Goal: Feedback & Contribution: Leave review/rating

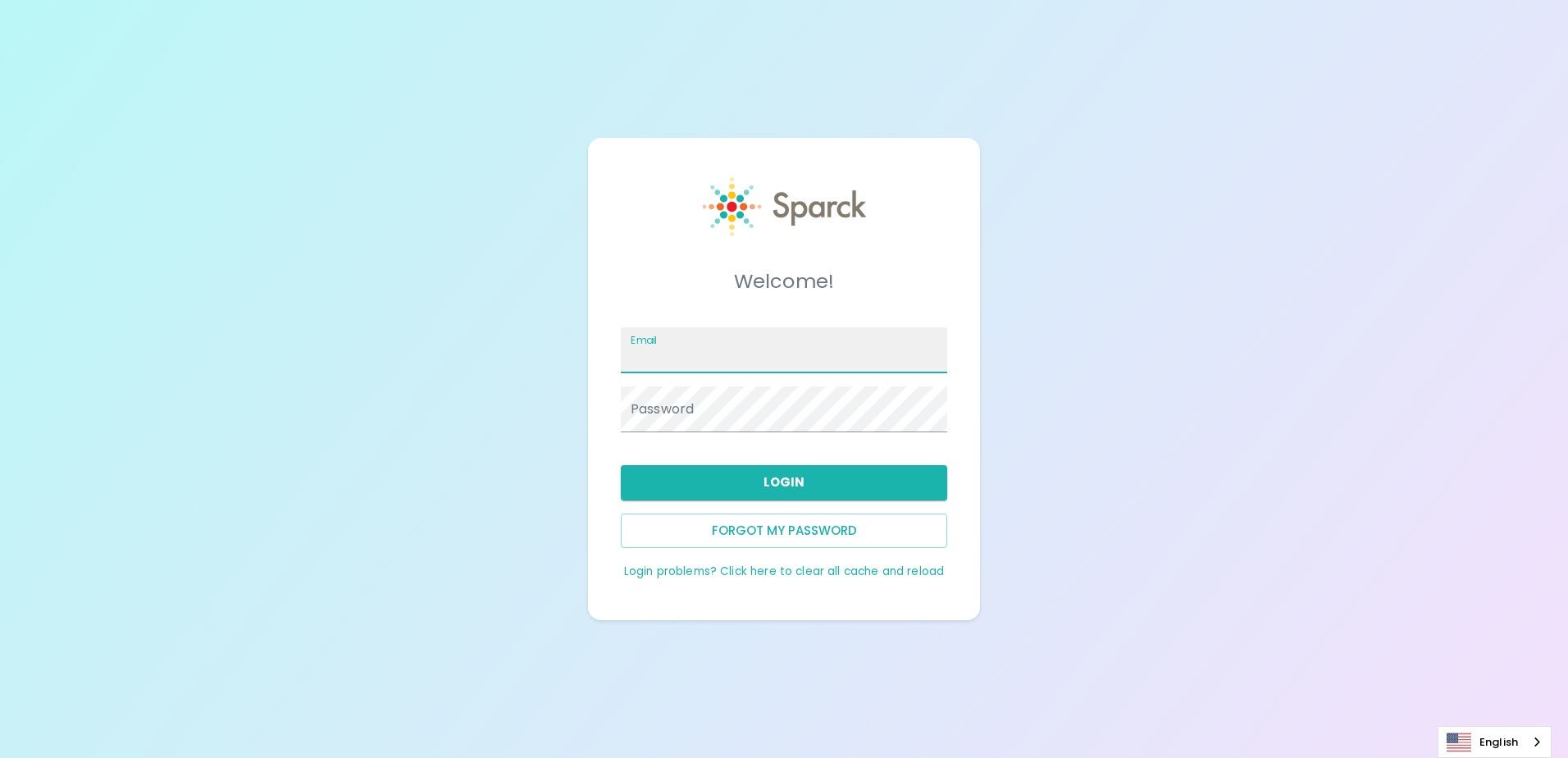
click at [644, 346] on div "Email" at bounding box center [784, 351] width 327 height 46
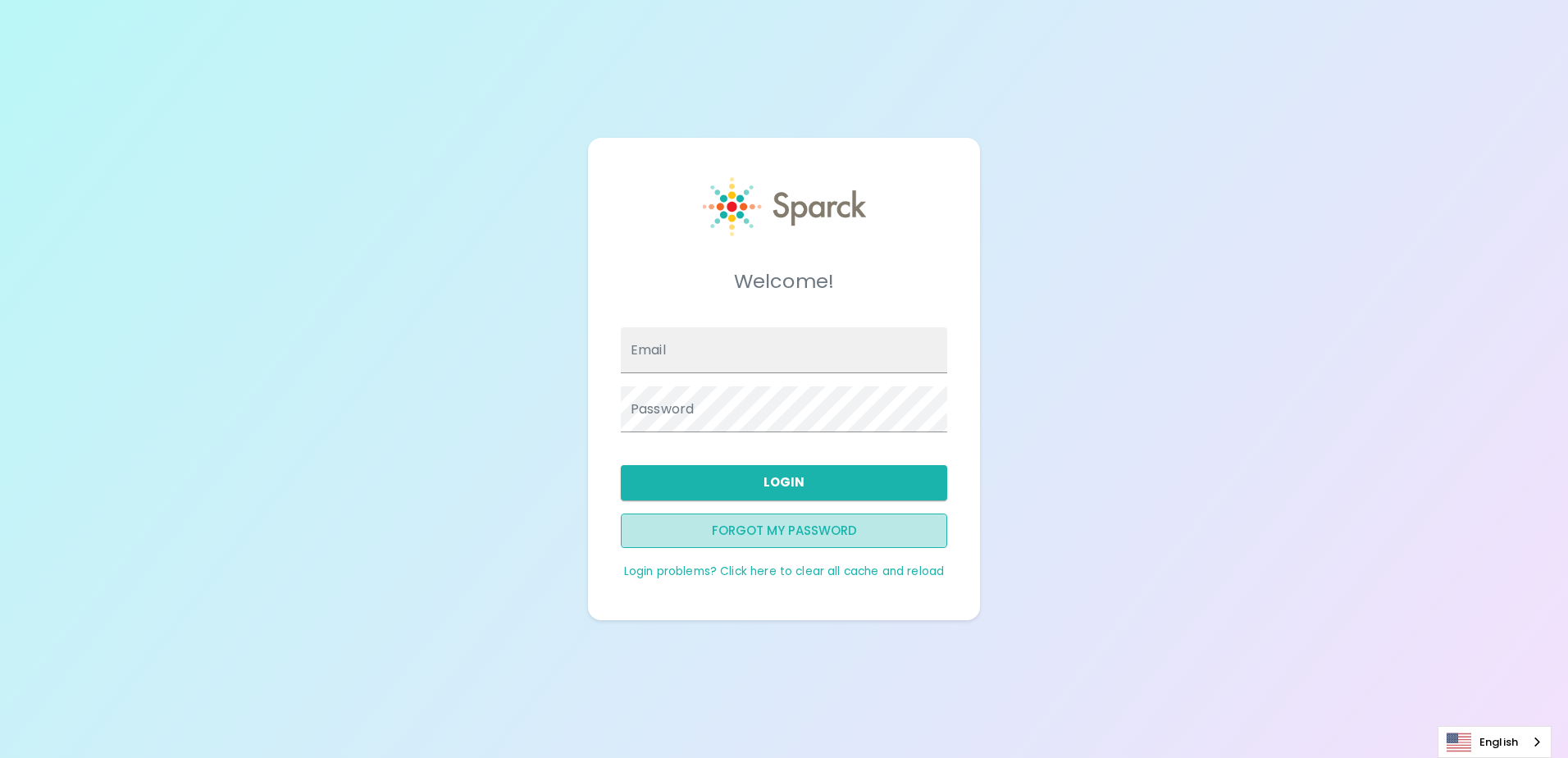
click at [746, 529] on button "Forgot my password" at bounding box center [784, 531] width 327 height 35
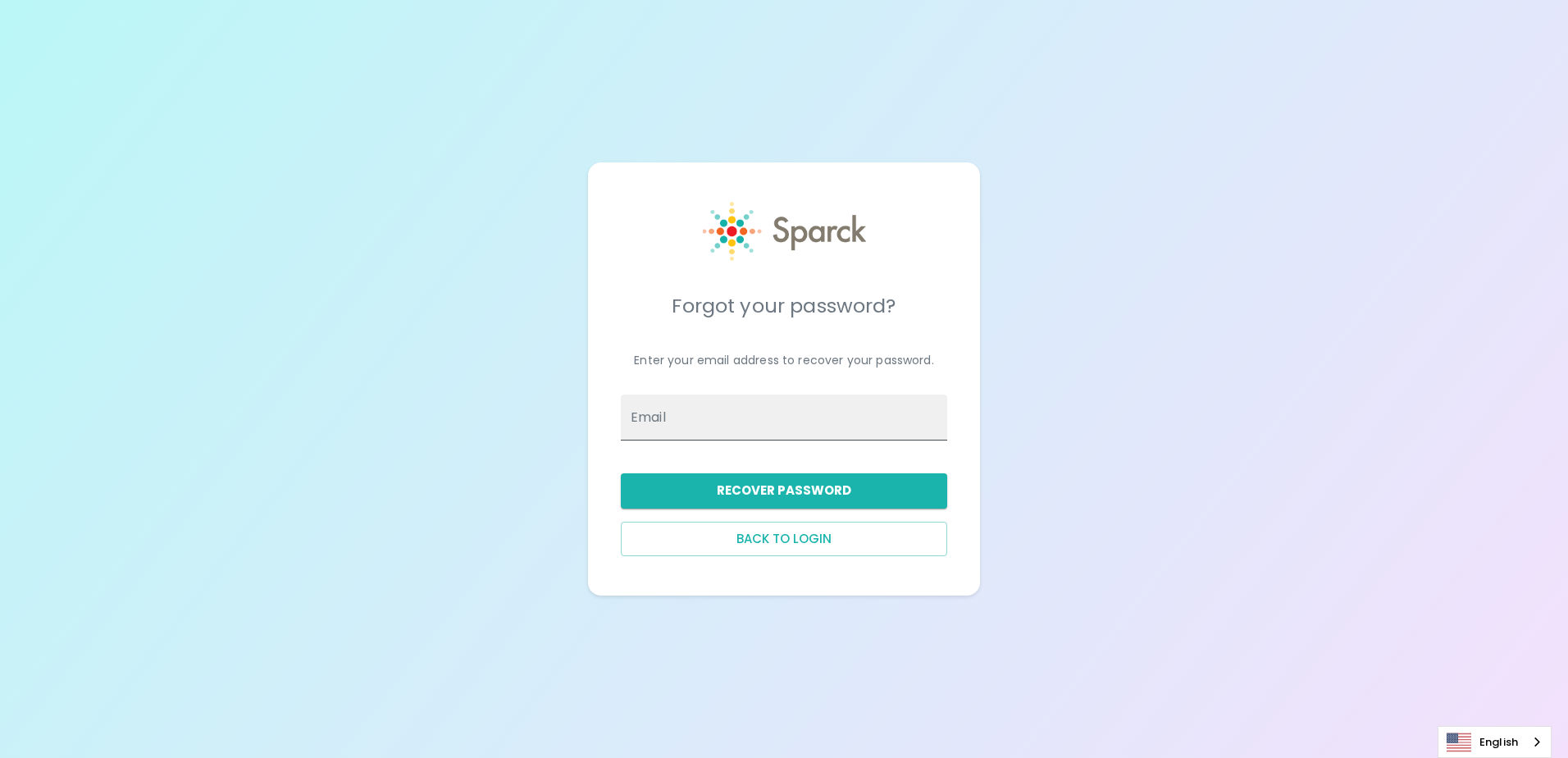
click at [661, 426] on input "Email" at bounding box center [784, 418] width 327 height 46
type input "[PERSON_NAME][EMAIL_ADDRESS][PERSON_NAME][DOMAIN_NAME]"
click at [733, 491] on button "Recover Password" at bounding box center [784, 491] width 327 height 35
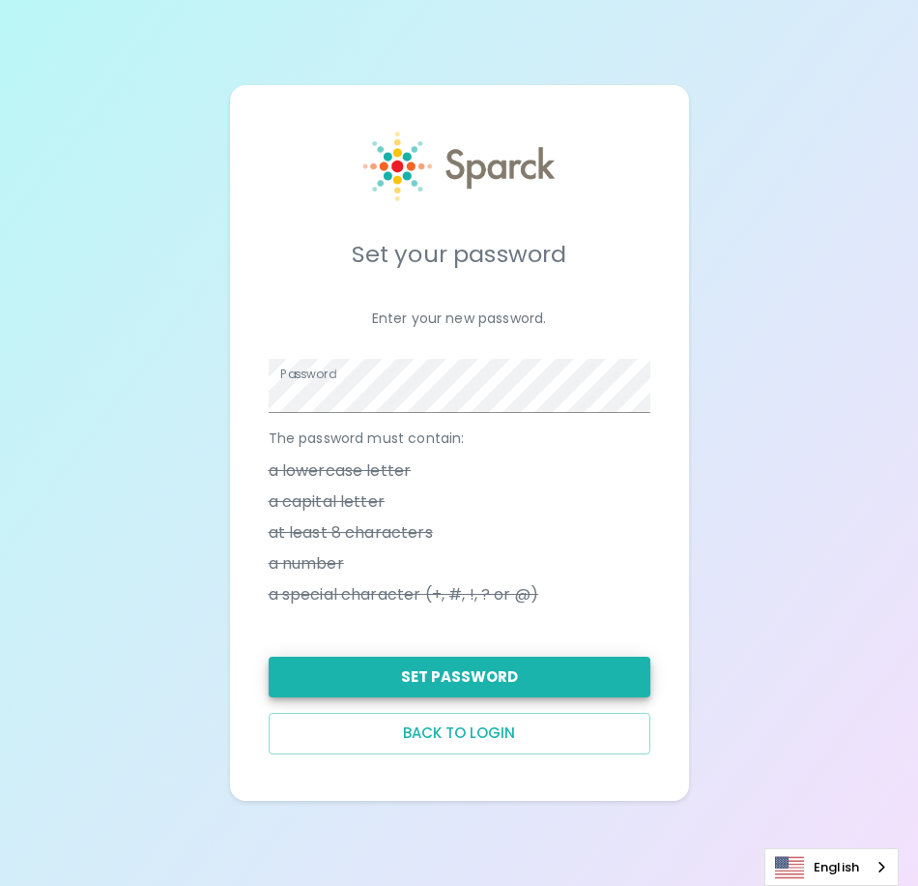
click at [490, 655] on div "Set Password" at bounding box center [451, 669] width 397 height 56
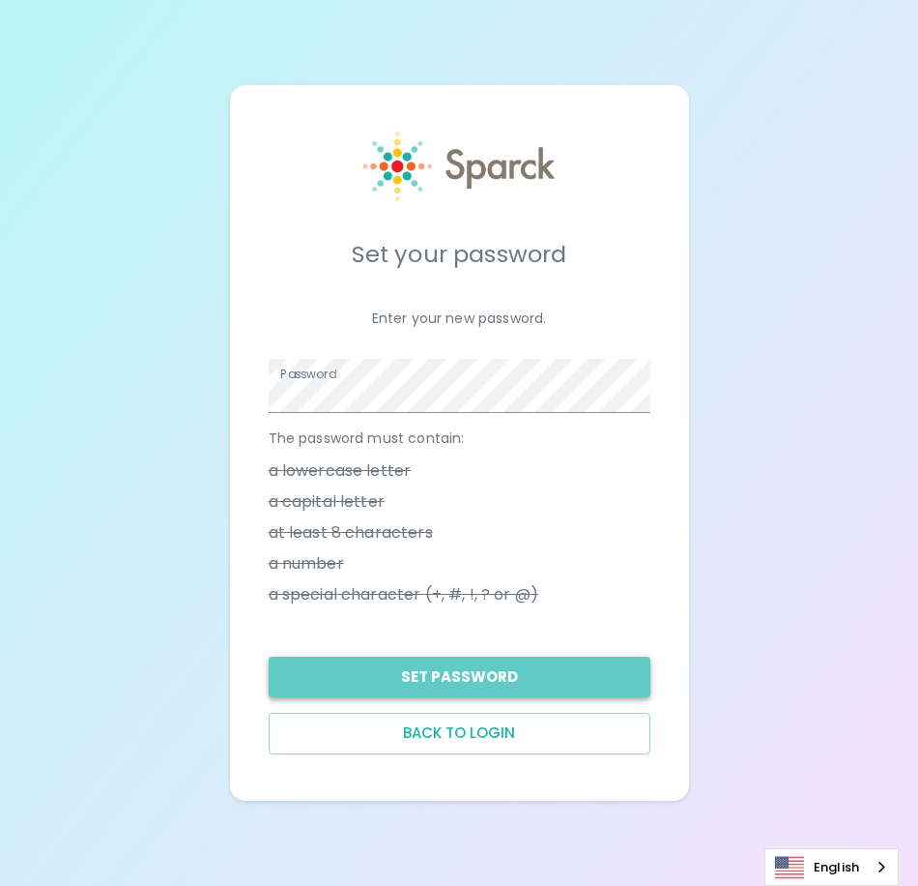
click at [515, 677] on button "Set Password" at bounding box center [460, 676] width 382 height 41
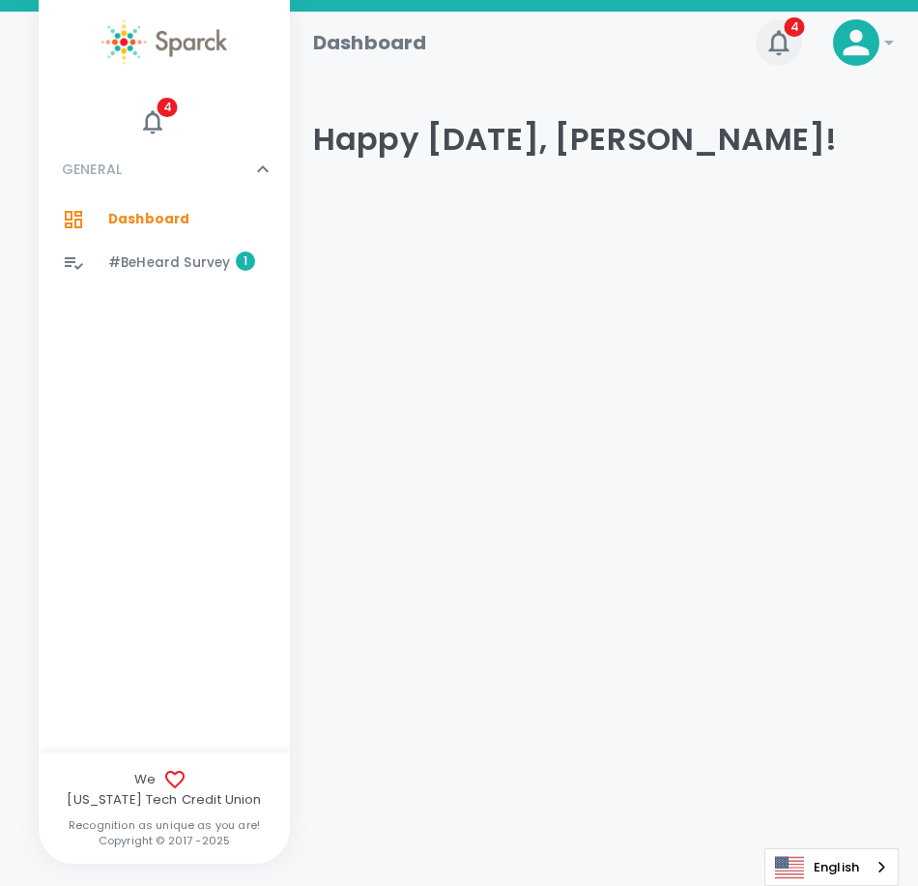
click at [782, 40] on icon "button" at bounding box center [779, 42] width 31 height 31
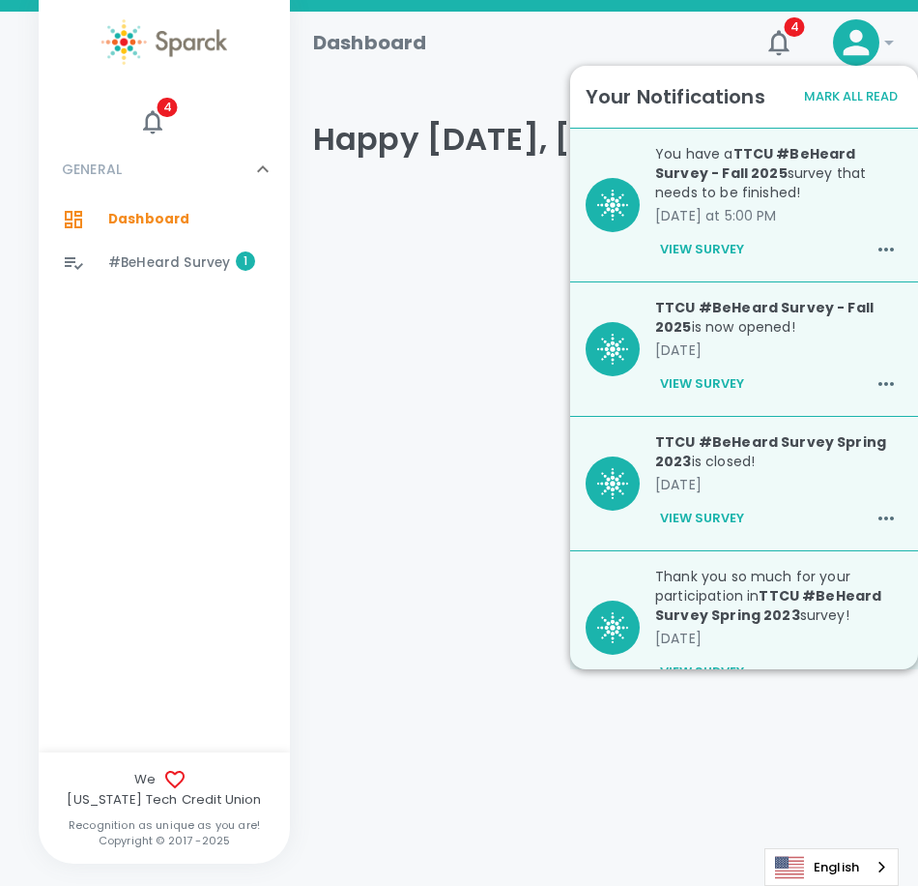
click at [704, 371] on button "View Survey" at bounding box center [702, 383] width 94 height 33
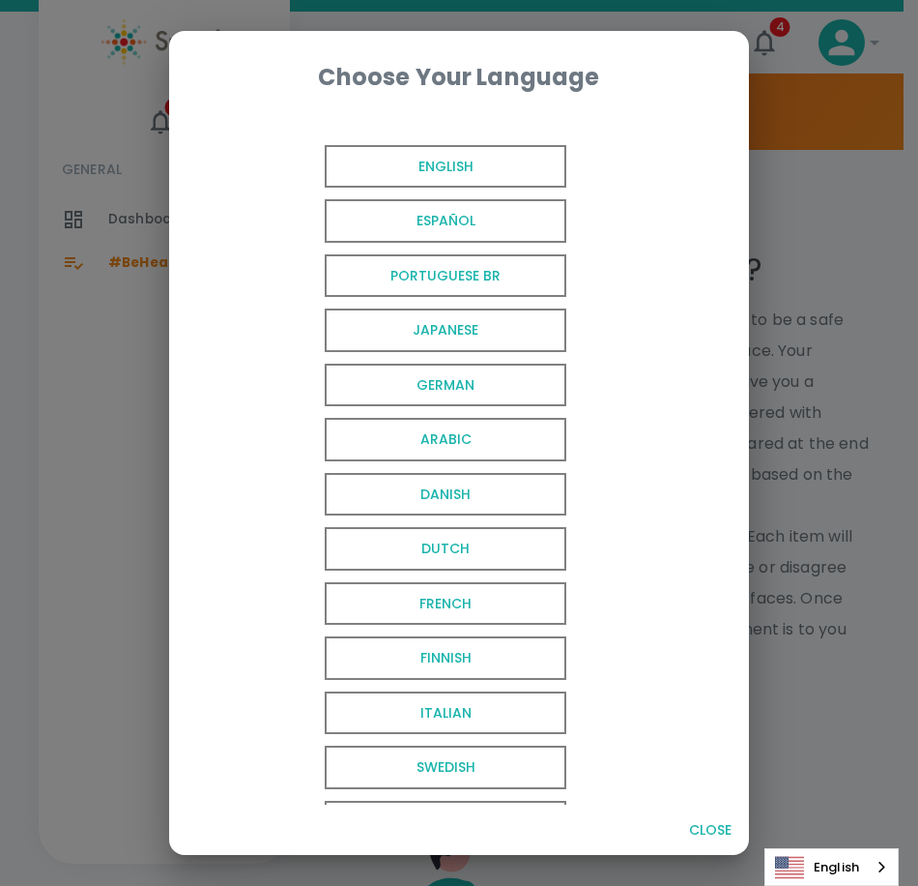
drag, startPoint x: 455, startPoint y: 160, endPoint x: 475, endPoint y: 160, distance: 19.4
click at [455, 160] on span "English" at bounding box center [446, 167] width 242 height 44
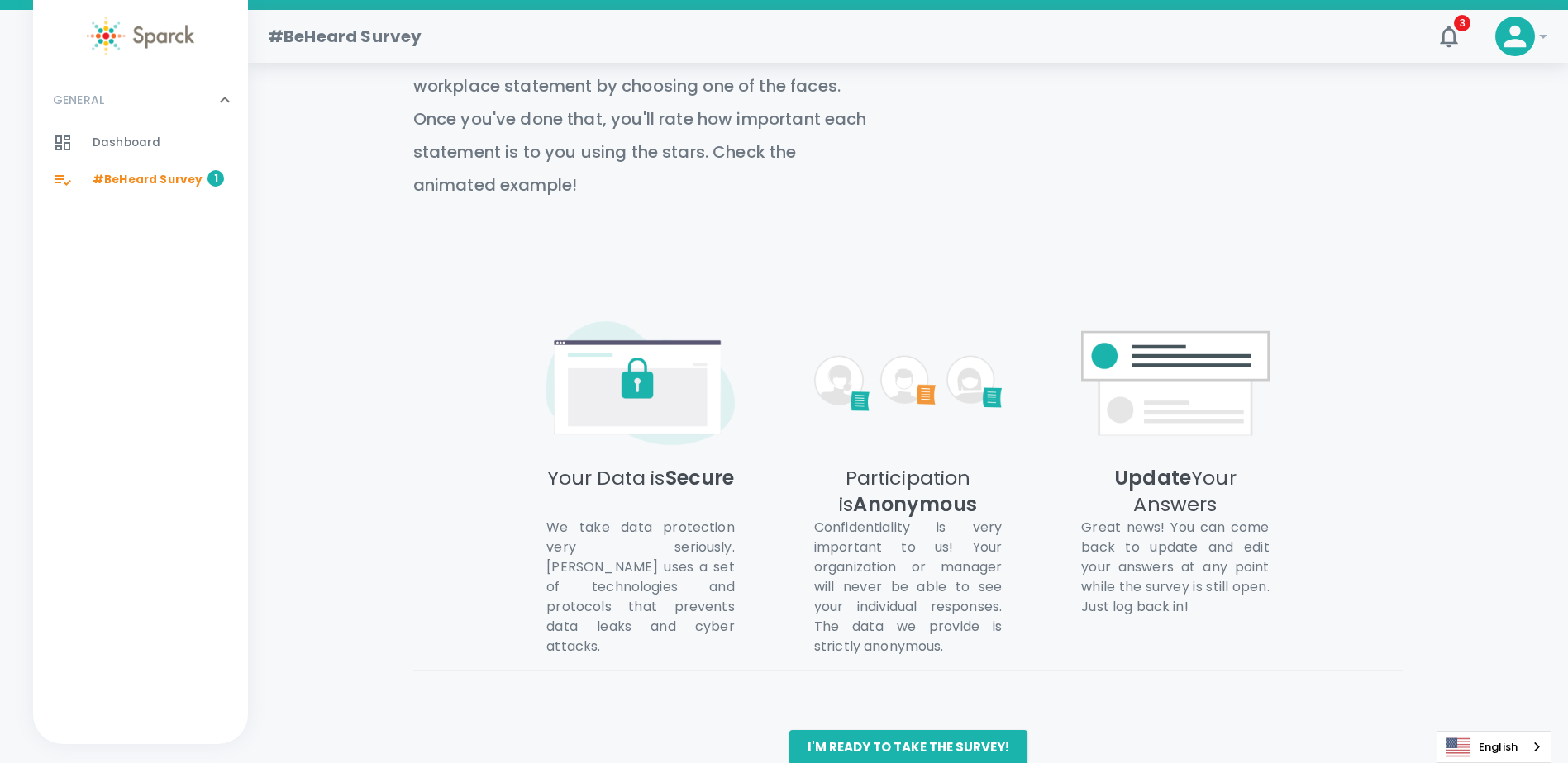
scroll to position [708, 0]
drag, startPoint x: 900, startPoint y: 720, endPoint x: 940, endPoint y: 707, distance: 42.1
click at [784, 729] on button "I'm ready to take the survey!" at bounding box center [908, 746] width 238 height 35
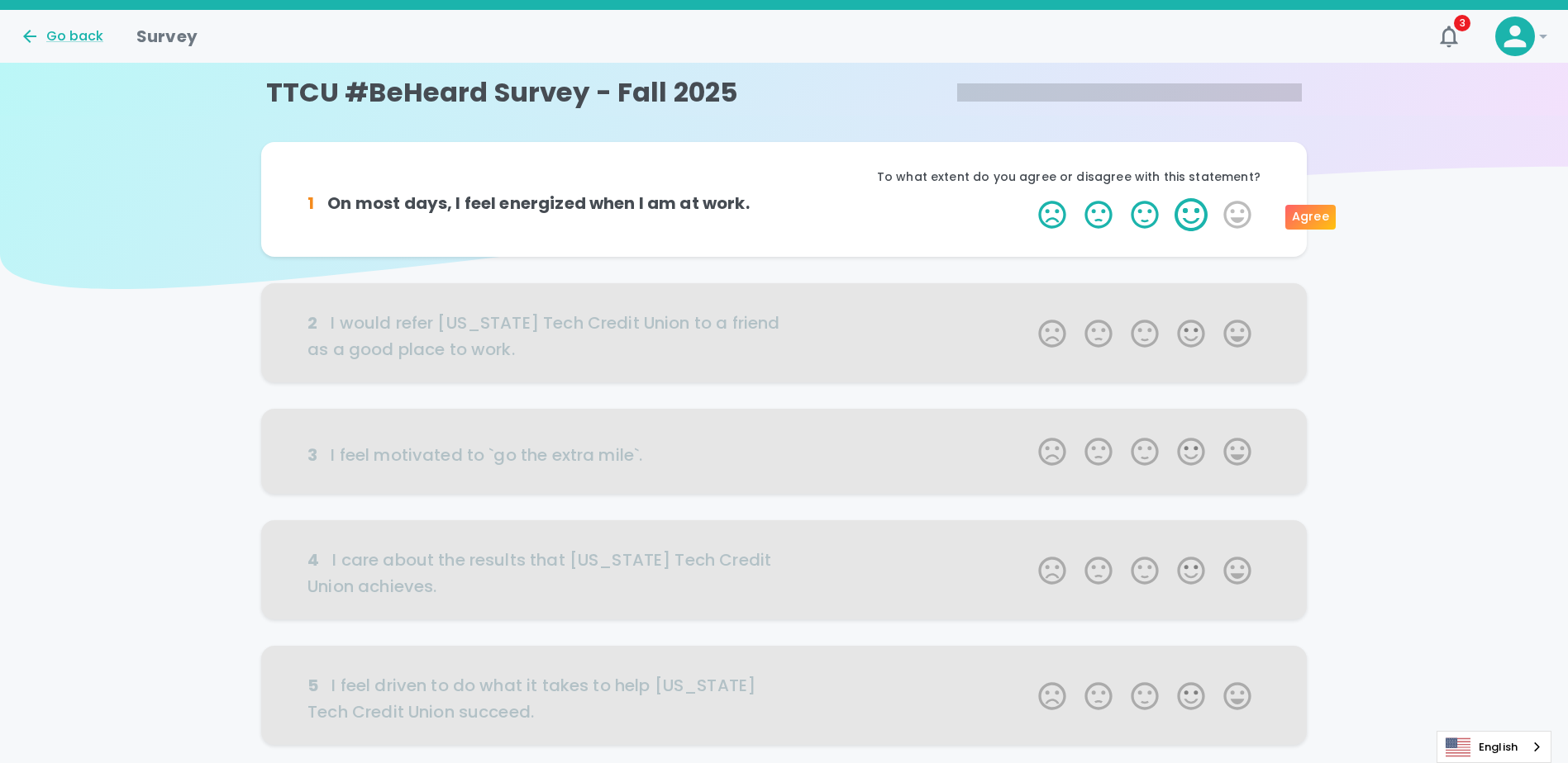
click at [784, 212] on label "4 Stars" at bounding box center [1191, 214] width 46 height 33
click at [784, 198] on input "4 Stars" at bounding box center [1029, 197] width 1 height 1
click at [784, 216] on label "4 Stars" at bounding box center [1191, 214] width 46 height 33
click at [784, 198] on input "4 Stars" at bounding box center [1029, 197] width 1 height 1
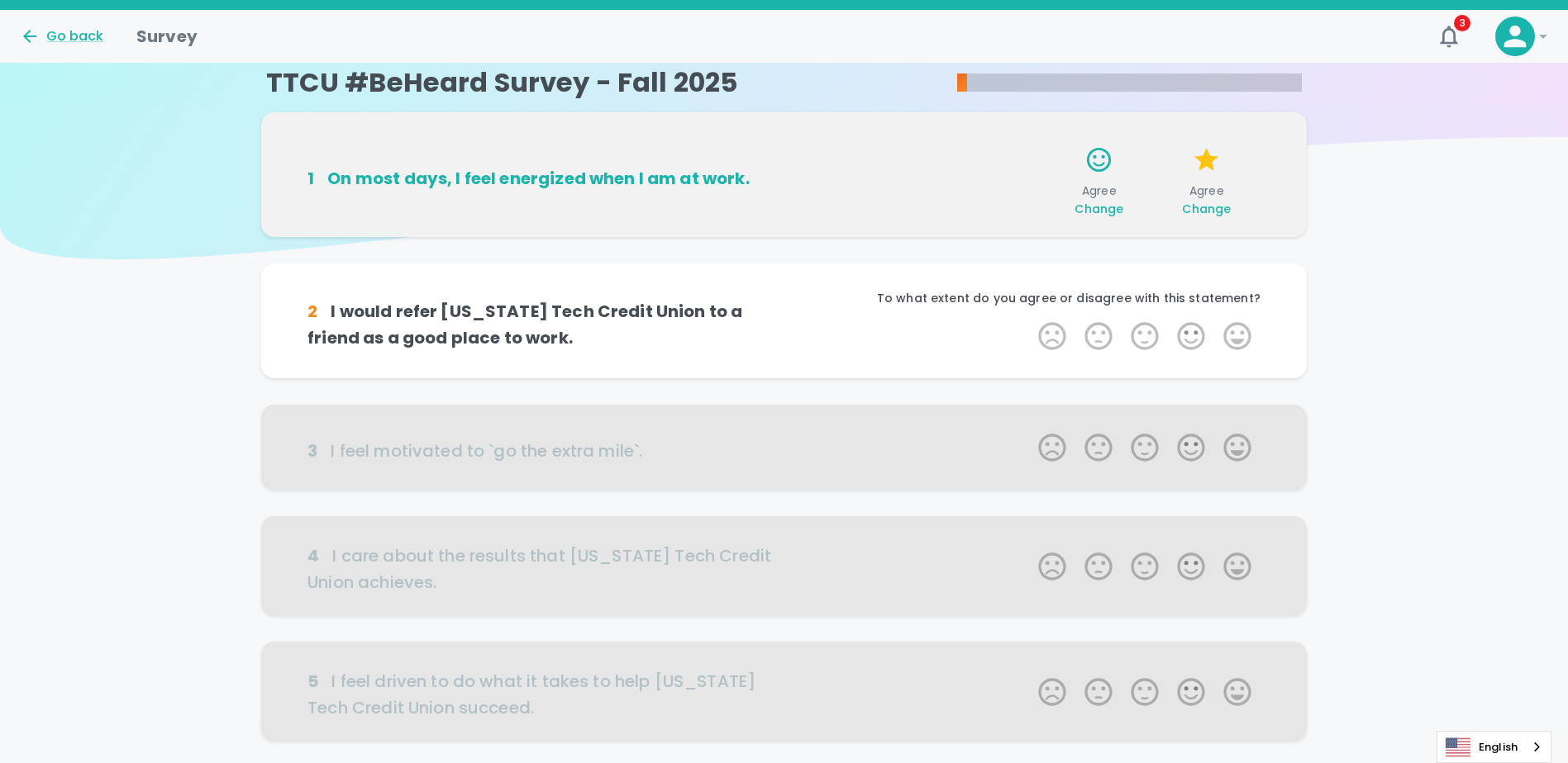
scroll to position [2, 0]
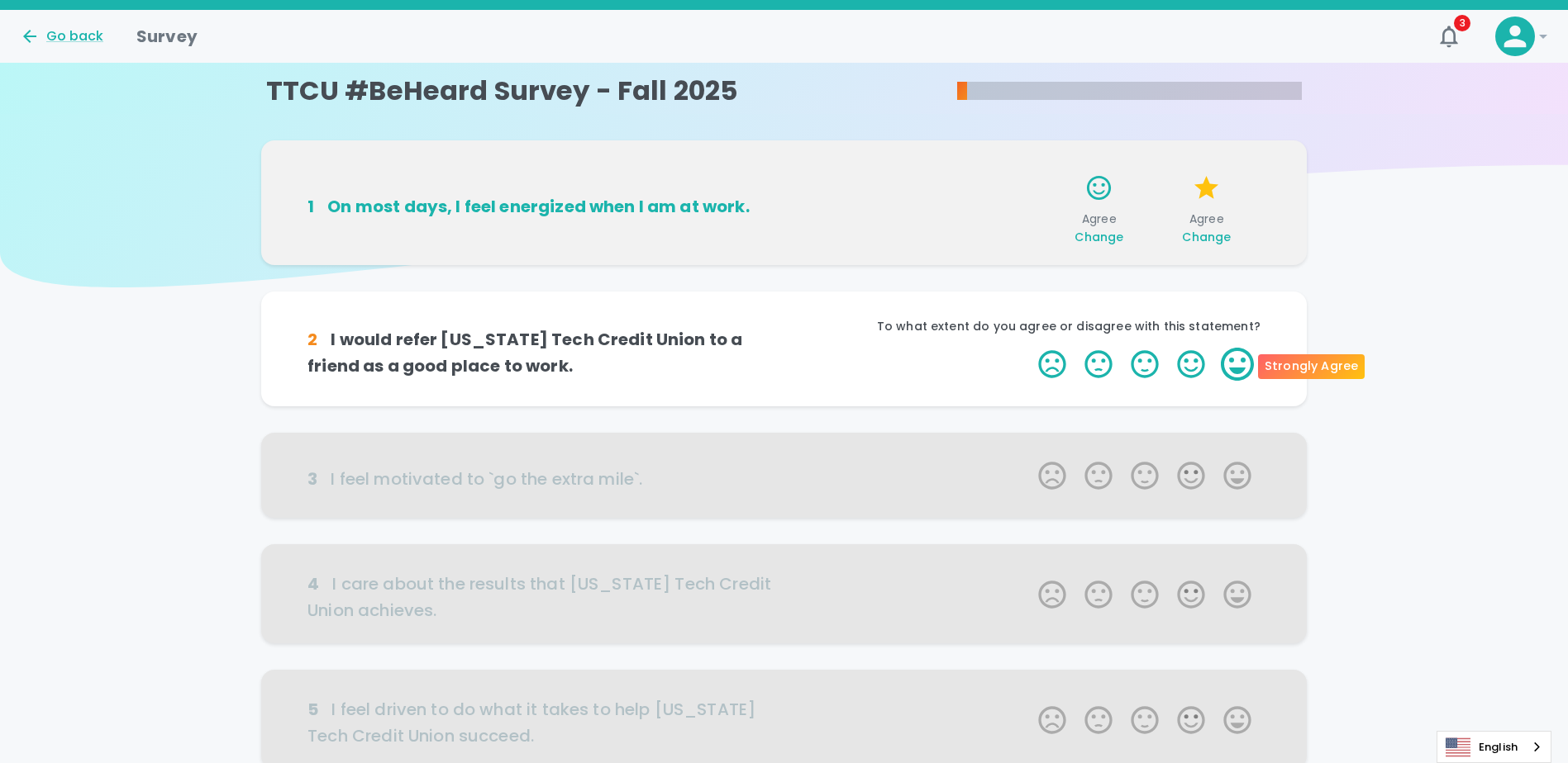
click at [784, 371] on label "5 Stars" at bounding box center [1237, 364] width 46 height 33
click at [784, 348] on input "5 Stars" at bounding box center [1029, 347] width 1 height 1
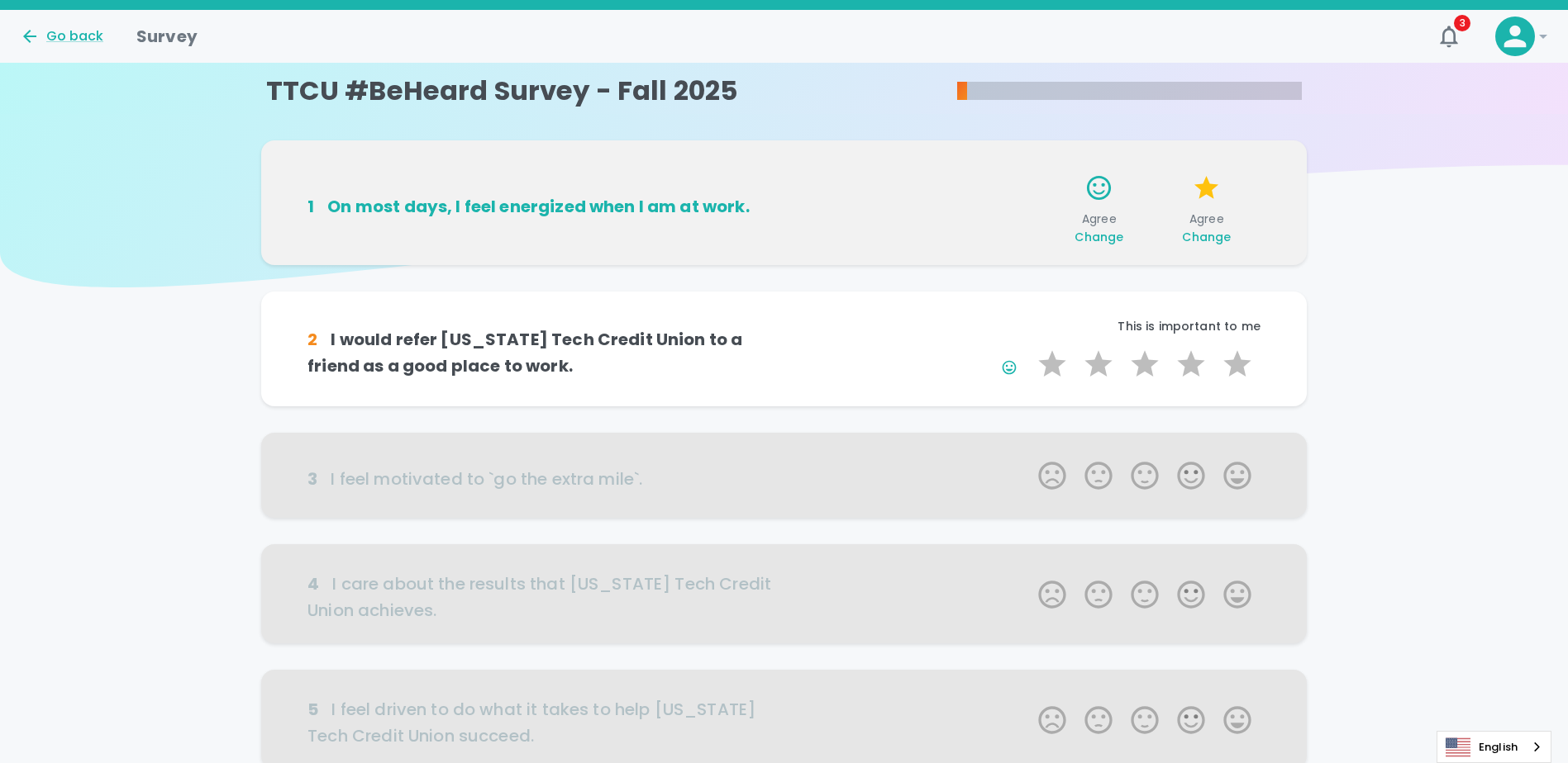
drag, startPoint x: 1238, startPoint y: 371, endPoint x: 1224, endPoint y: 389, distance: 22.8
click at [784, 389] on div "2 I would refer [US_STATE] Tech Credit Union to a friend as a good place to wor…" at bounding box center [783, 349] width 1046 height 114
click at [784, 360] on label "5 Stars" at bounding box center [1237, 364] width 46 height 33
click at [784, 348] on input "5 Stars" at bounding box center [1029, 347] width 1 height 1
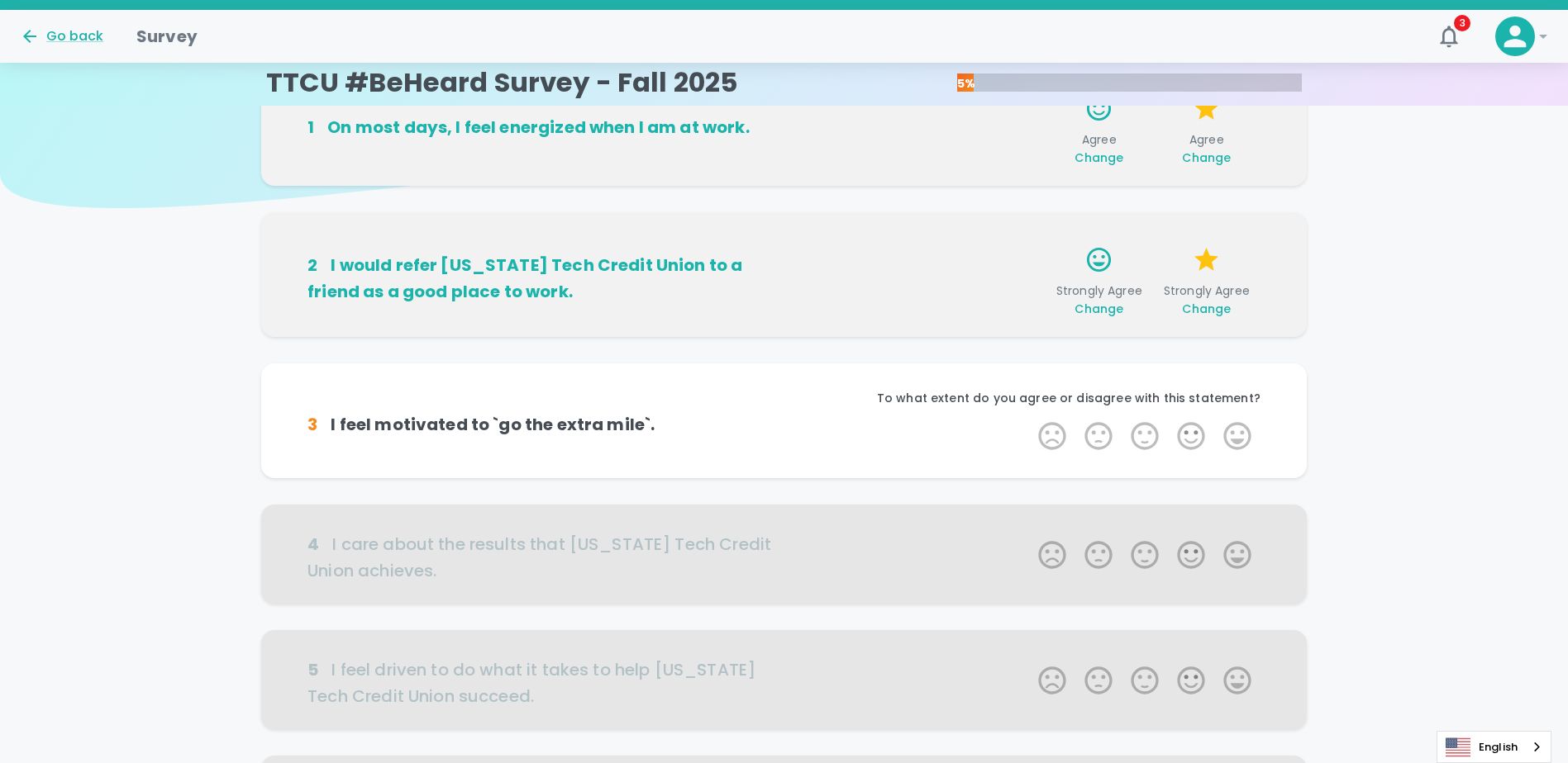
scroll to position [147, 0]
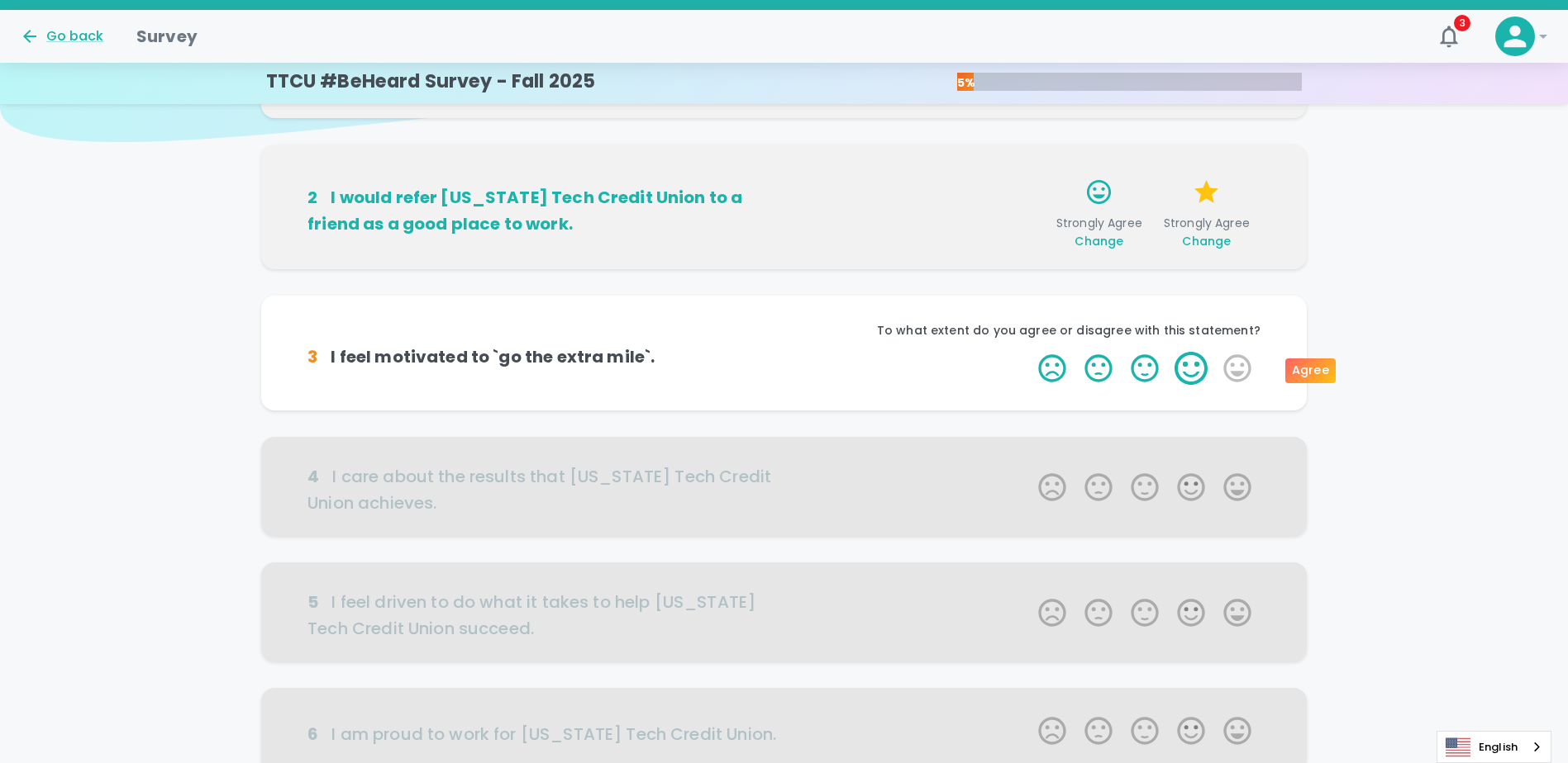
click at [784, 365] on label "4 Stars" at bounding box center [1191, 368] width 46 height 33
click at [784, 352] on input "4 Stars" at bounding box center [1029, 351] width 1 height 1
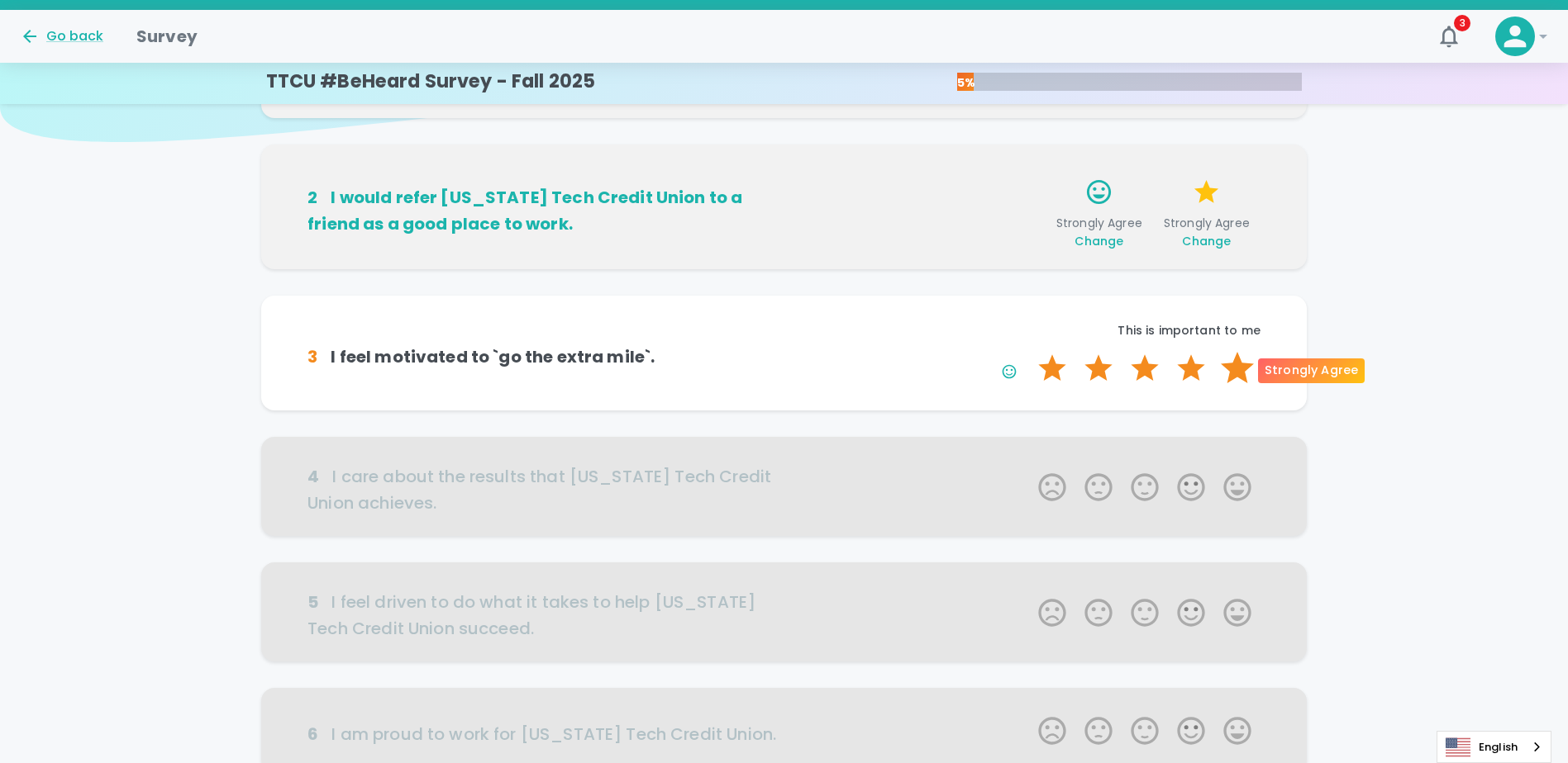
click at [784, 366] on label "5 Stars" at bounding box center [1237, 368] width 46 height 33
click at [784, 352] on input "5 Stars" at bounding box center [1029, 351] width 1 height 1
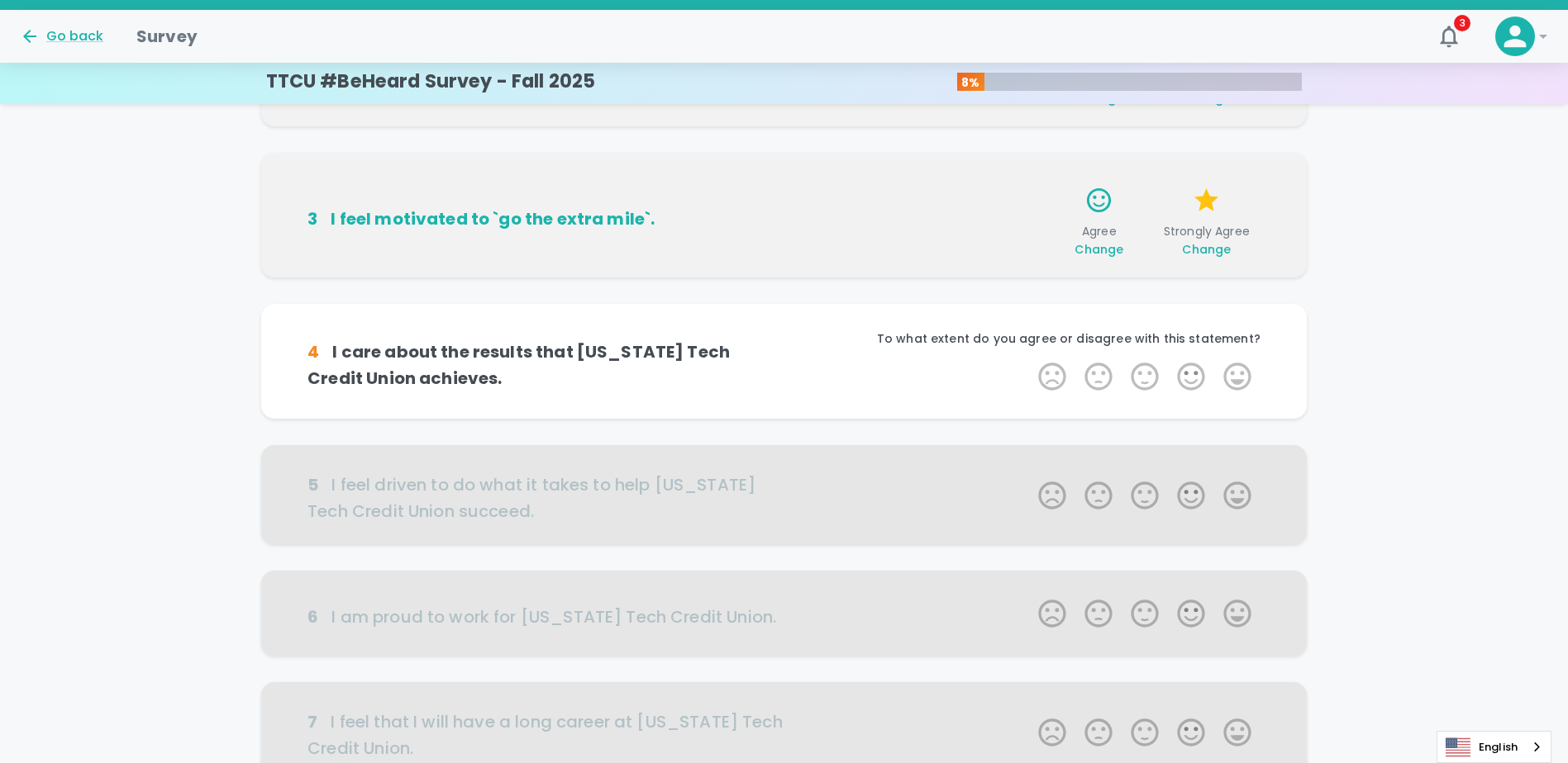
scroll to position [292, 0]
click at [784, 372] on label "5 Stars" at bounding box center [1237, 374] width 46 height 33
click at [784, 358] on input "5 Stars" at bounding box center [1029, 357] width 1 height 1
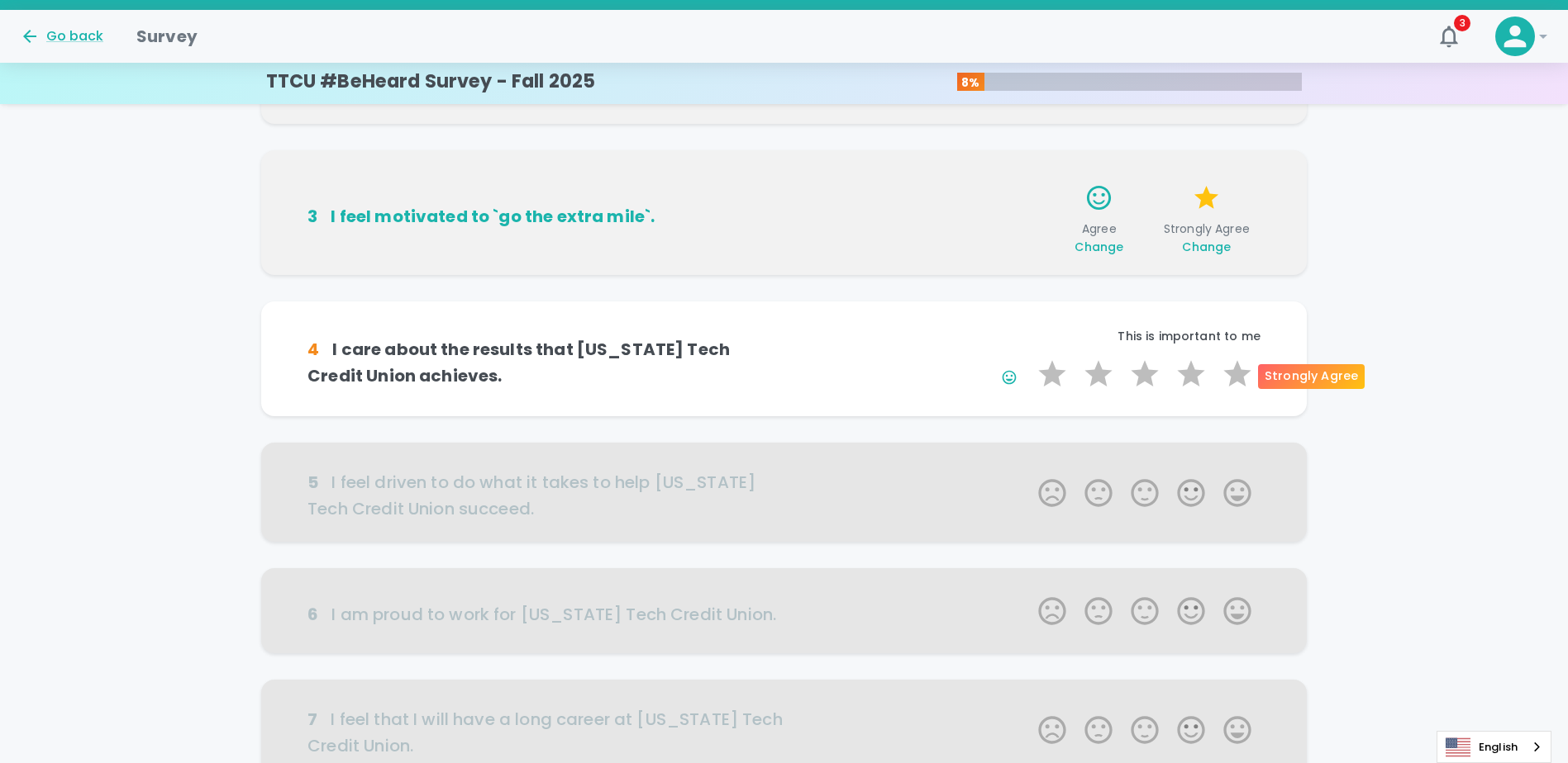
click at [784, 372] on label "5 Stars" at bounding box center [1237, 374] width 46 height 33
click at [784, 358] on input "5 Stars" at bounding box center [1029, 357] width 1 height 1
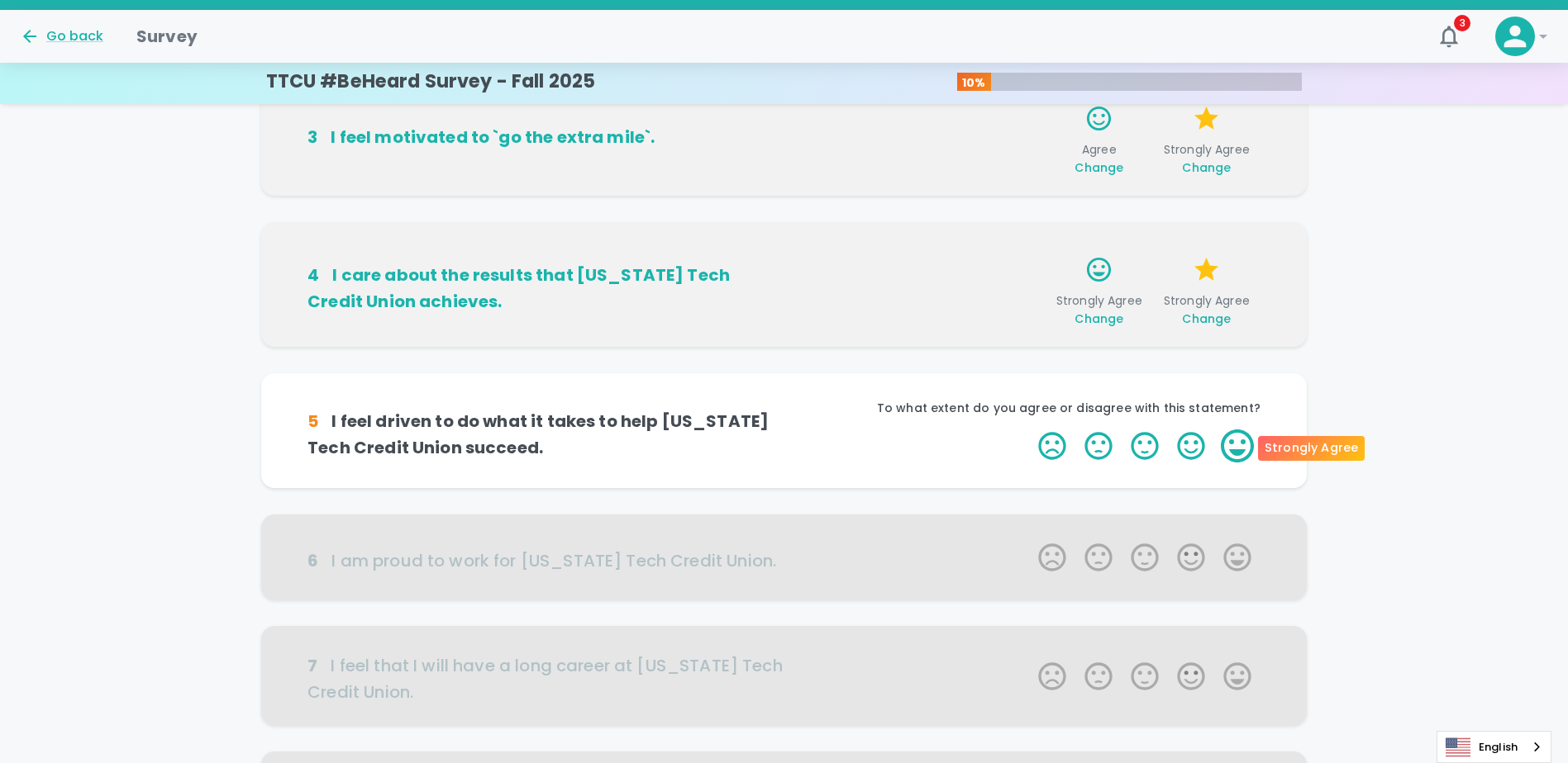
scroll to position [437, 0]
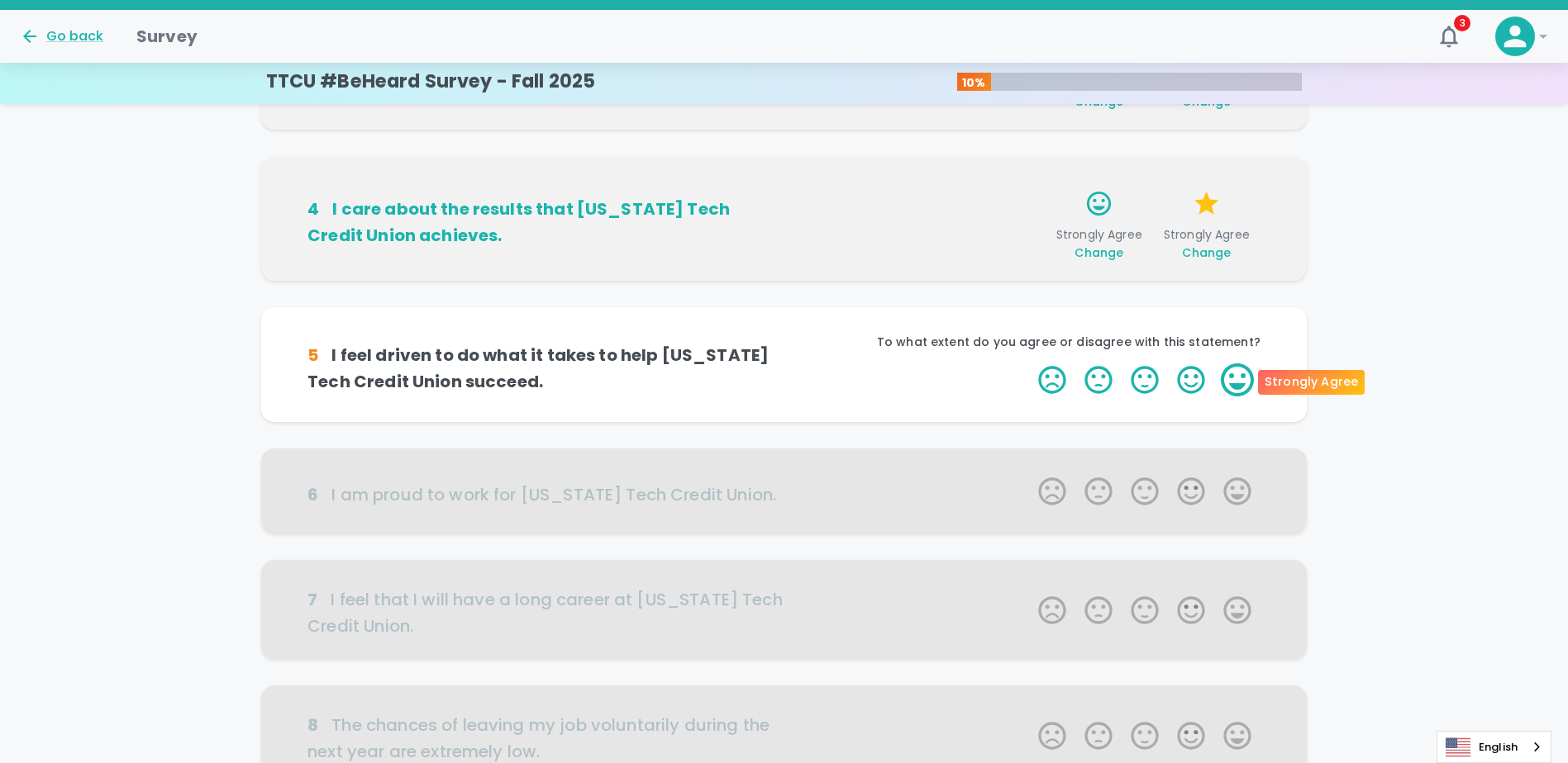
click at [784, 380] on label "5 Stars" at bounding box center [1237, 379] width 46 height 33
click at [784, 363] on input "5 Stars" at bounding box center [1029, 362] width 1 height 1
click at [784, 380] on label "5 Stars" at bounding box center [1237, 379] width 46 height 33
click at [784, 363] on input "5 Stars" at bounding box center [1029, 362] width 1 height 1
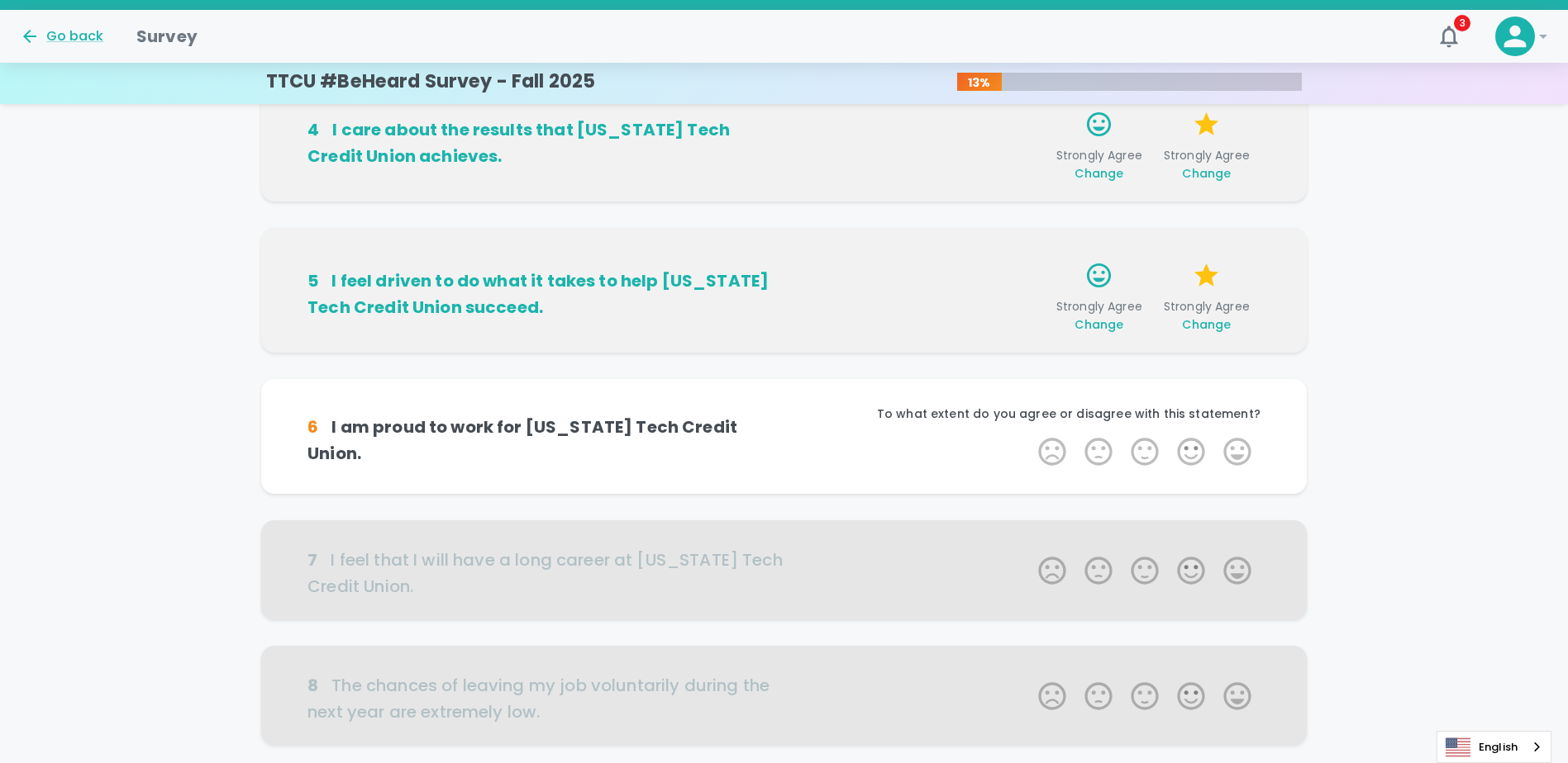
scroll to position [584, 0]
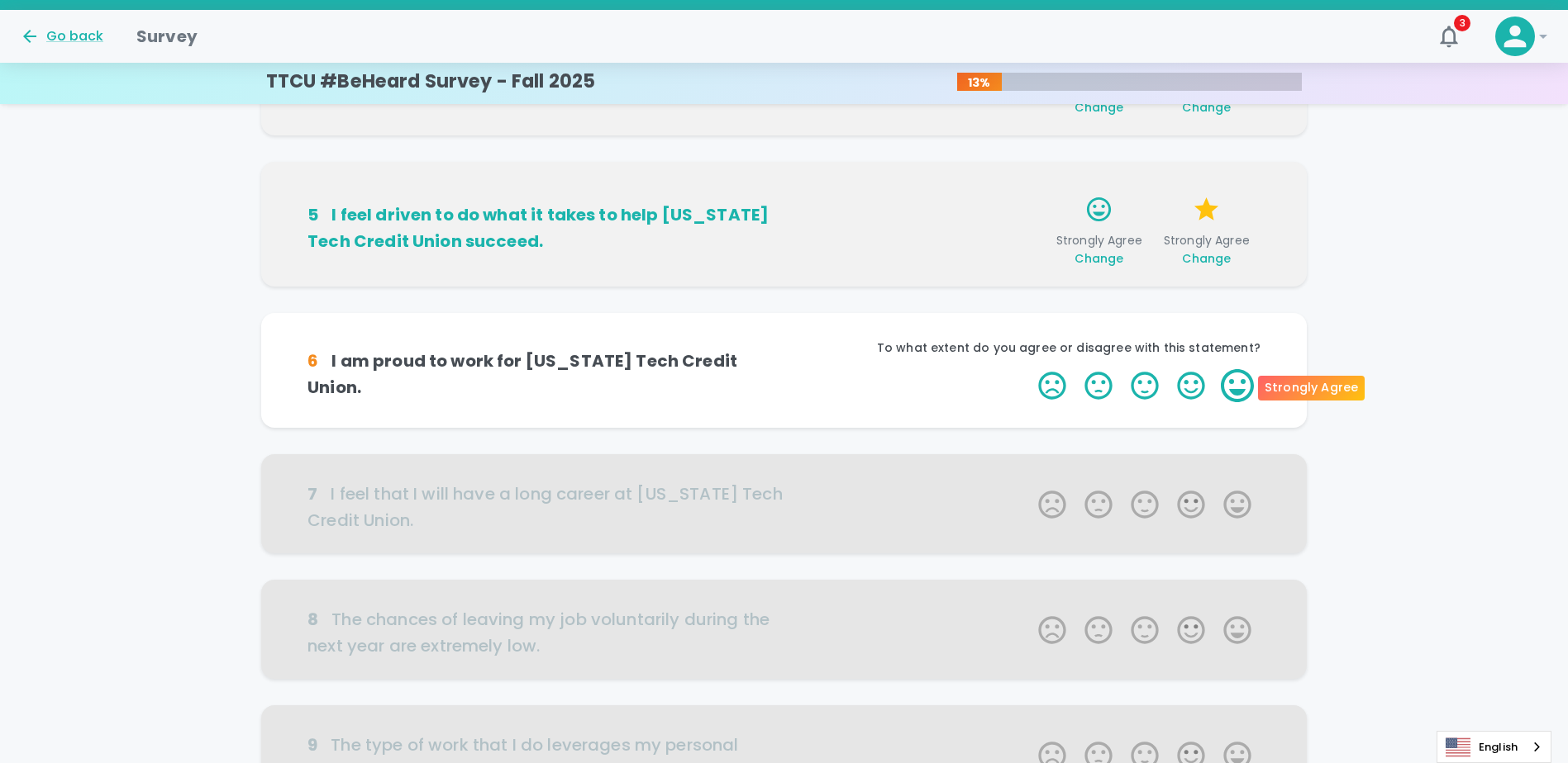
click at [784, 388] on label "5 Stars" at bounding box center [1237, 385] width 46 height 33
click at [784, 369] on input "5 Stars" at bounding box center [1029, 368] width 1 height 1
click at [784, 388] on label "5 Stars" at bounding box center [1237, 385] width 46 height 33
click at [784, 369] on input "5 Stars" at bounding box center [1029, 368] width 1 height 1
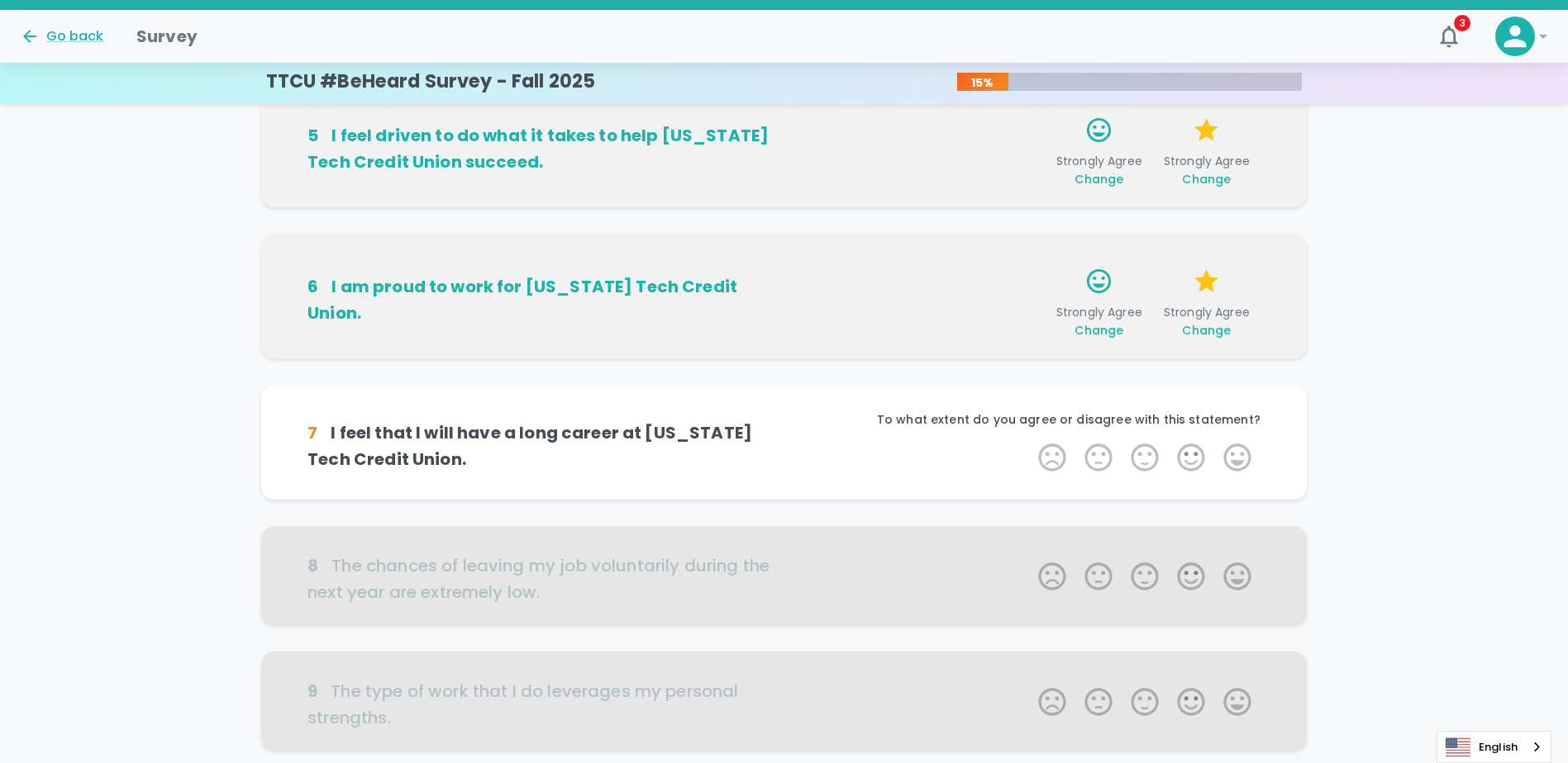
scroll to position [729, 0]
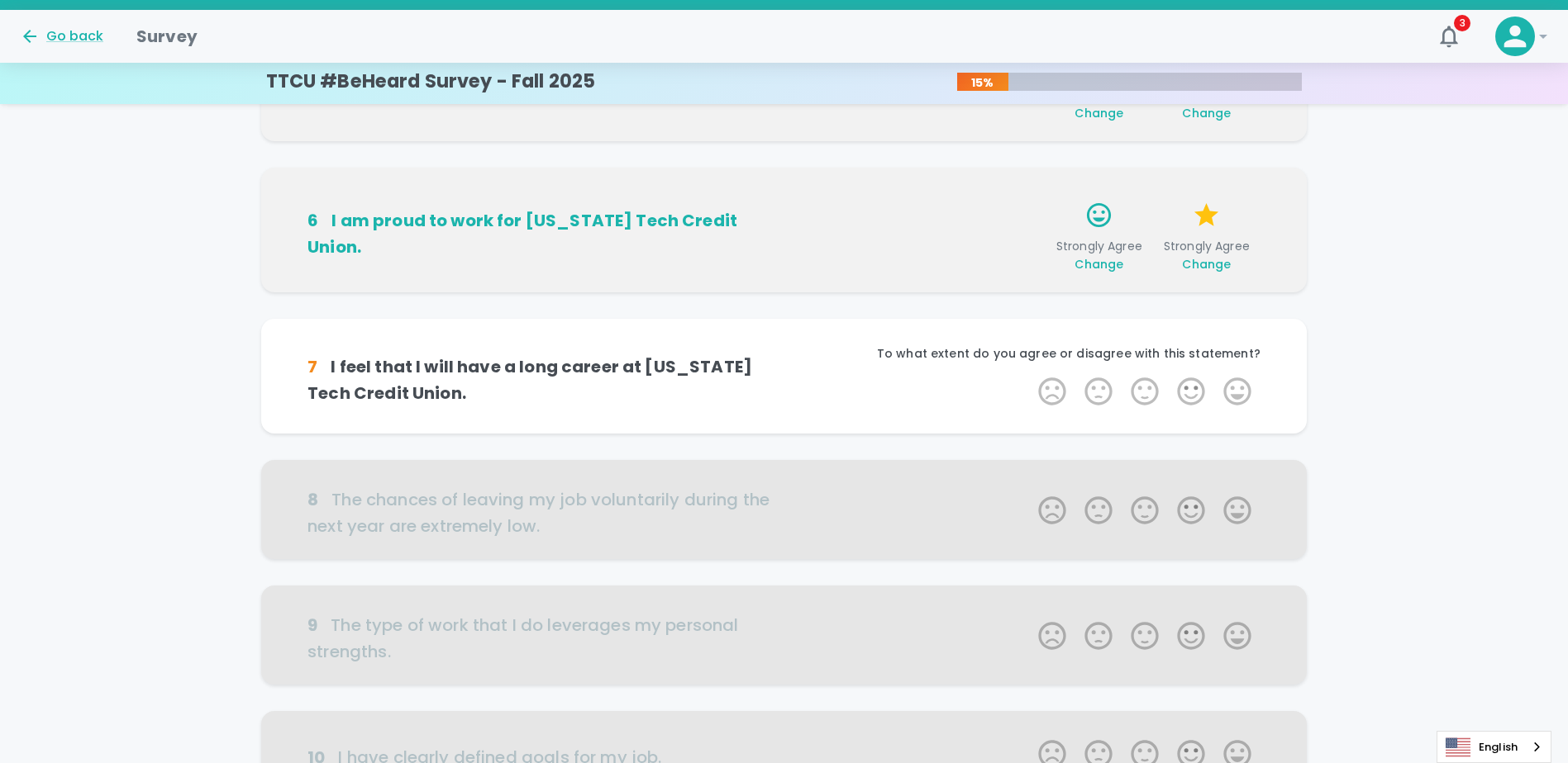
click at [784, 388] on label "5 Stars" at bounding box center [1237, 391] width 46 height 33
click at [784, 375] on input "5 Stars" at bounding box center [1029, 374] width 1 height 1
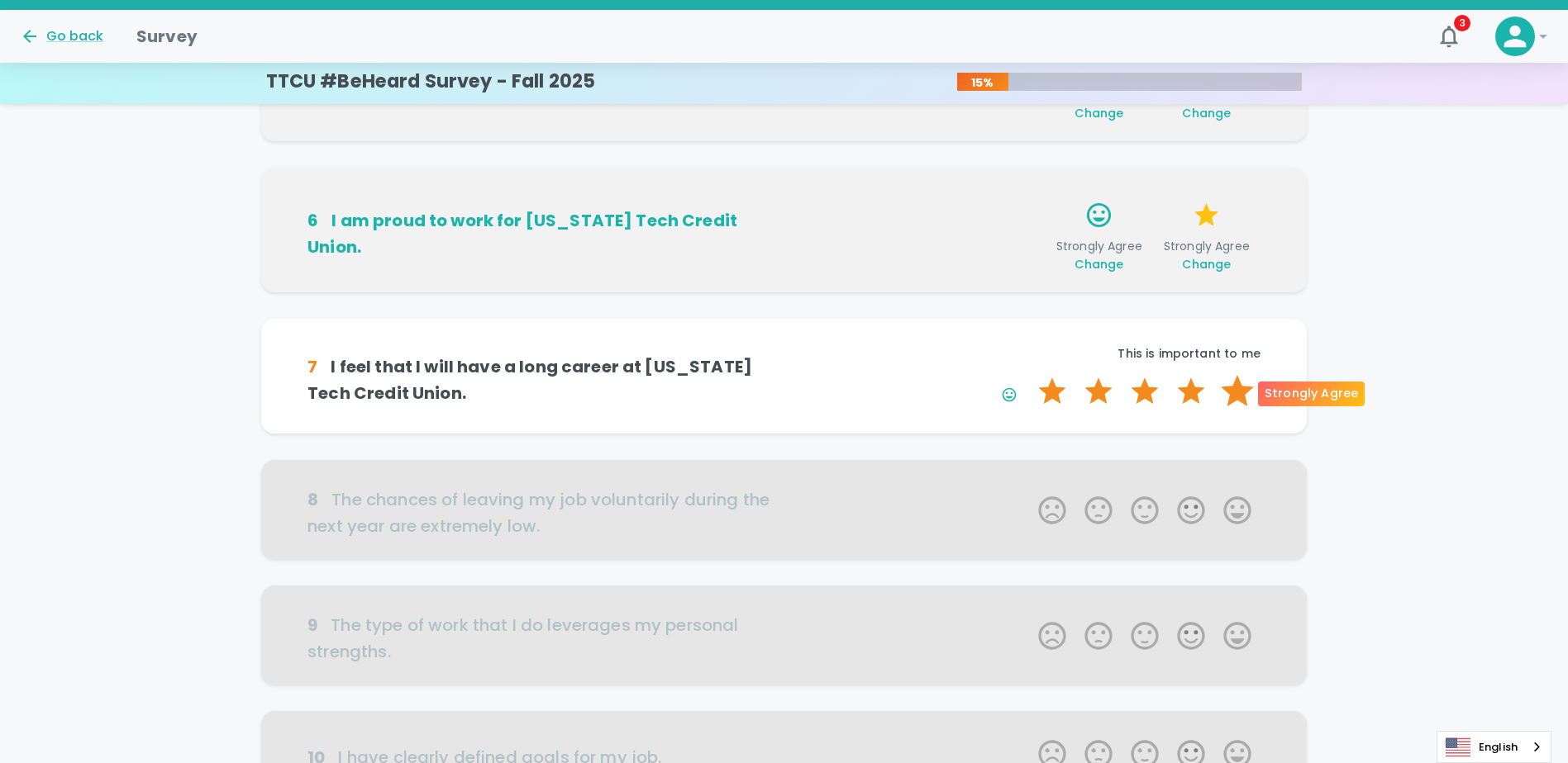
click at [784, 391] on label "5 Stars" at bounding box center [1237, 391] width 46 height 33
click at [784, 375] on input "5 Stars" at bounding box center [1029, 374] width 1 height 1
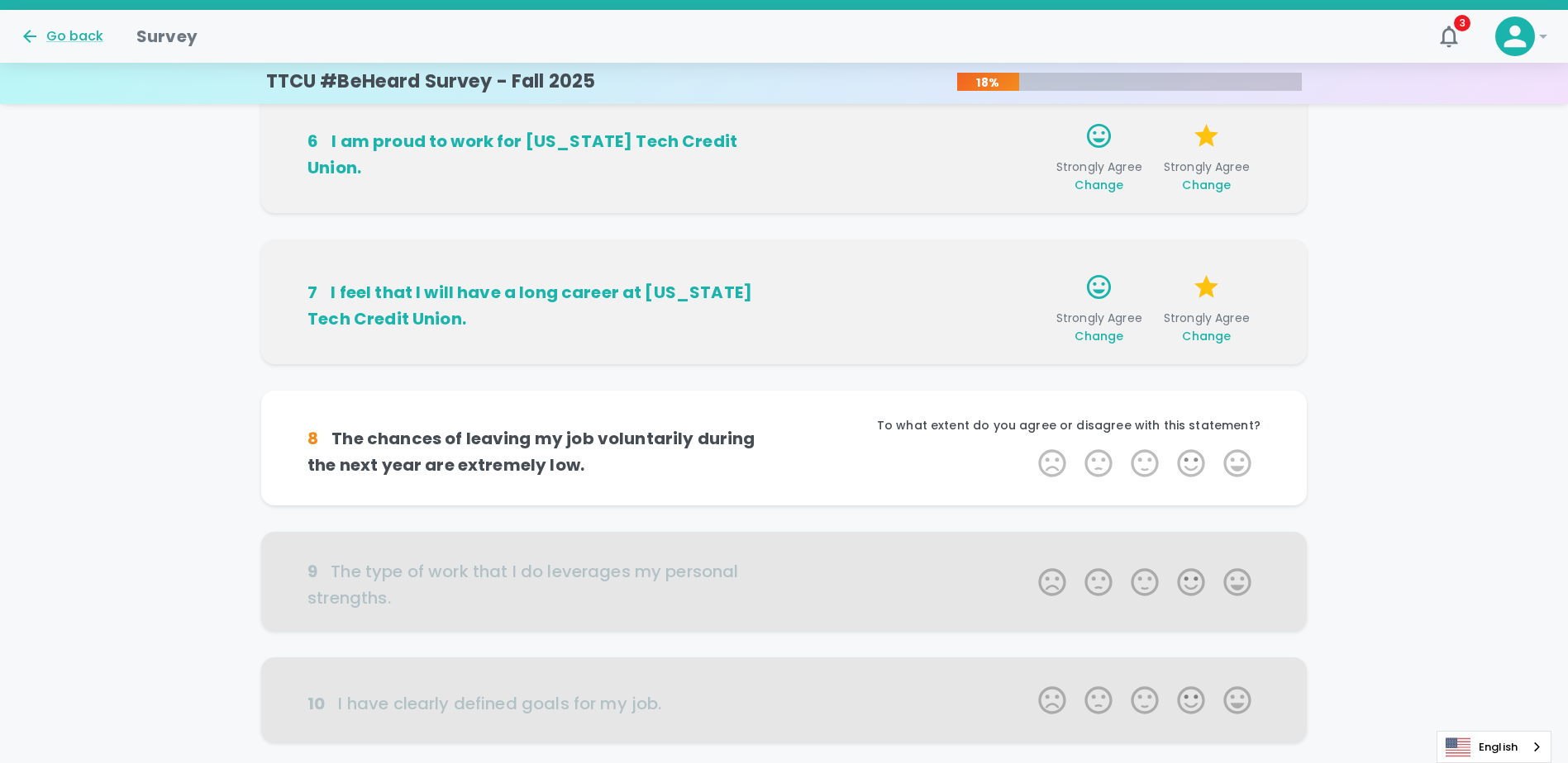
scroll to position [874, 0]
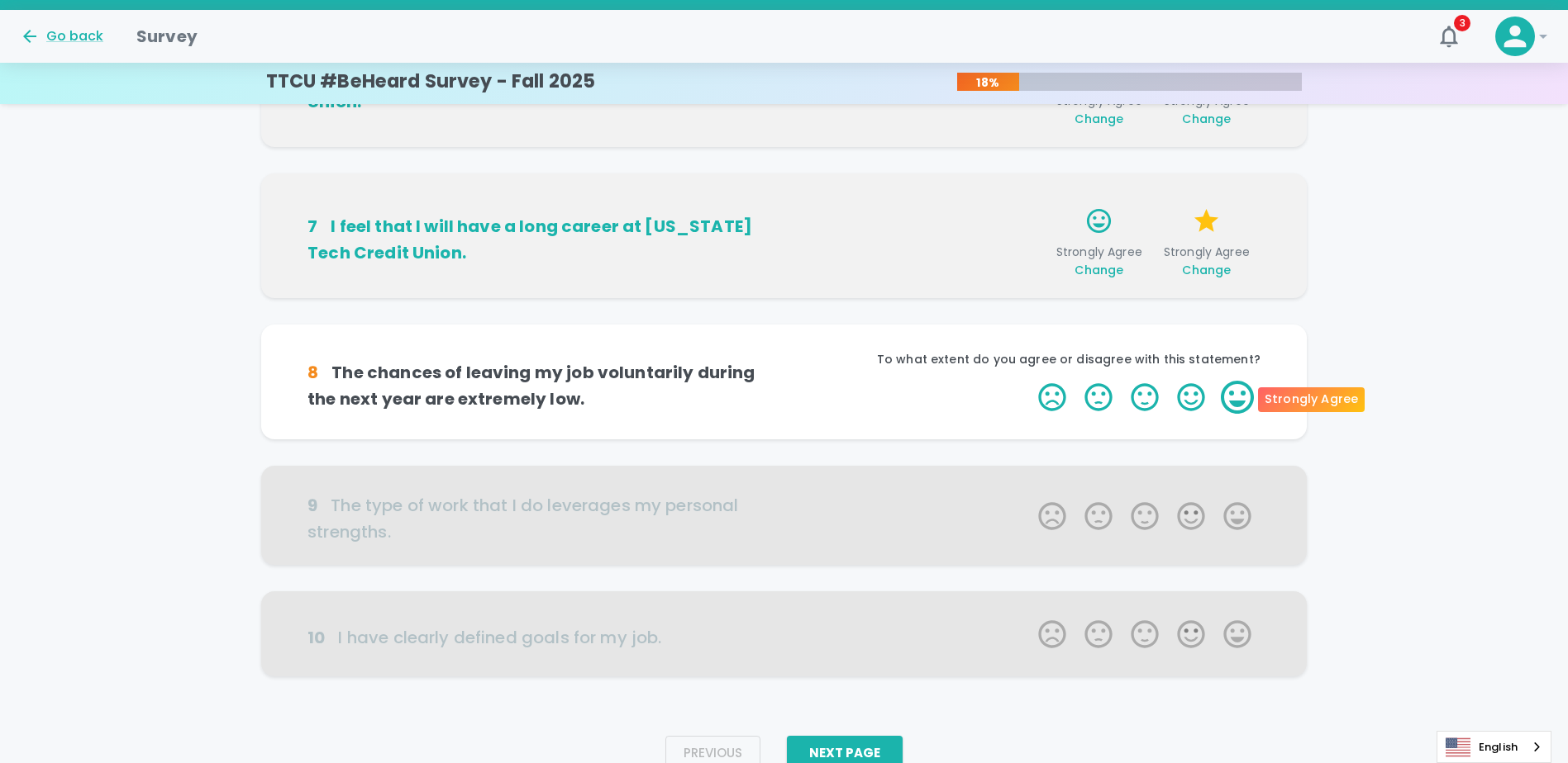
click at [784, 391] on label "5 Stars" at bounding box center [1237, 397] width 46 height 33
click at [784, 381] on input "5 Stars" at bounding box center [1029, 380] width 1 height 1
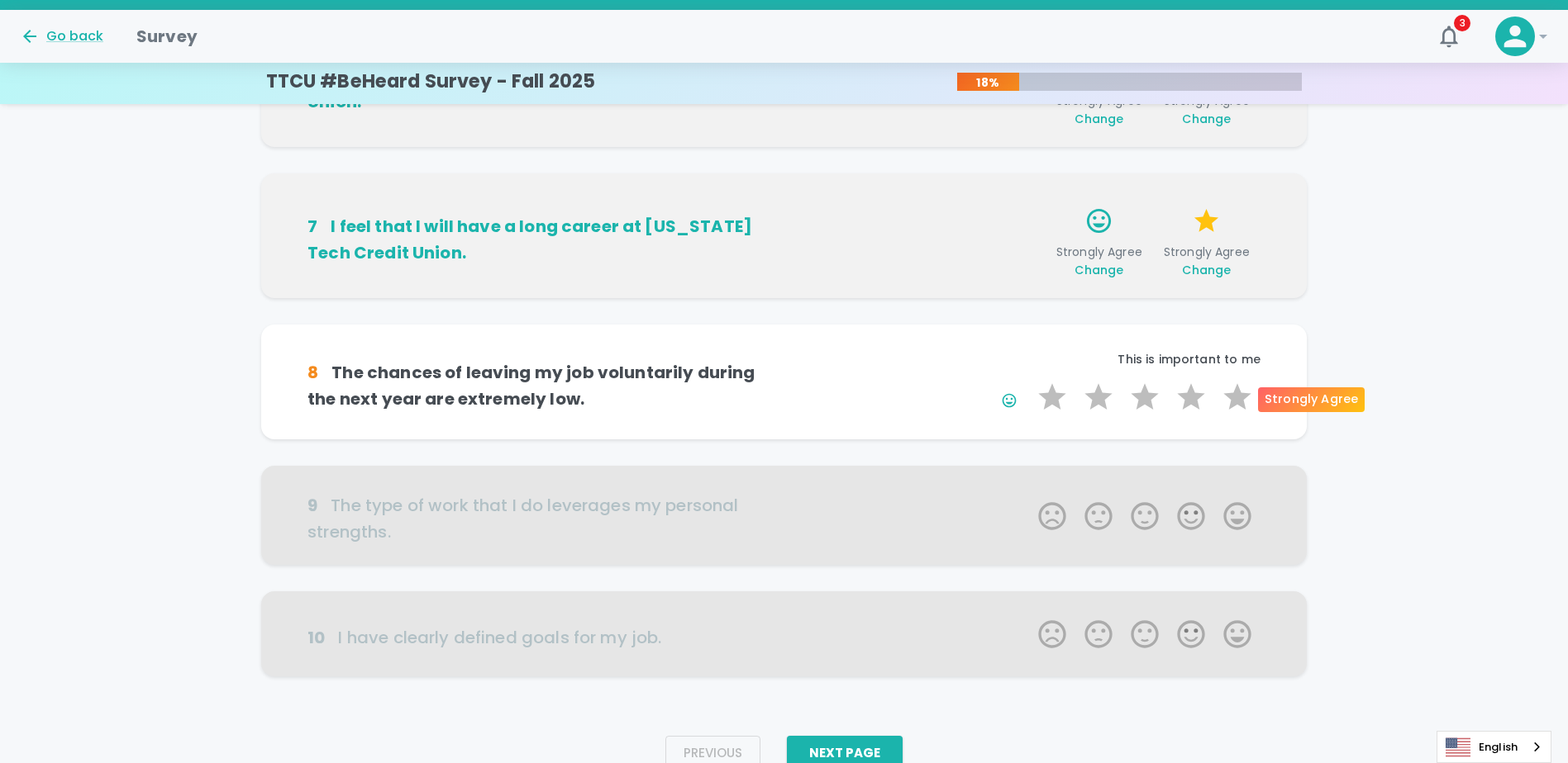
click at [784, 391] on label "5 Stars" at bounding box center [1237, 397] width 46 height 33
click at [784, 381] on input "5 Stars" at bounding box center [1029, 380] width 1 height 1
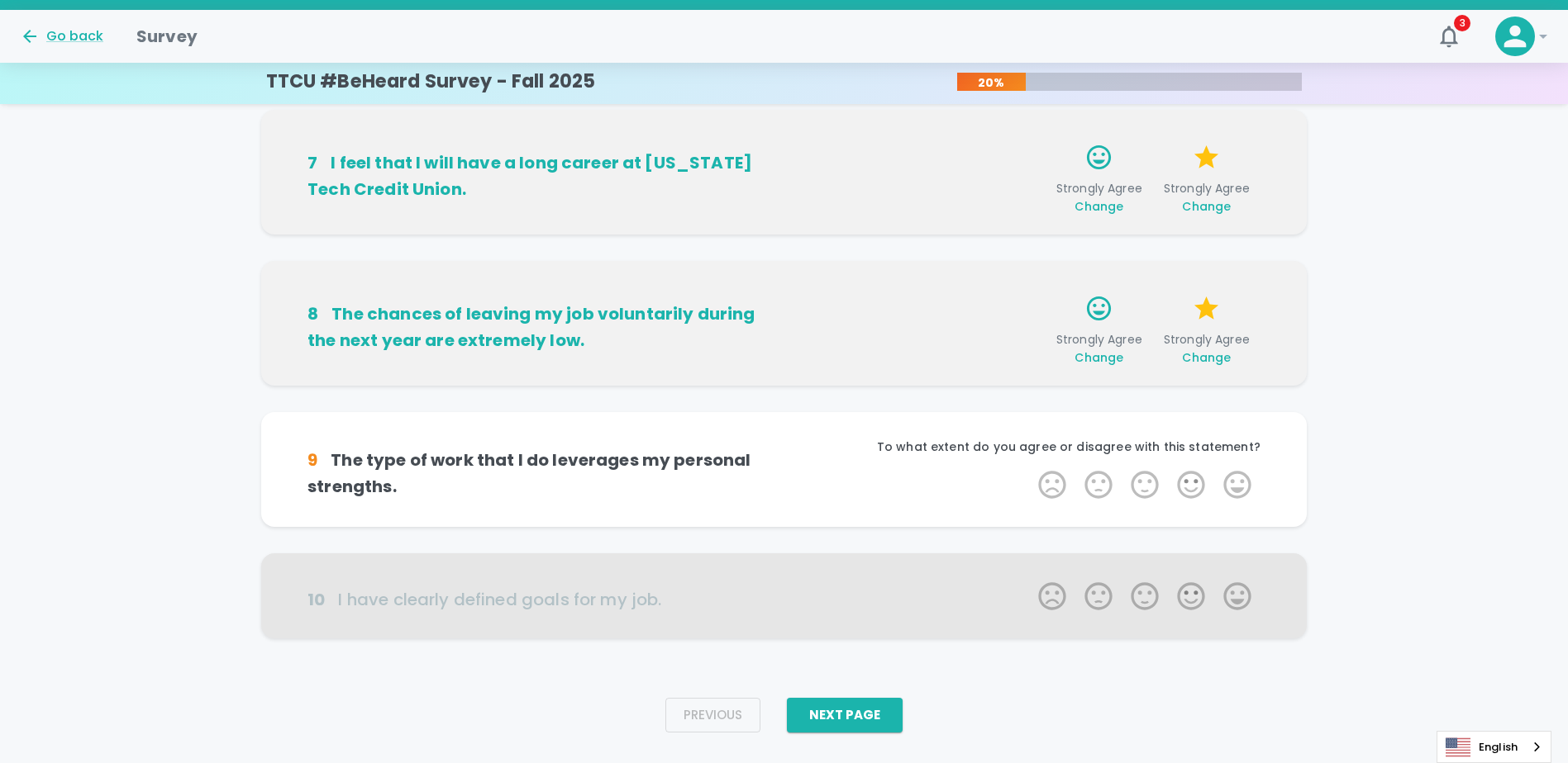
scroll to position [948, 0]
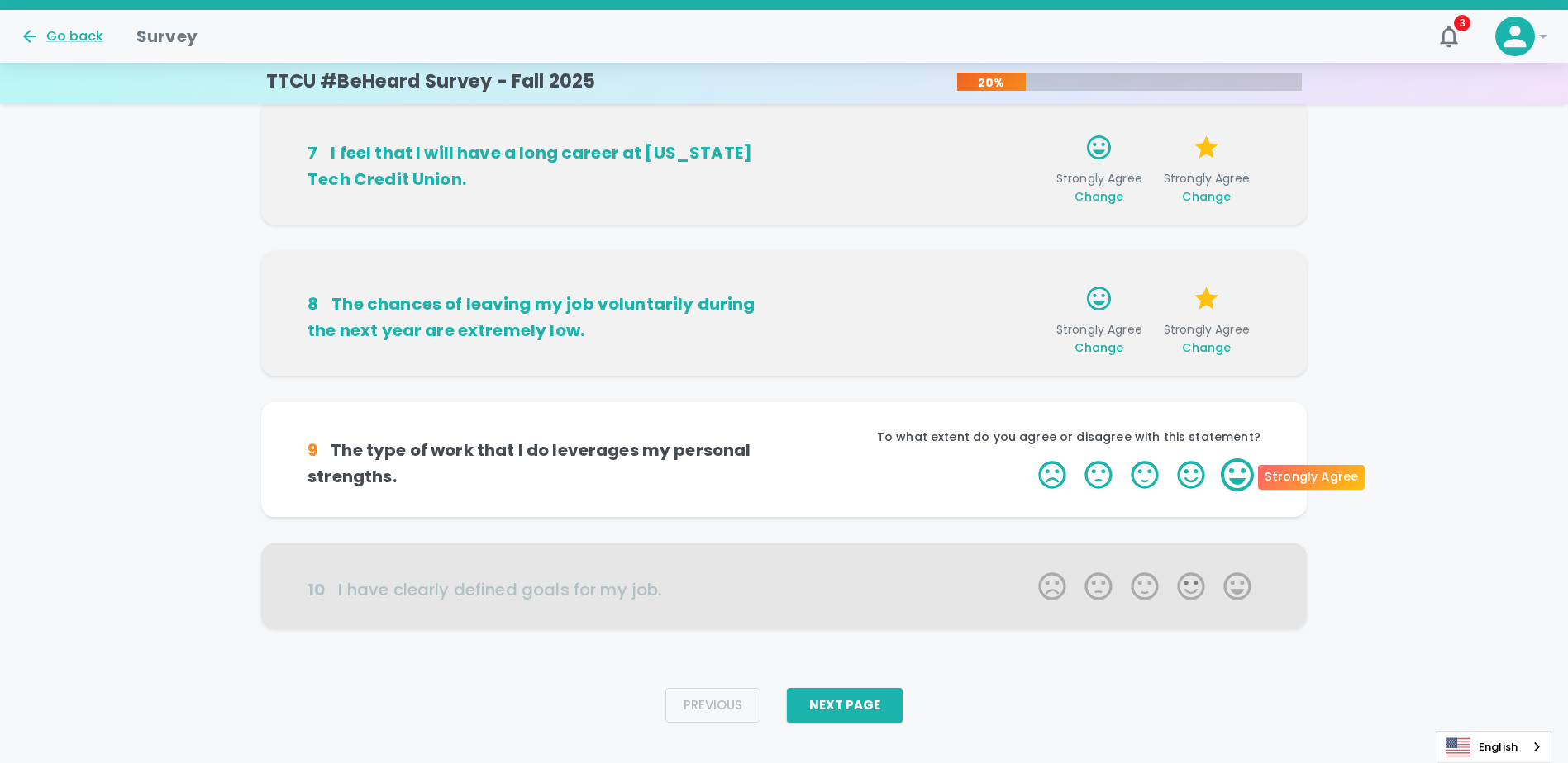
click at [784, 469] on label "5 Stars" at bounding box center [1237, 475] width 46 height 33
click at [784, 459] on input "5 Stars" at bounding box center [1029, 458] width 1 height 1
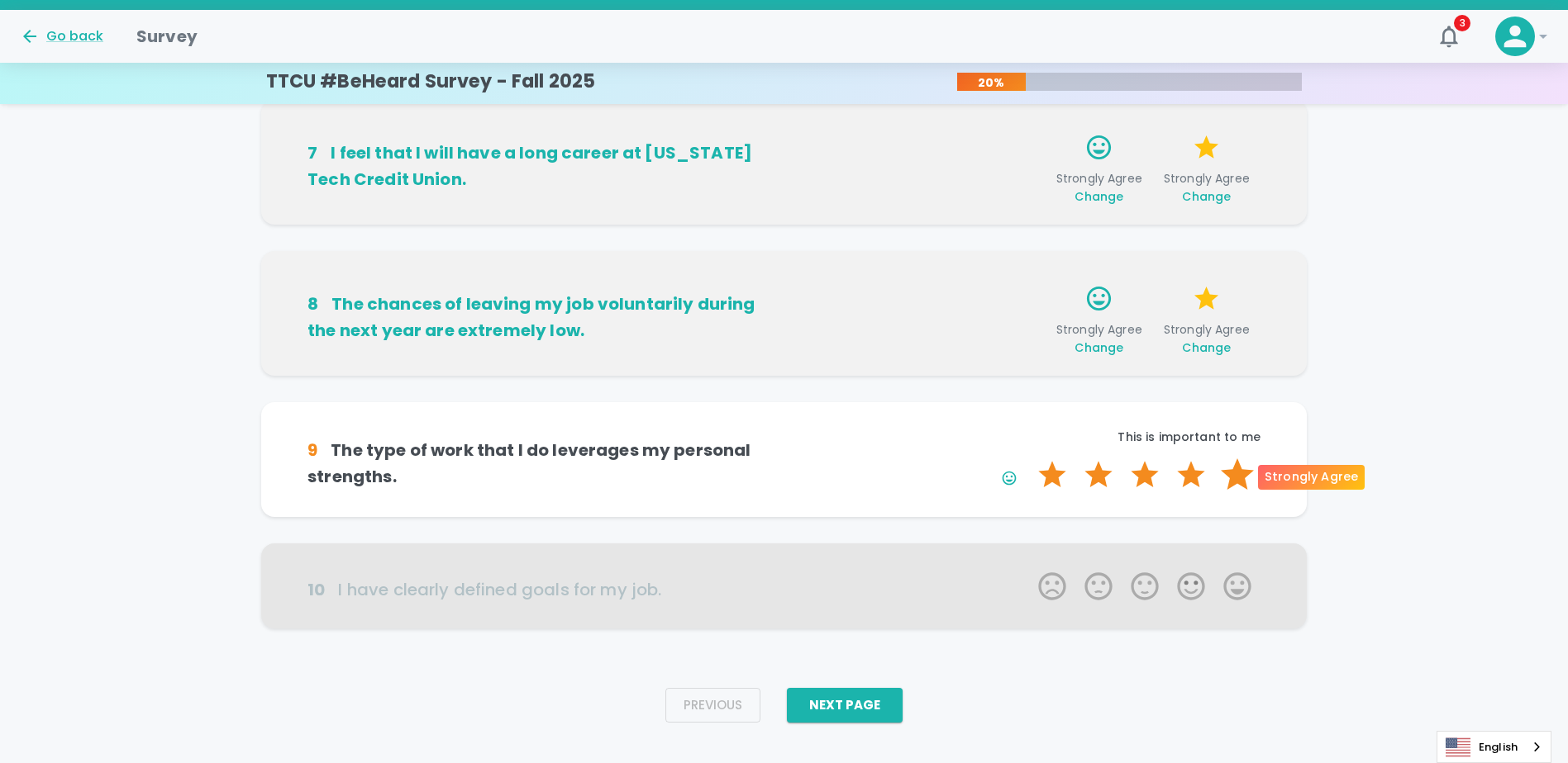
click at [784, 474] on label "5 Stars" at bounding box center [1237, 475] width 46 height 33
click at [784, 459] on input "5 Stars" at bounding box center [1029, 458] width 1 height 1
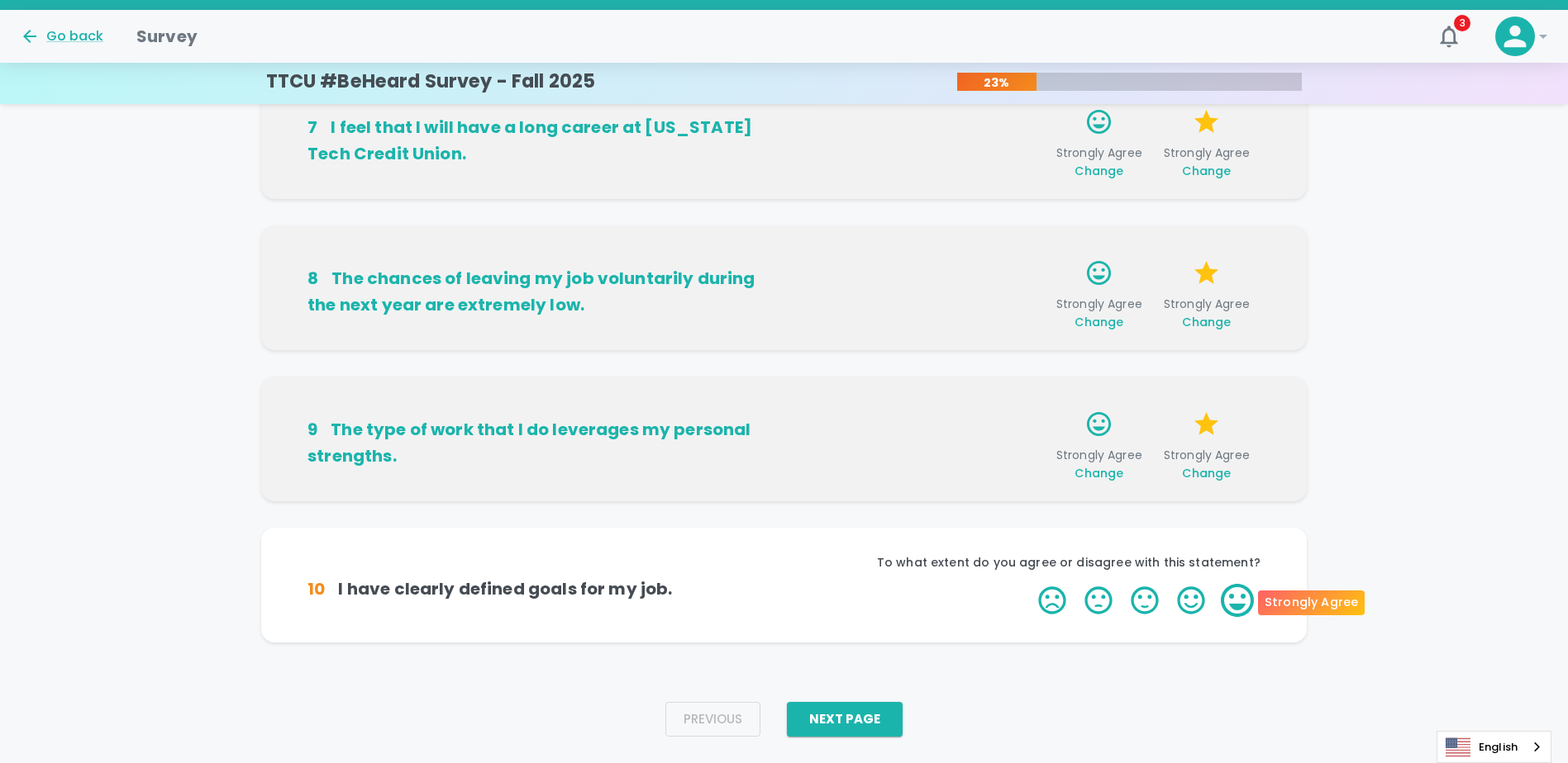
click at [784, 606] on label "5 Stars" at bounding box center [1237, 600] width 46 height 33
click at [784, 584] on input "5 Stars" at bounding box center [1029, 584] width 1 height 1
click at [784, 596] on label "5 Stars" at bounding box center [1237, 600] width 46 height 33
click at [784, 584] on input "5 Stars" at bounding box center [1029, 584] width 1 height 1
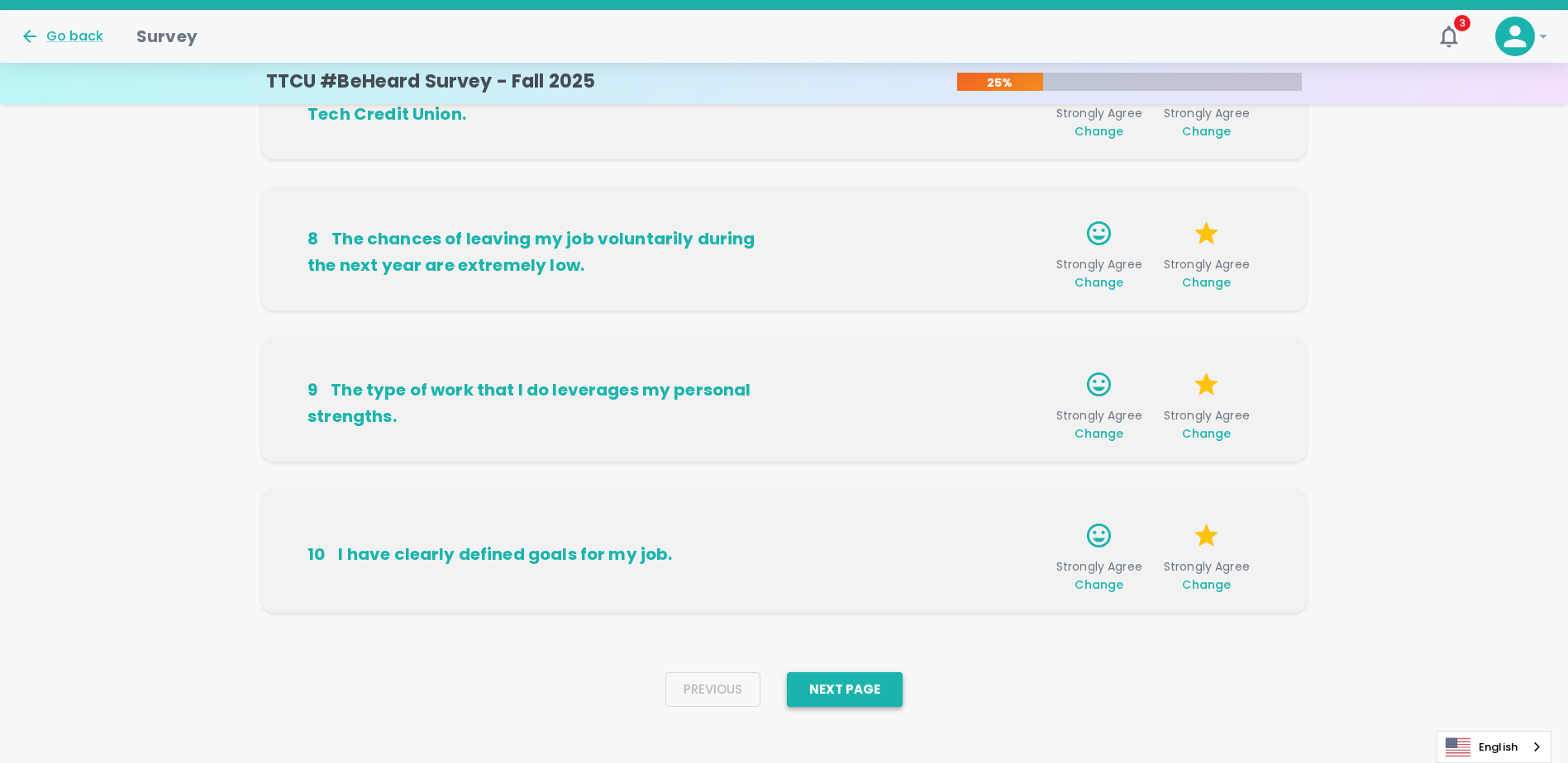
click at [784, 700] on button "Next Page" at bounding box center [844, 690] width 115 height 35
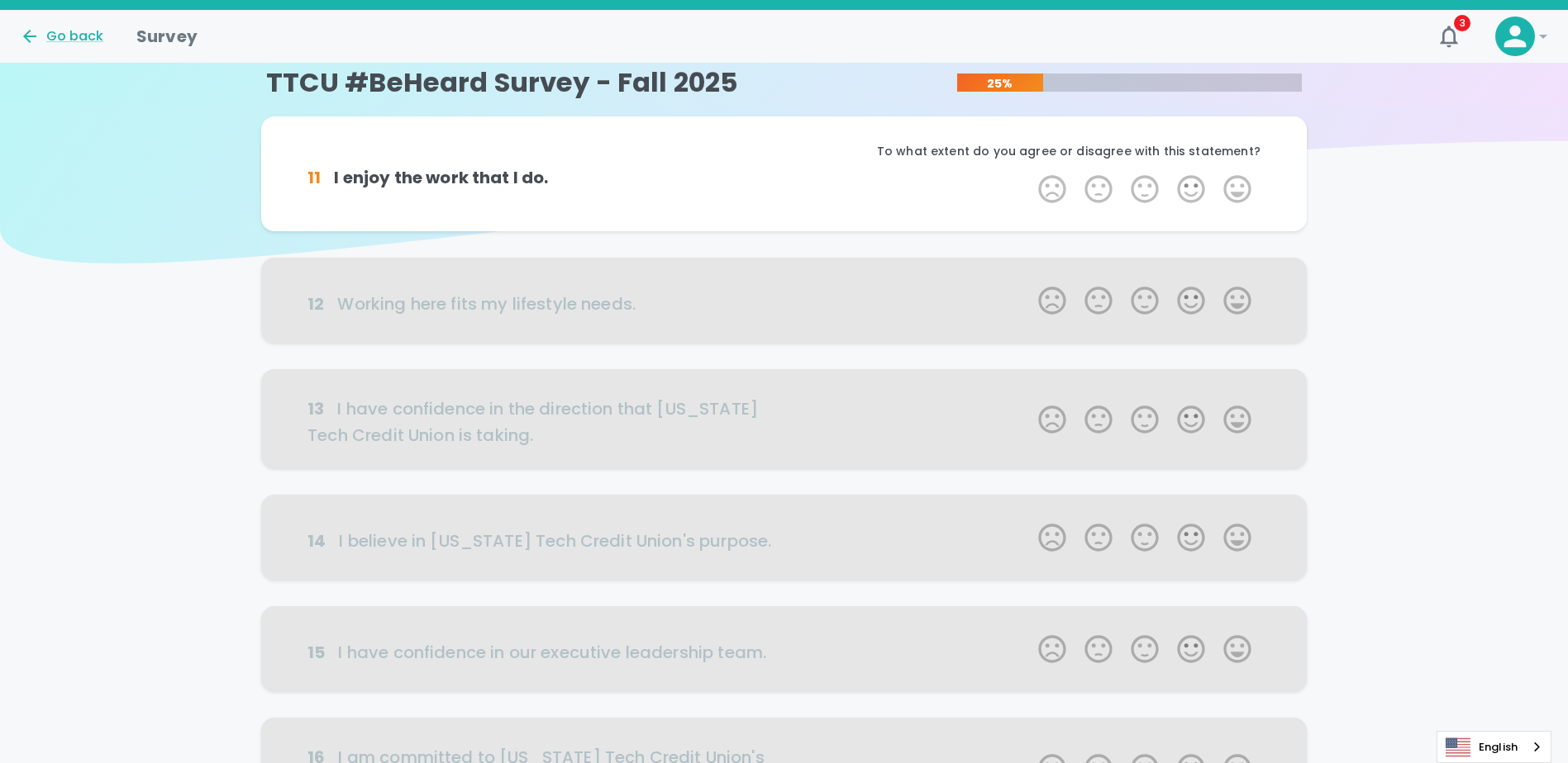
scroll to position [0, 0]
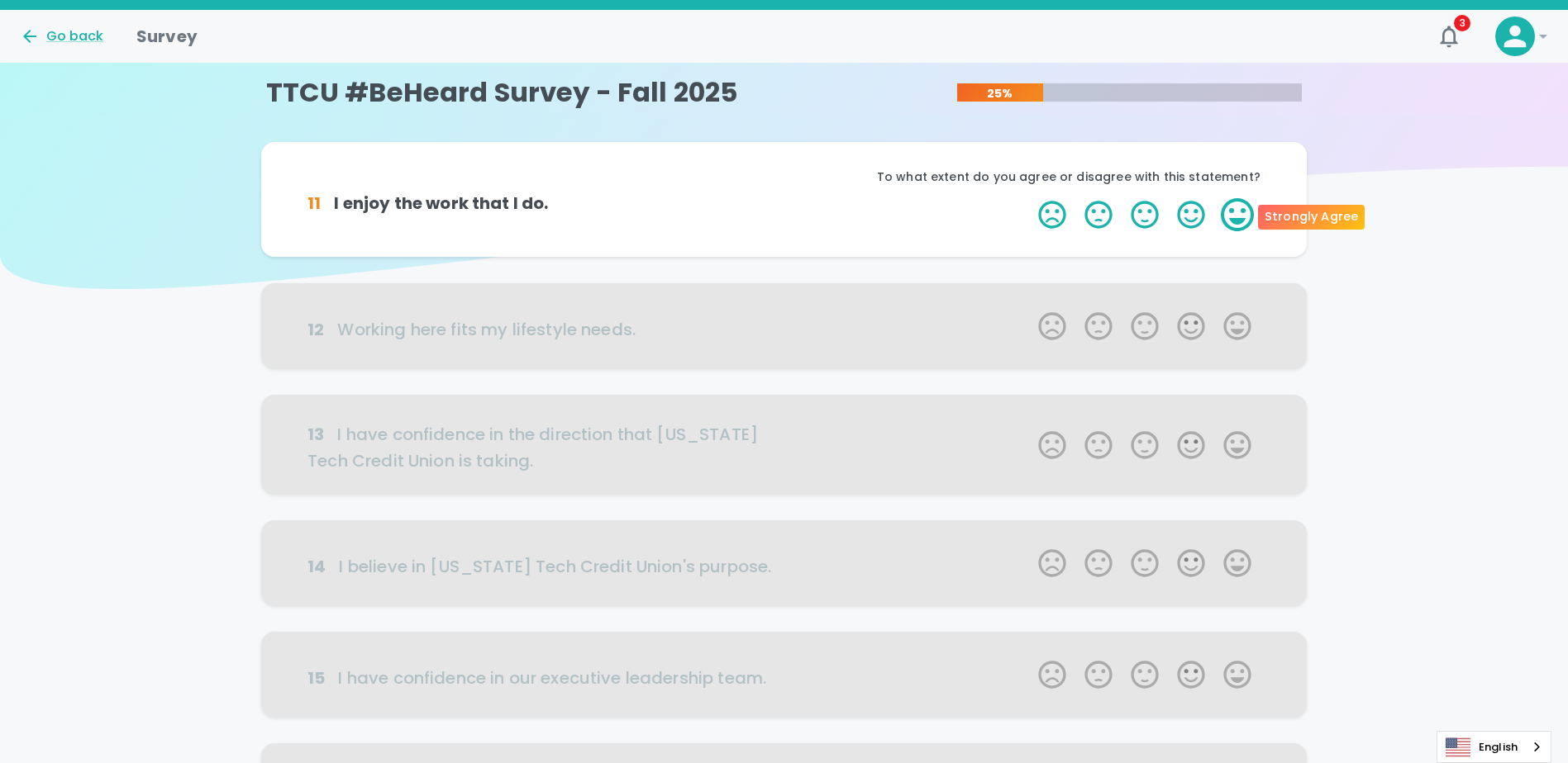
click at [784, 218] on label "5 Stars" at bounding box center [1237, 214] width 46 height 33
click at [784, 198] on input "5 Stars" at bounding box center [1029, 197] width 1 height 1
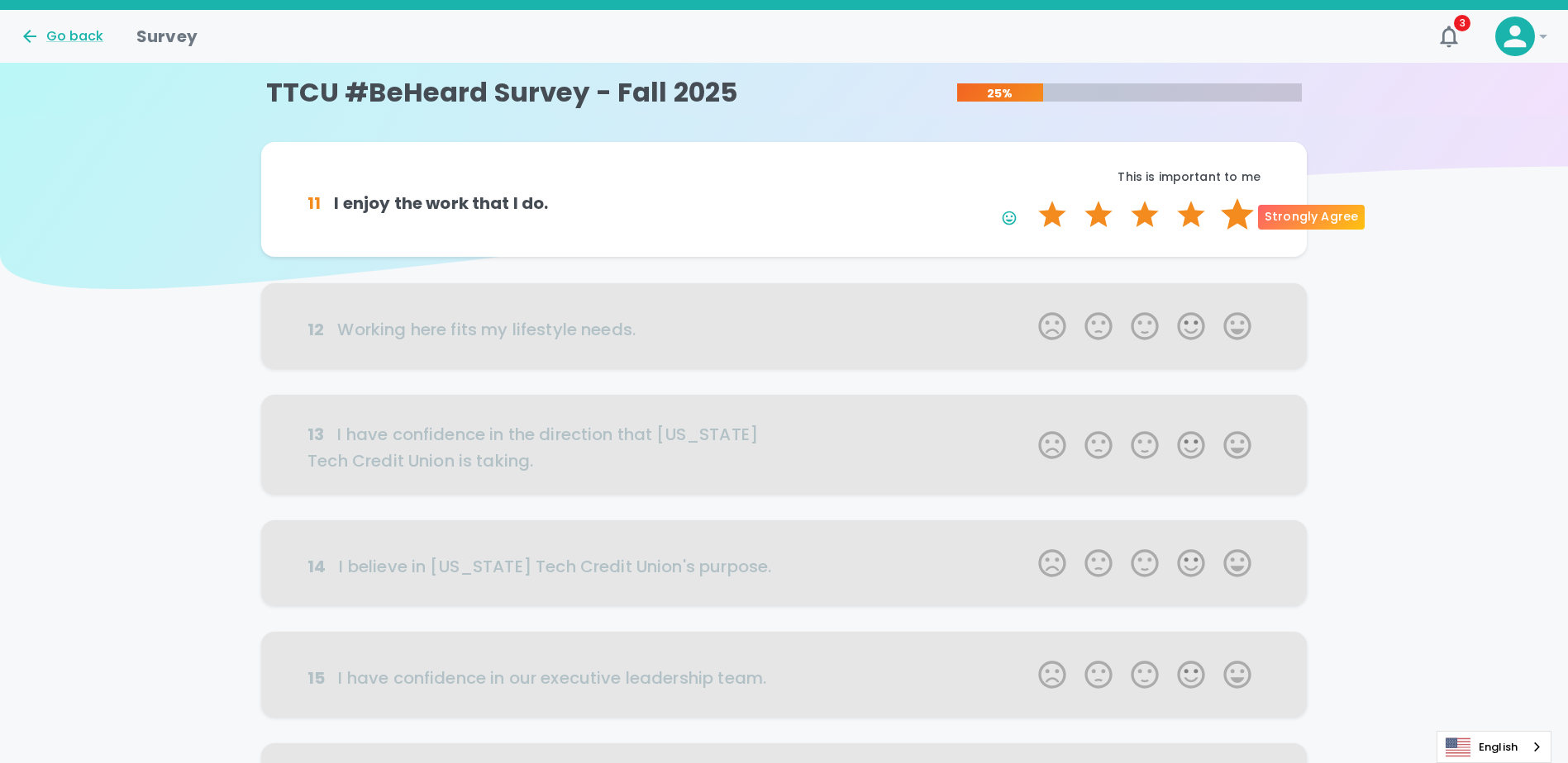
click at [784, 220] on label "5 Stars" at bounding box center [1237, 214] width 46 height 33
click at [784, 198] on input "5 Stars" at bounding box center [1029, 197] width 1 height 1
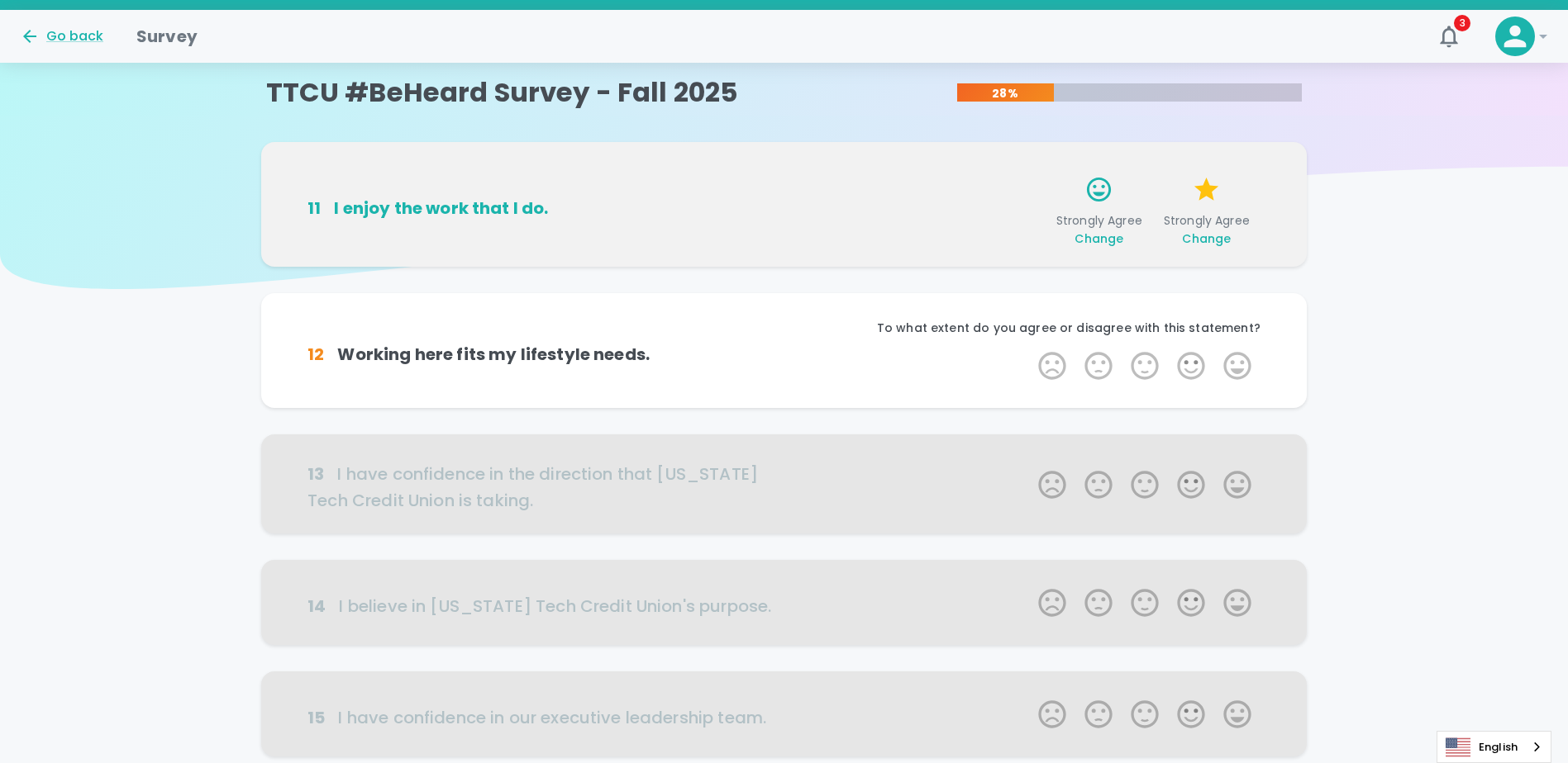
scroll to position [145, 0]
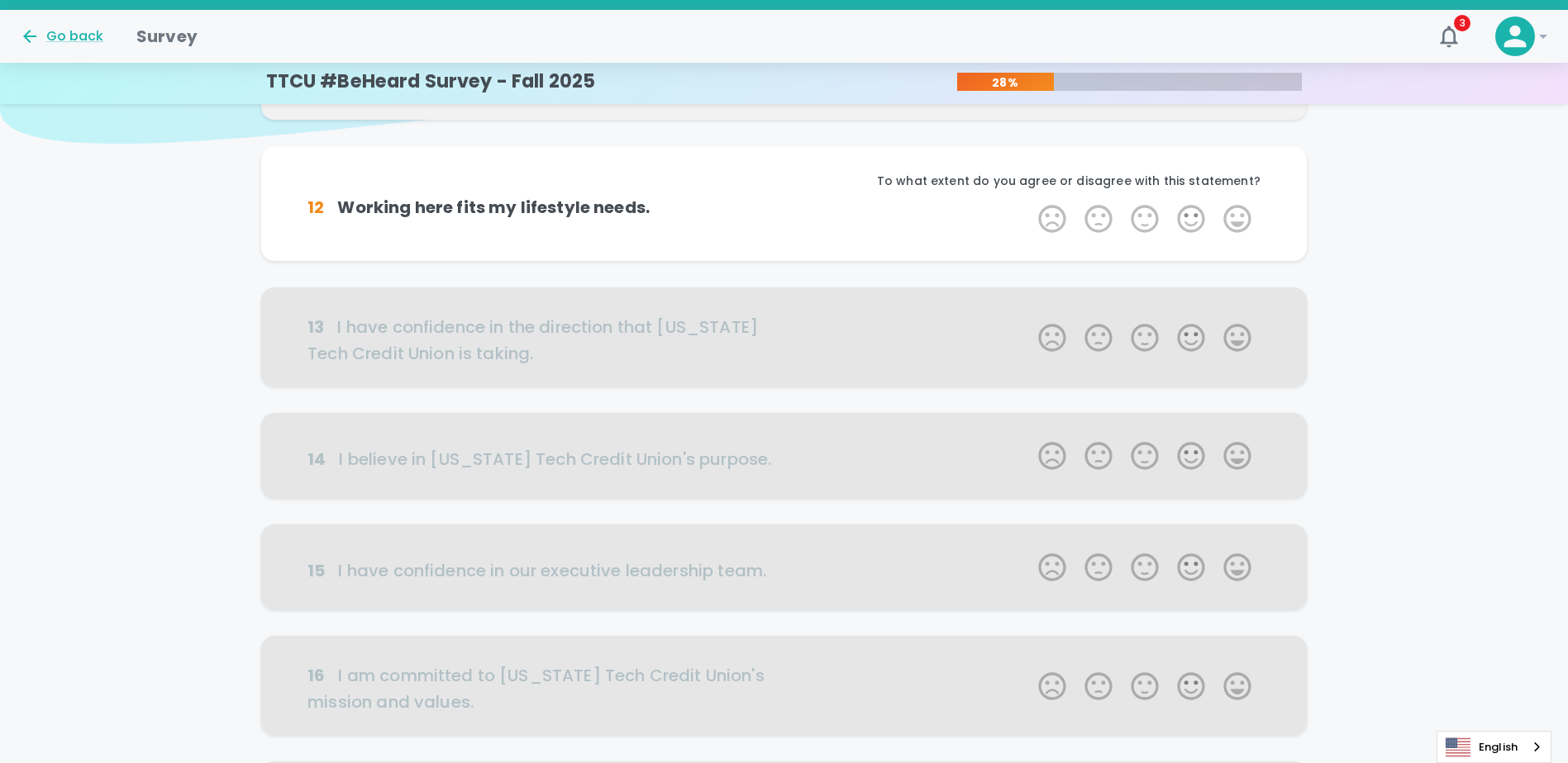
click at [784, 220] on label "5 Stars" at bounding box center [1237, 219] width 46 height 33
click at [784, 202] on input "5 Stars" at bounding box center [1029, 202] width 1 height 1
click at [784, 220] on label "5 Stars" at bounding box center [1237, 219] width 46 height 33
click at [784, 202] on input "5 Stars" at bounding box center [1029, 202] width 1 height 1
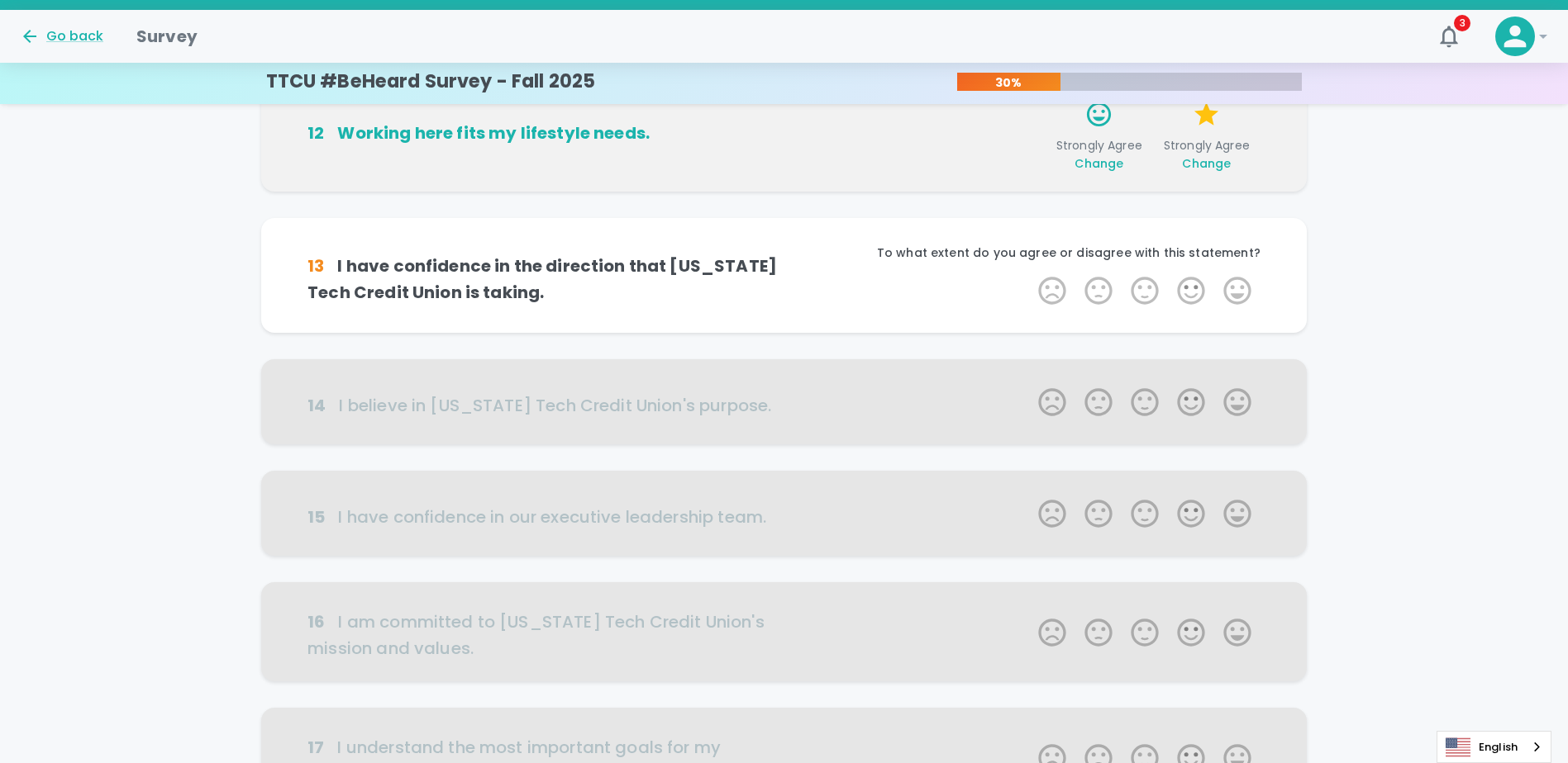
scroll to position [291, 0]
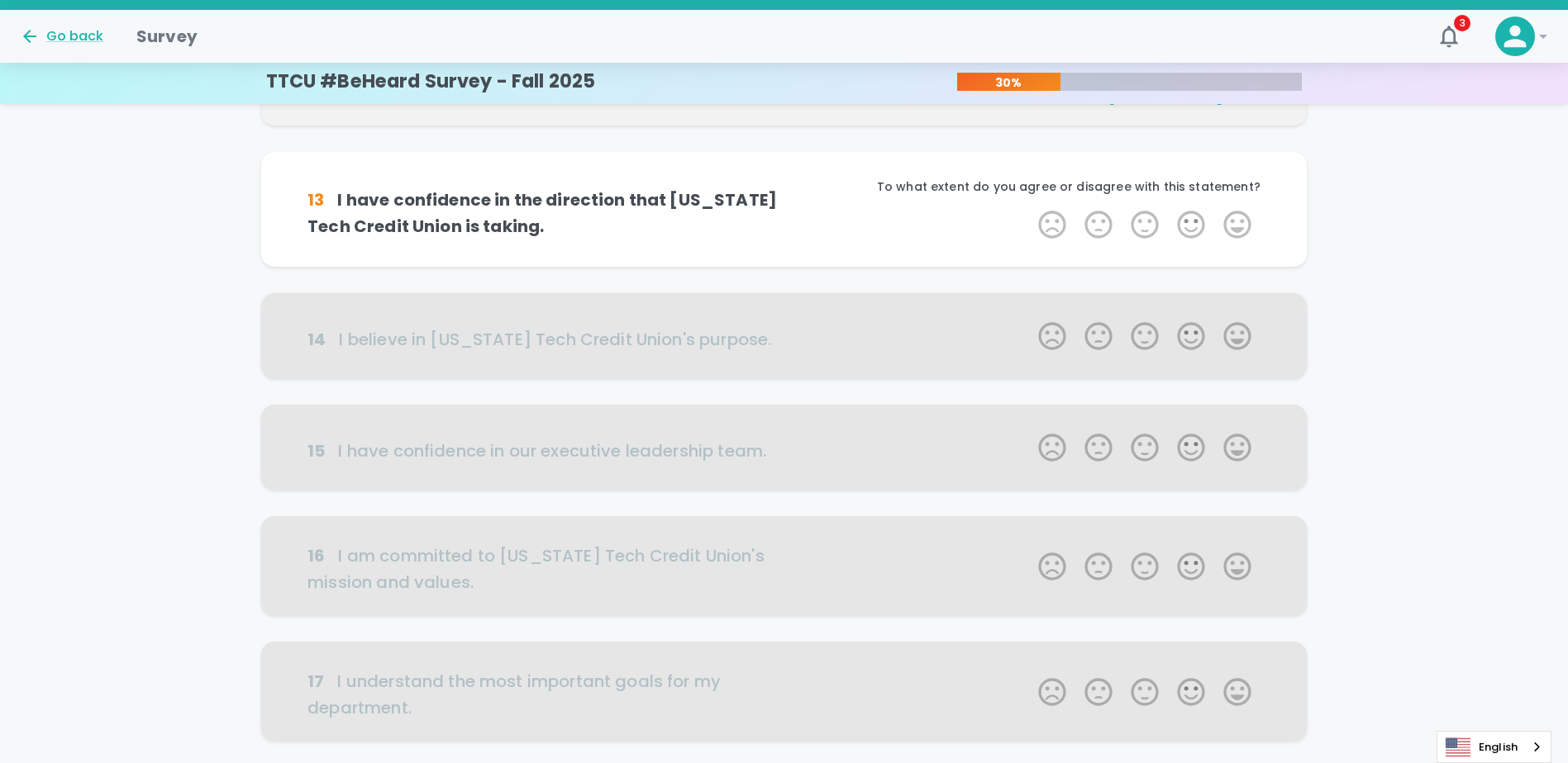
click at [784, 220] on label "5 Stars" at bounding box center [1237, 225] width 46 height 33
click at [784, 208] on input "5 Stars" at bounding box center [1029, 208] width 1 height 1
click at [784, 220] on label "5 Stars" at bounding box center [1237, 225] width 46 height 33
click at [784, 208] on input "5 Stars" at bounding box center [1029, 208] width 1 height 1
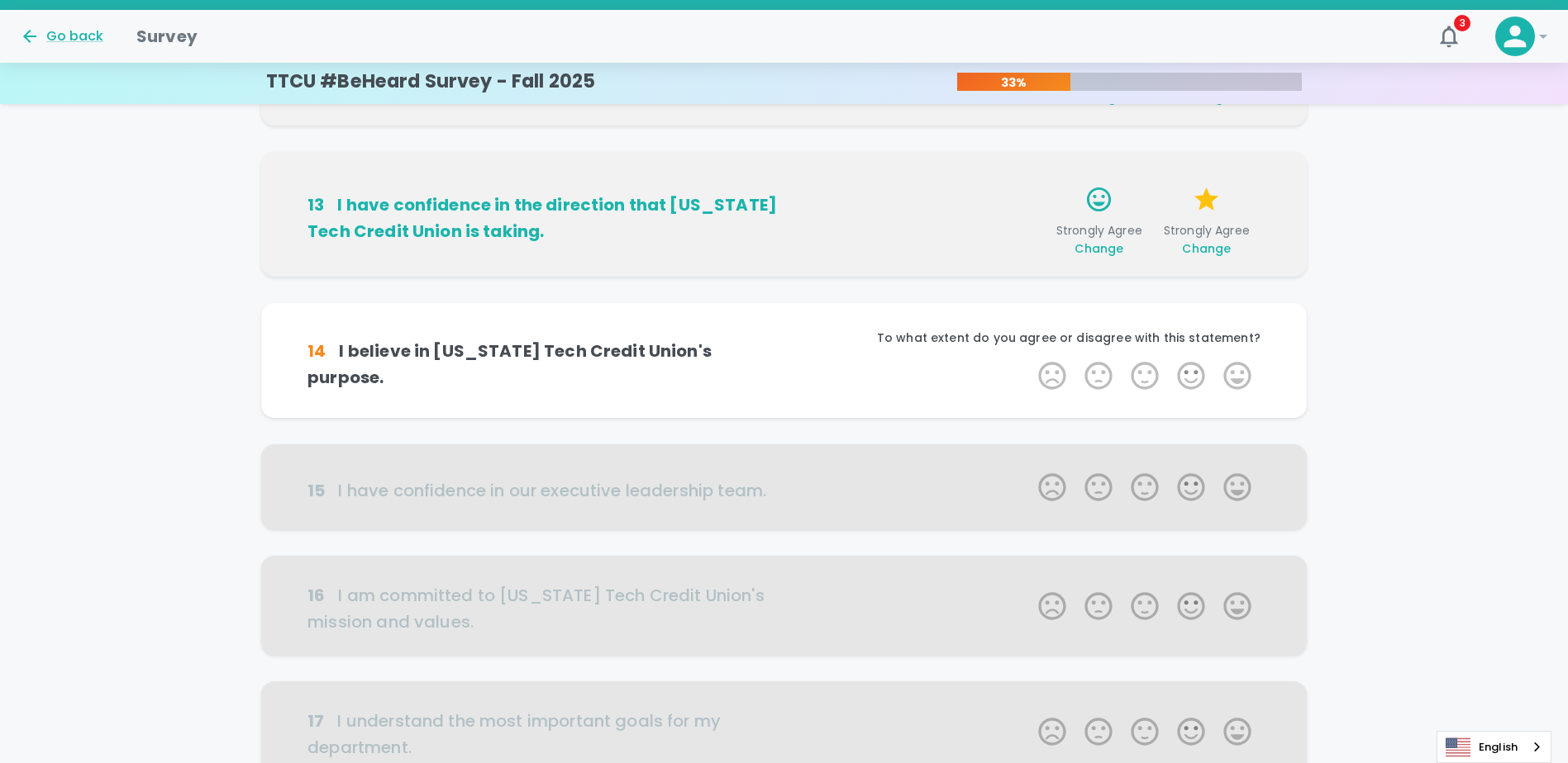
scroll to position [436, 0]
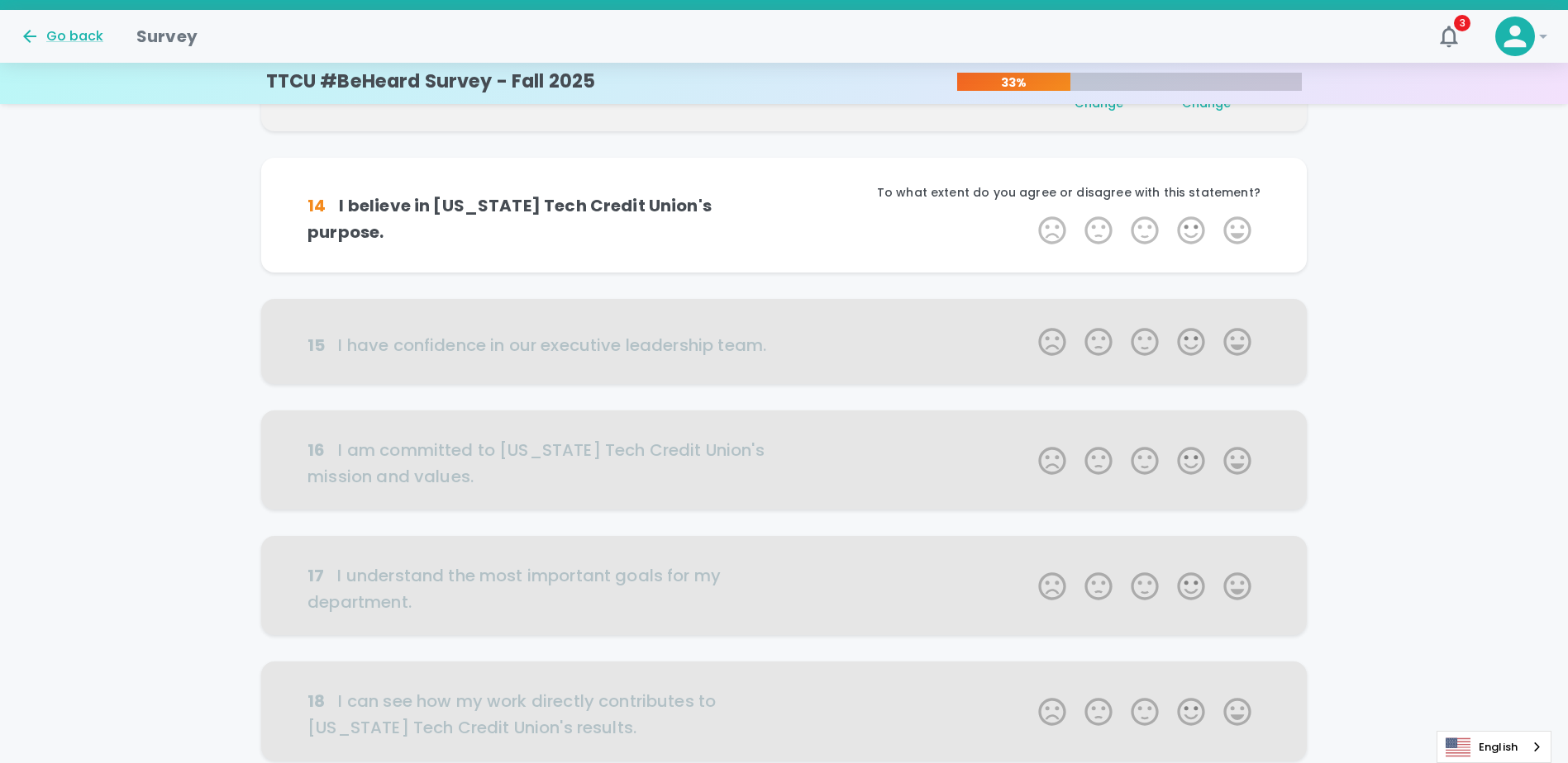
click at [784, 220] on label "5 Stars" at bounding box center [1237, 230] width 46 height 33
click at [784, 214] on input "5 Stars" at bounding box center [1029, 213] width 1 height 1
click at [784, 220] on label "5 Stars" at bounding box center [1237, 230] width 46 height 33
click at [784, 214] on input "5 Stars" at bounding box center [1029, 213] width 1 height 1
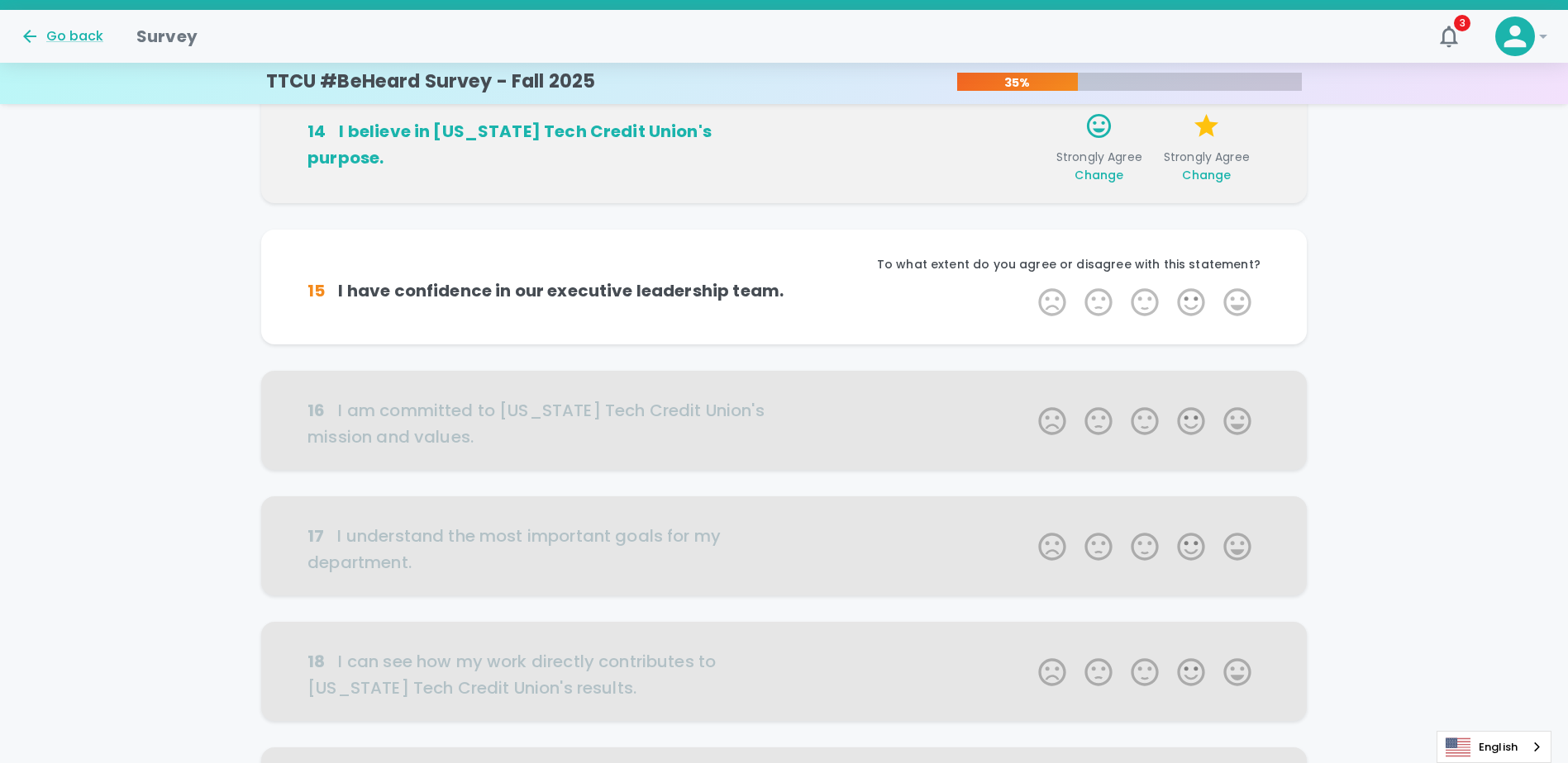
scroll to position [582, 0]
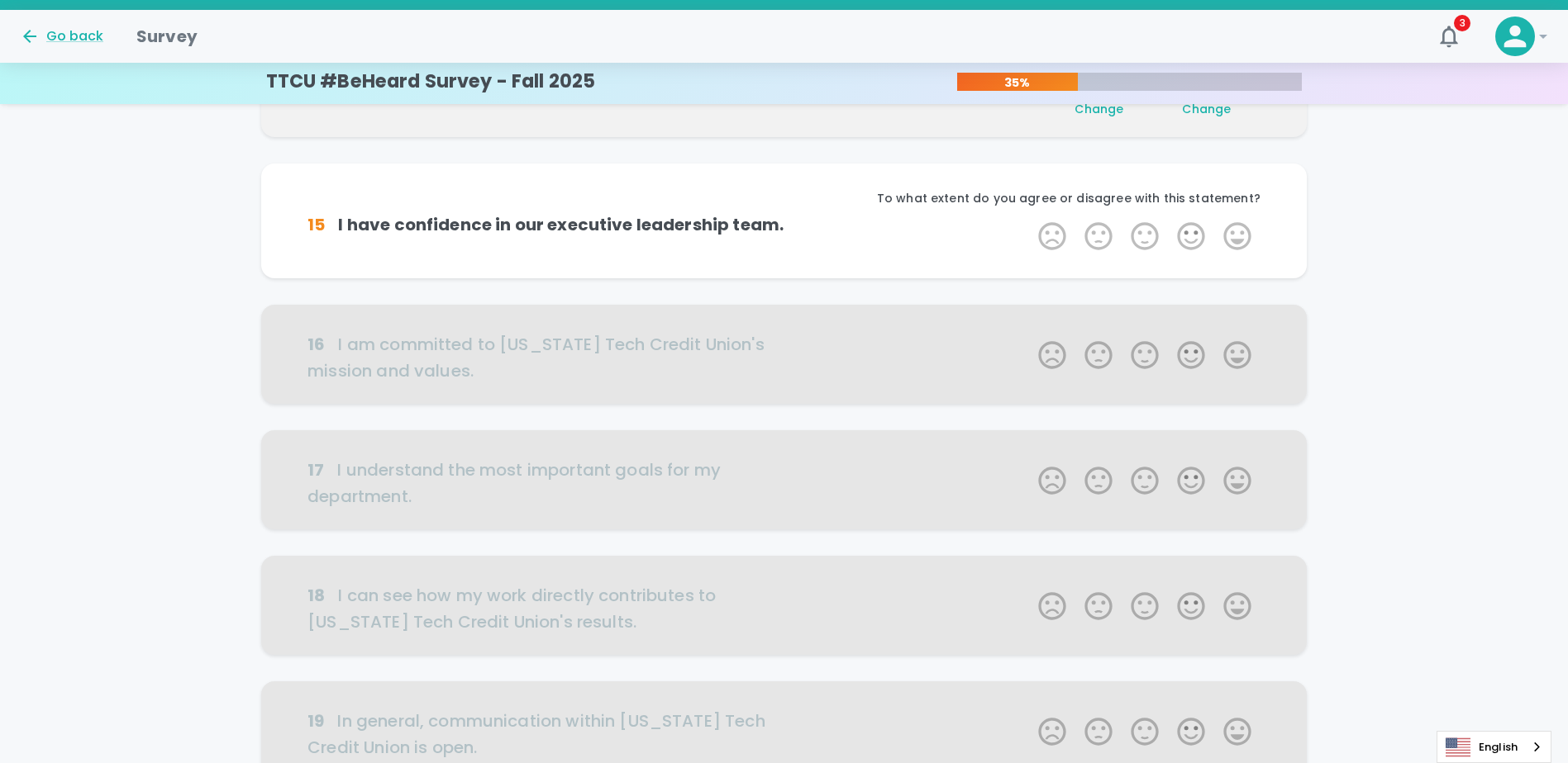
click at [784, 220] on label "5 Stars" at bounding box center [1237, 236] width 46 height 33
click at [784, 220] on input "5 Stars" at bounding box center [1029, 219] width 1 height 1
click at [784, 233] on label "5 Stars" at bounding box center [1237, 236] width 46 height 33
click at [784, 220] on input "5 Stars" at bounding box center [1029, 219] width 1 height 1
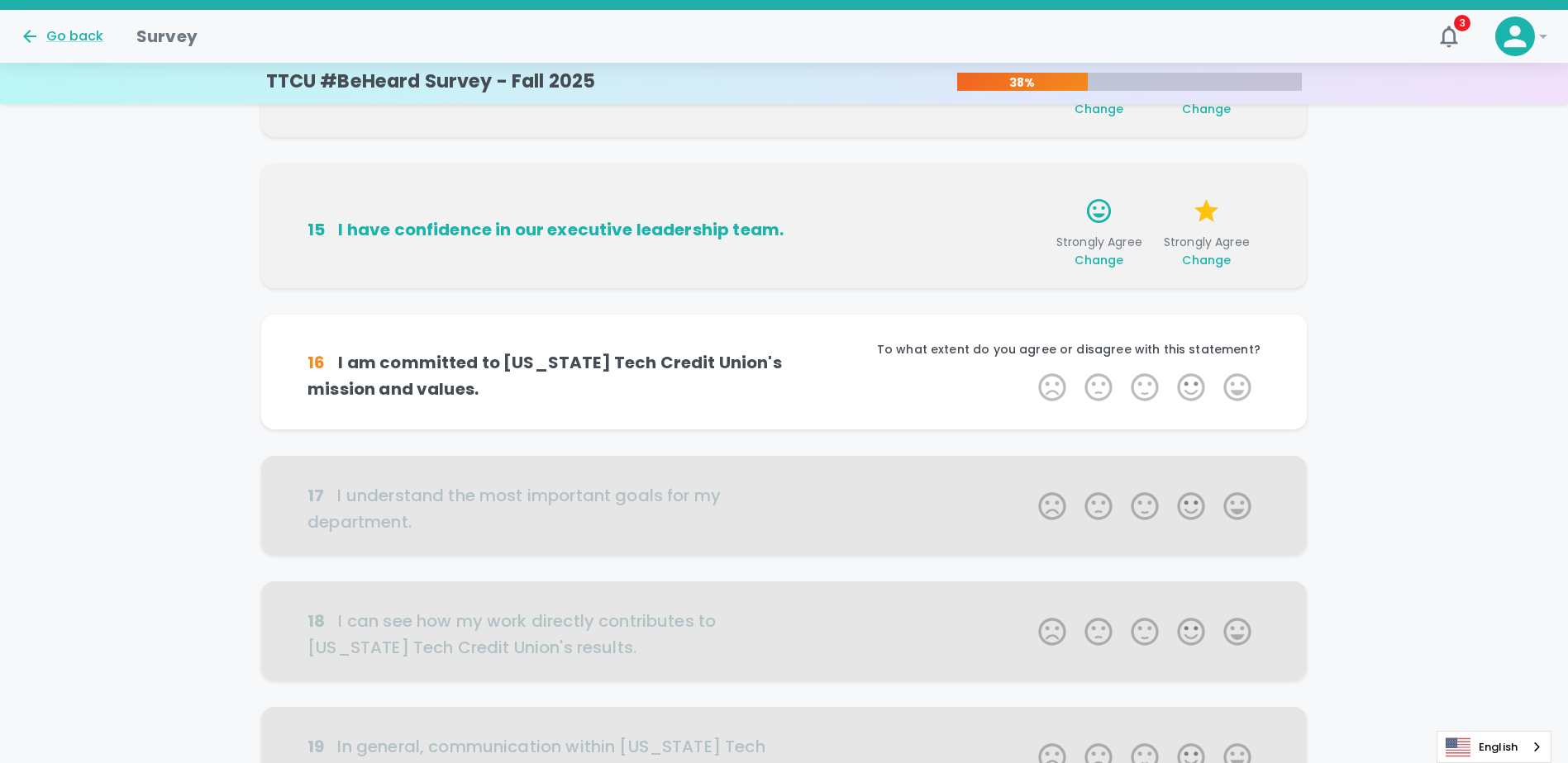
scroll to position [727, 0]
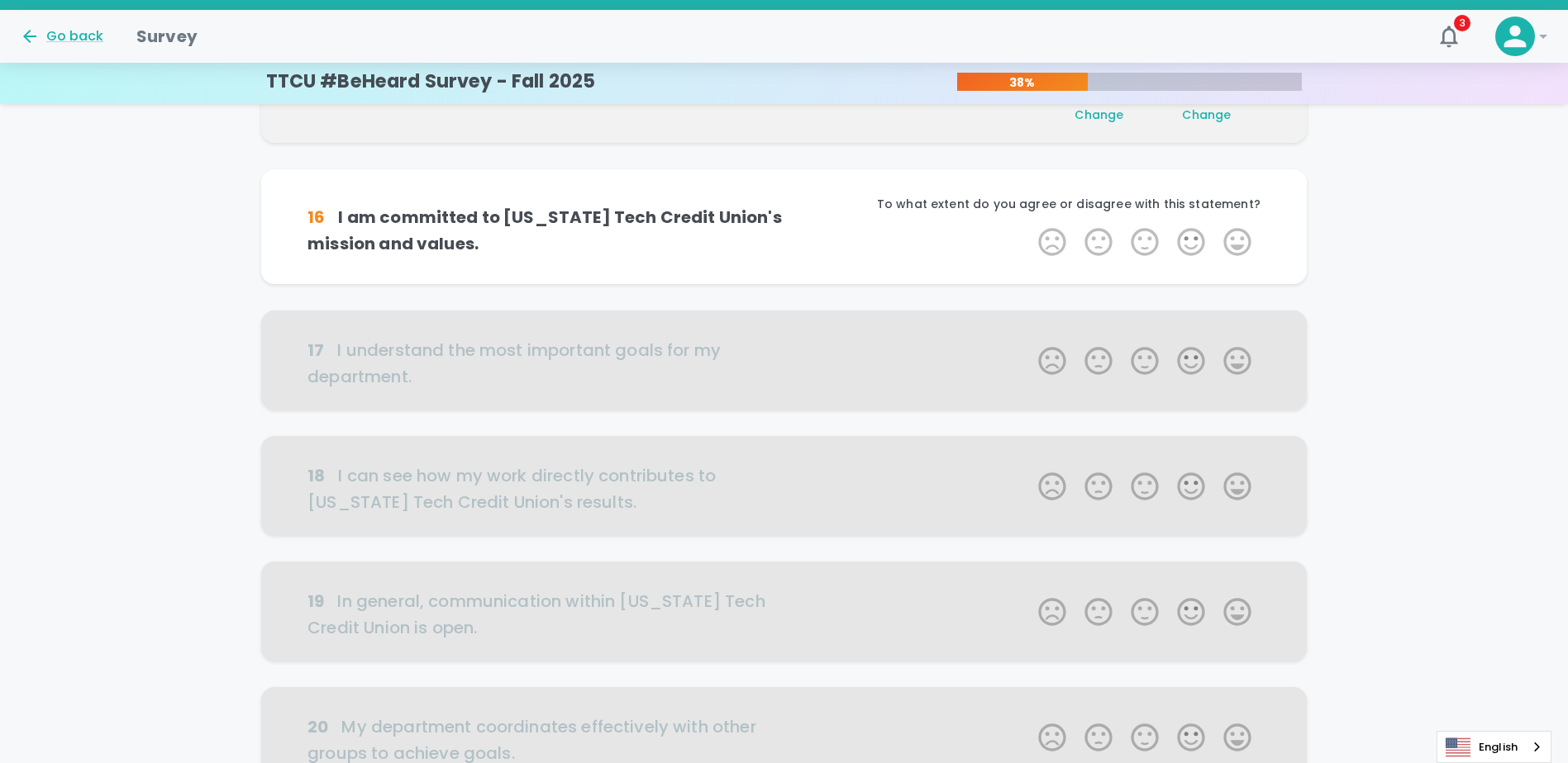
click at [784, 233] on label "5 Stars" at bounding box center [1237, 242] width 46 height 33
click at [784, 226] on input "5 Stars" at bounding box center [1029, 225] width 1 height 1
click at [784, 233] on label "5 Stars" at bounding box center [1237, 242] width 46 height 33
click at [784, 226] on input "5 Stars" at bounding box center [1029, 225] width 1 height 1
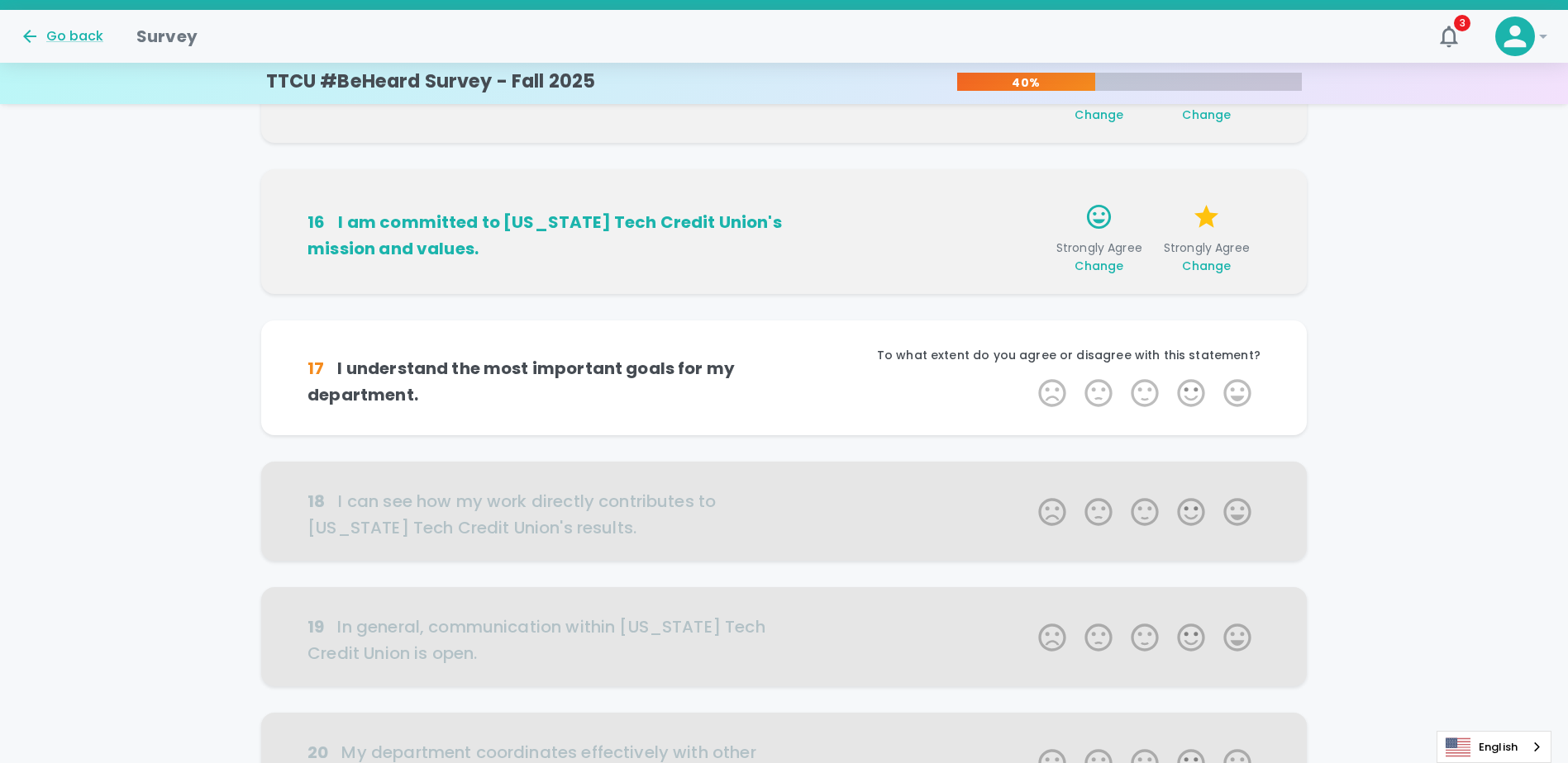
scroll to position [872, 0]
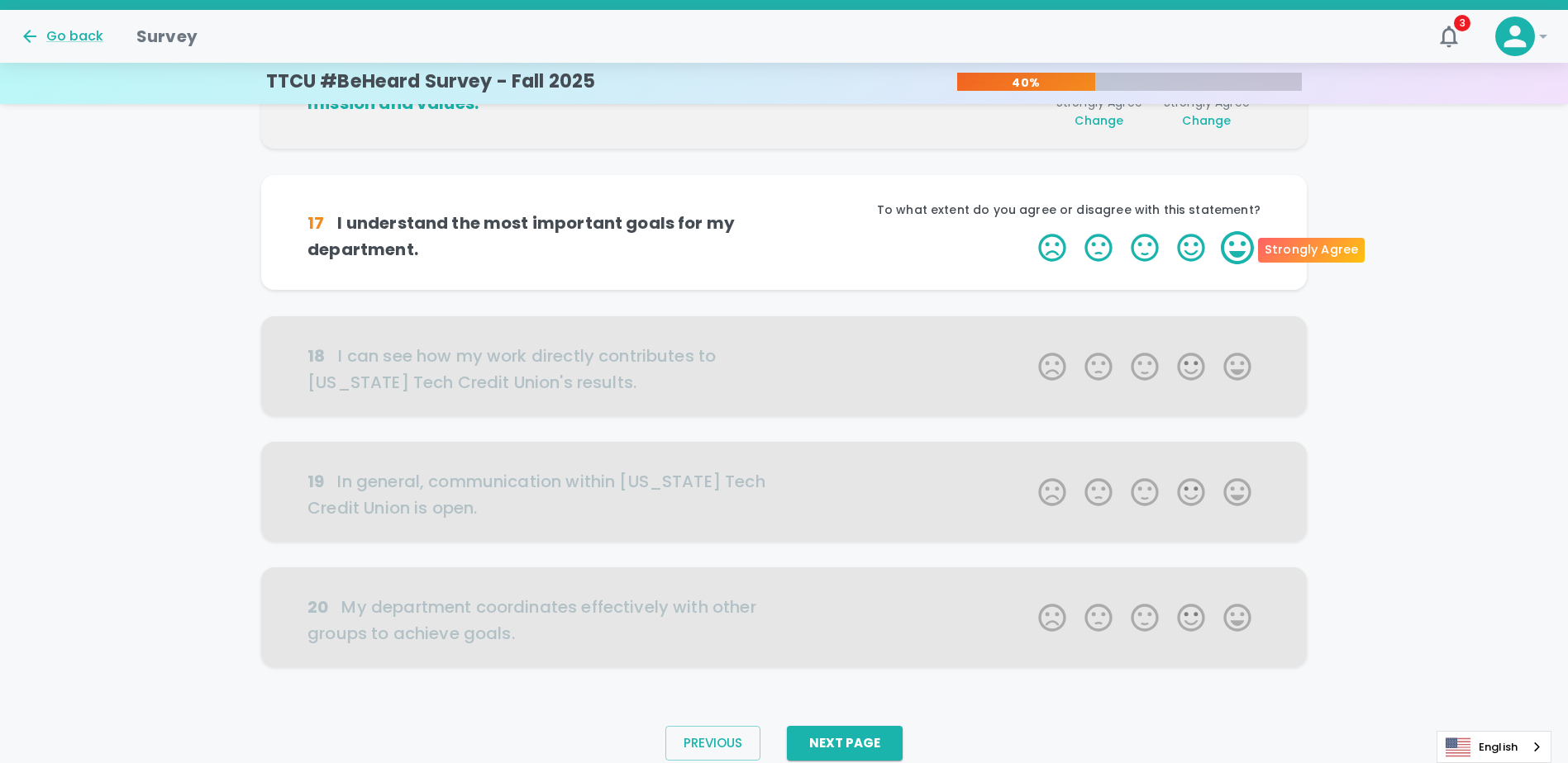
click at [784, 247] on label "5 Stars" at bounding box center [1237, 248] width 46 height 33
click at [784, 232] on input "5 Stars" at bounding box center [1029, 231] width 1 height 1
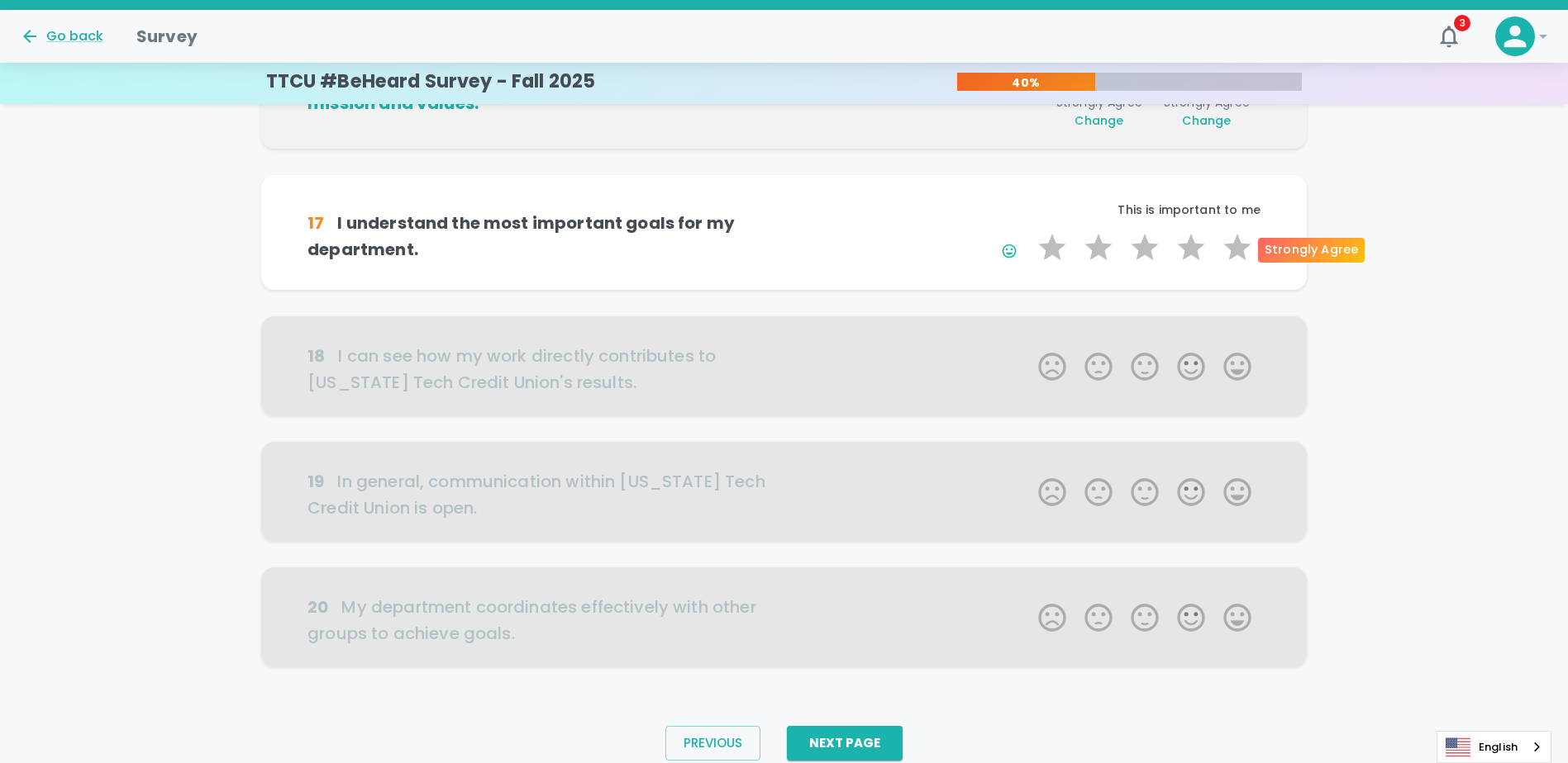
click at [784, 247] on label "5 Stars" at bounding box center [1237, 248] width 46 height 33
click at [784, 232] on input "5 Stars" at bounding box center [1029, 231] width 1 height 1
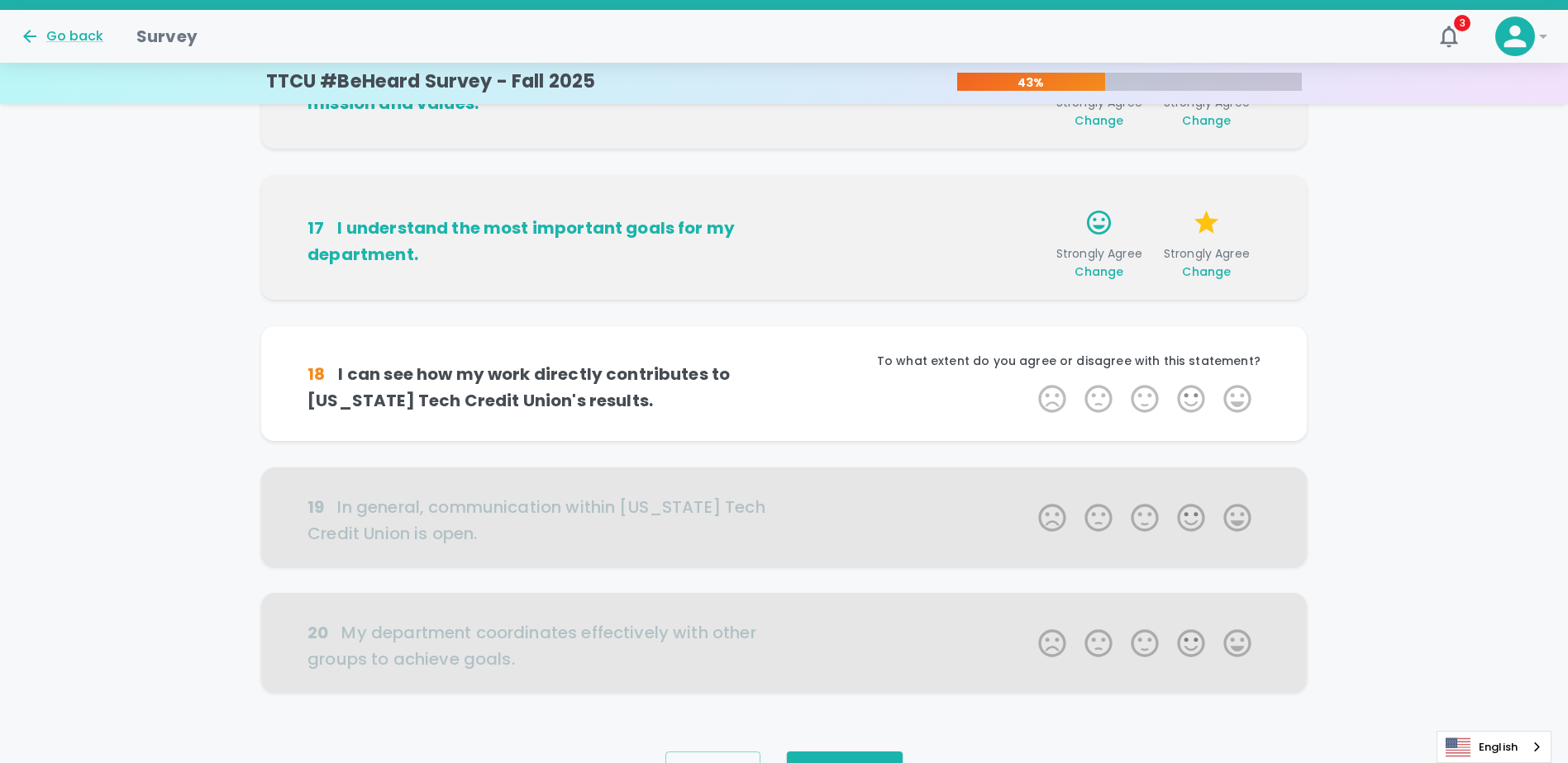
scroll to position [936, 0]
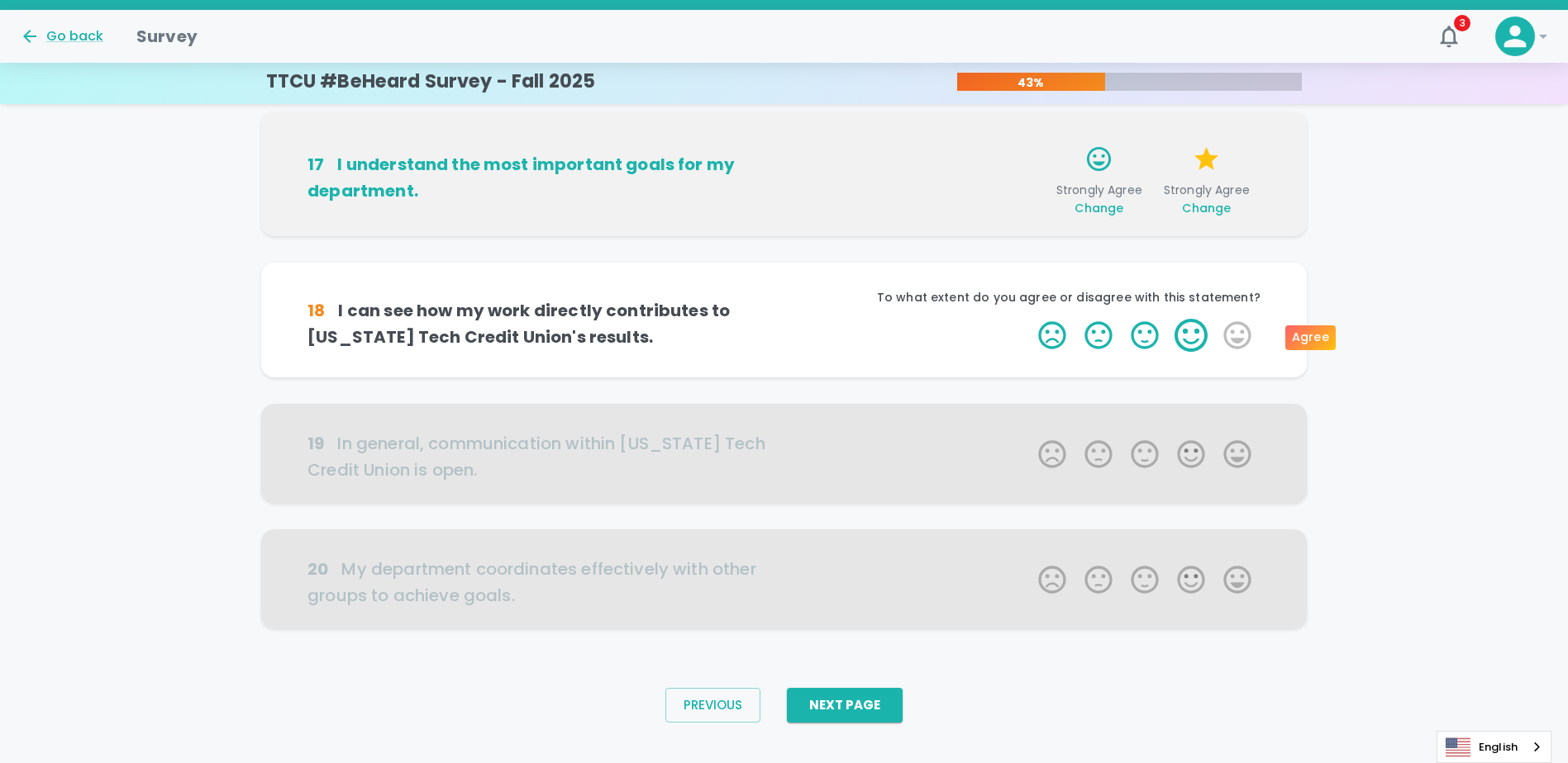
click at [784, 340] on label "4 Stars" at bounding box center [1191, 335] width 46 height 33
click at [784, 319] on input "4 Stars" at bounding box center [1029, 318] width 1 height 1
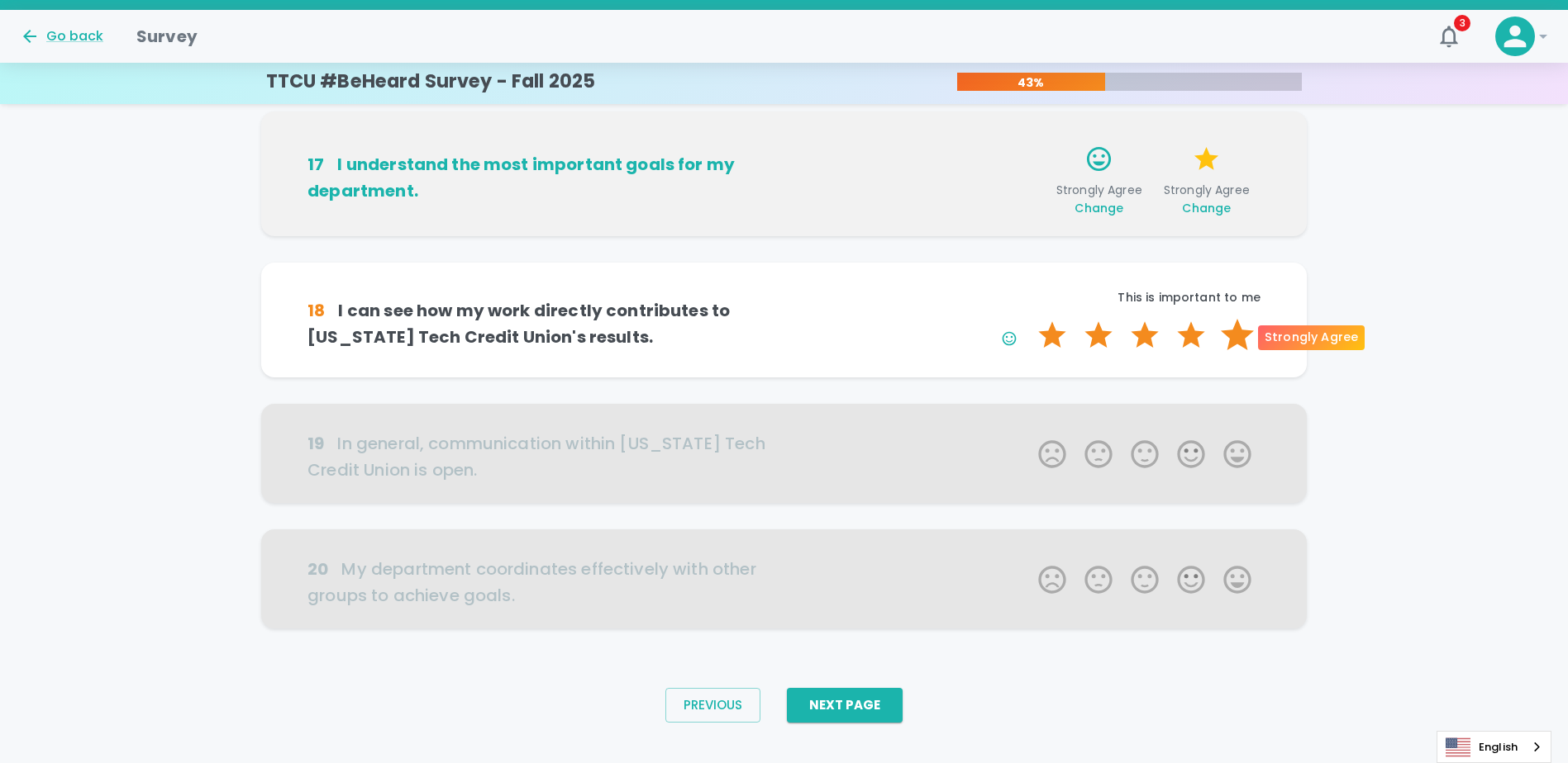
click at [784, 336] on label "5 Stars" at bounding box center [1237, 335] width 46 height 33
click at [784, 319] on input "5 Stars" at bounding box center [1029, 318] width 1 height 1
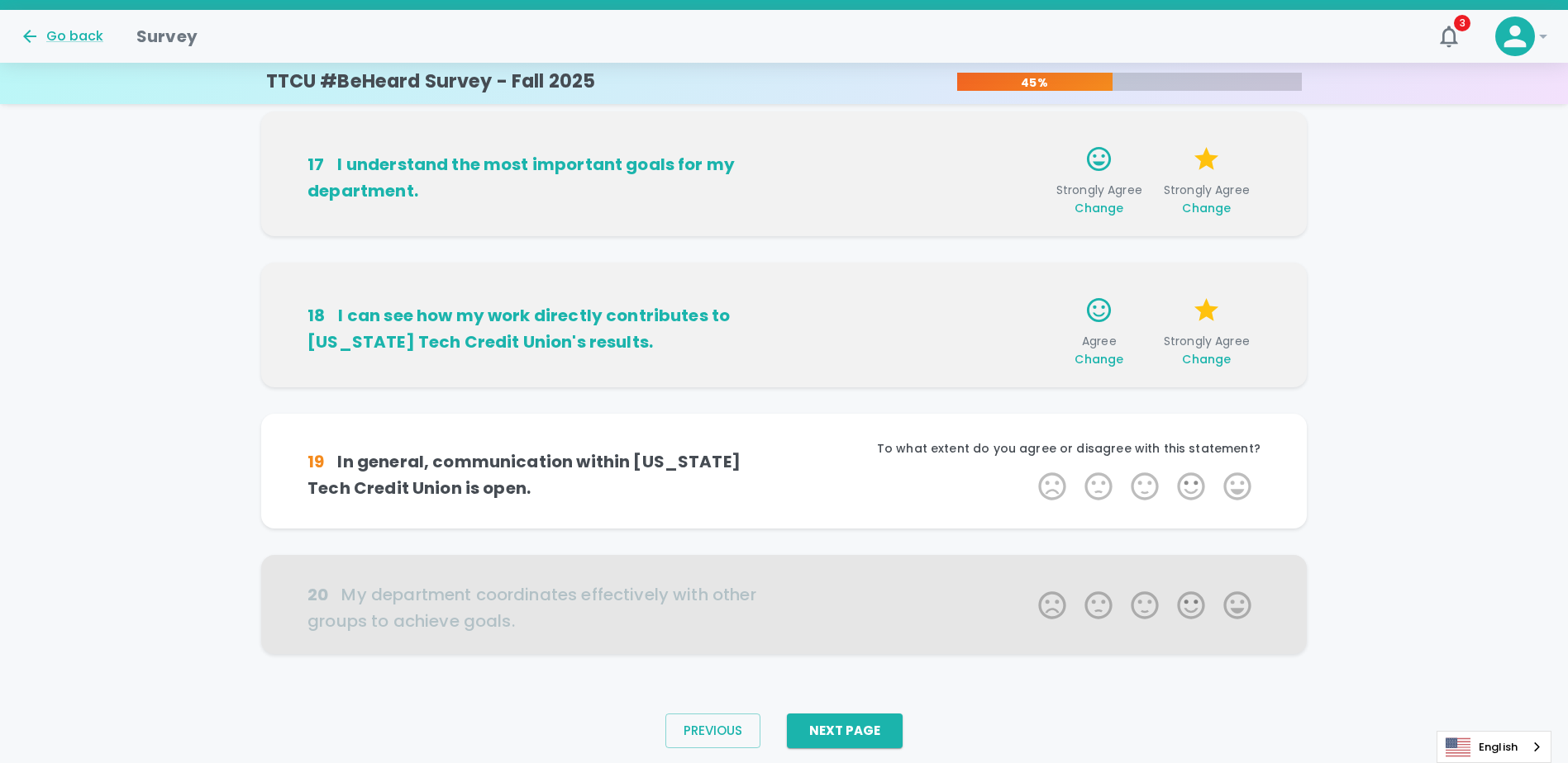
scroll to position [961, 0]
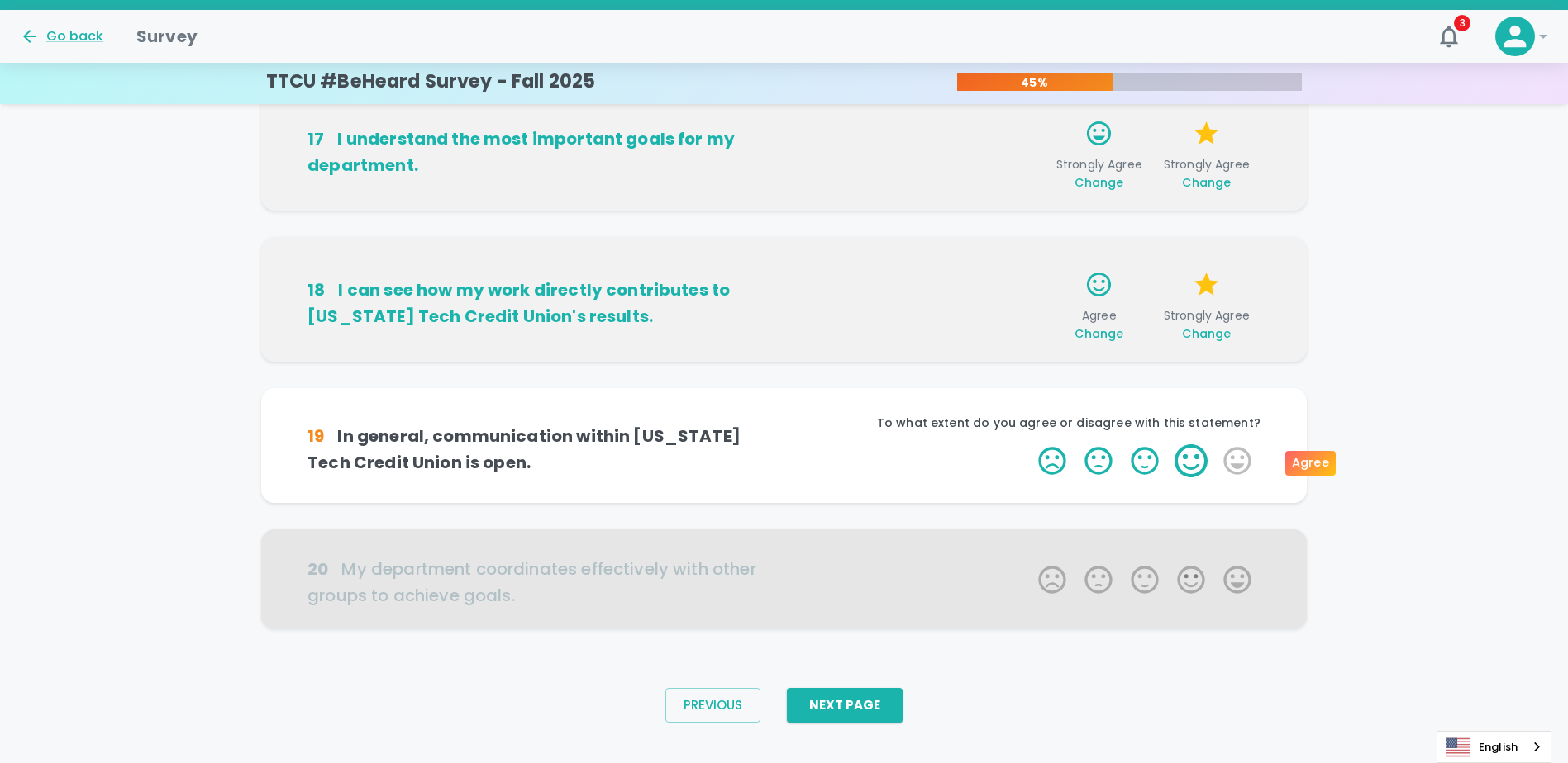
click at [784, 464] on label "4 Stars" at bounding box center [1191, 461] width 46 height 33
click at [784, 444] on input "4 Stars" at bounding box center [1029, 443] width 1 height 1
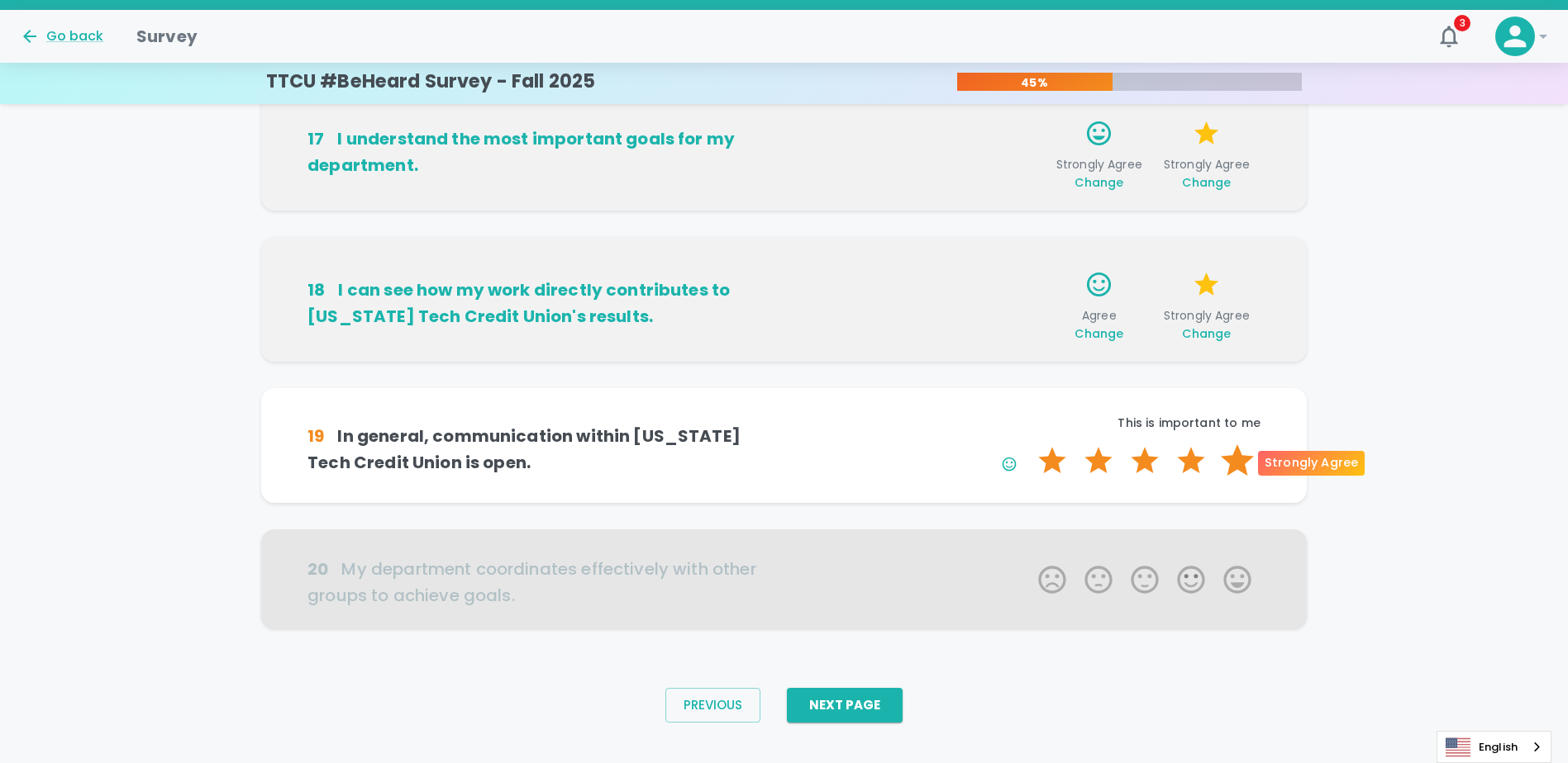
click at [784, 455] on label "5 Stars" at bounding box center [1237, 461] width 46 height 33
click at [784, 444] on input "5 Stars" at bounding box center [1029, 443] width 1 height 1
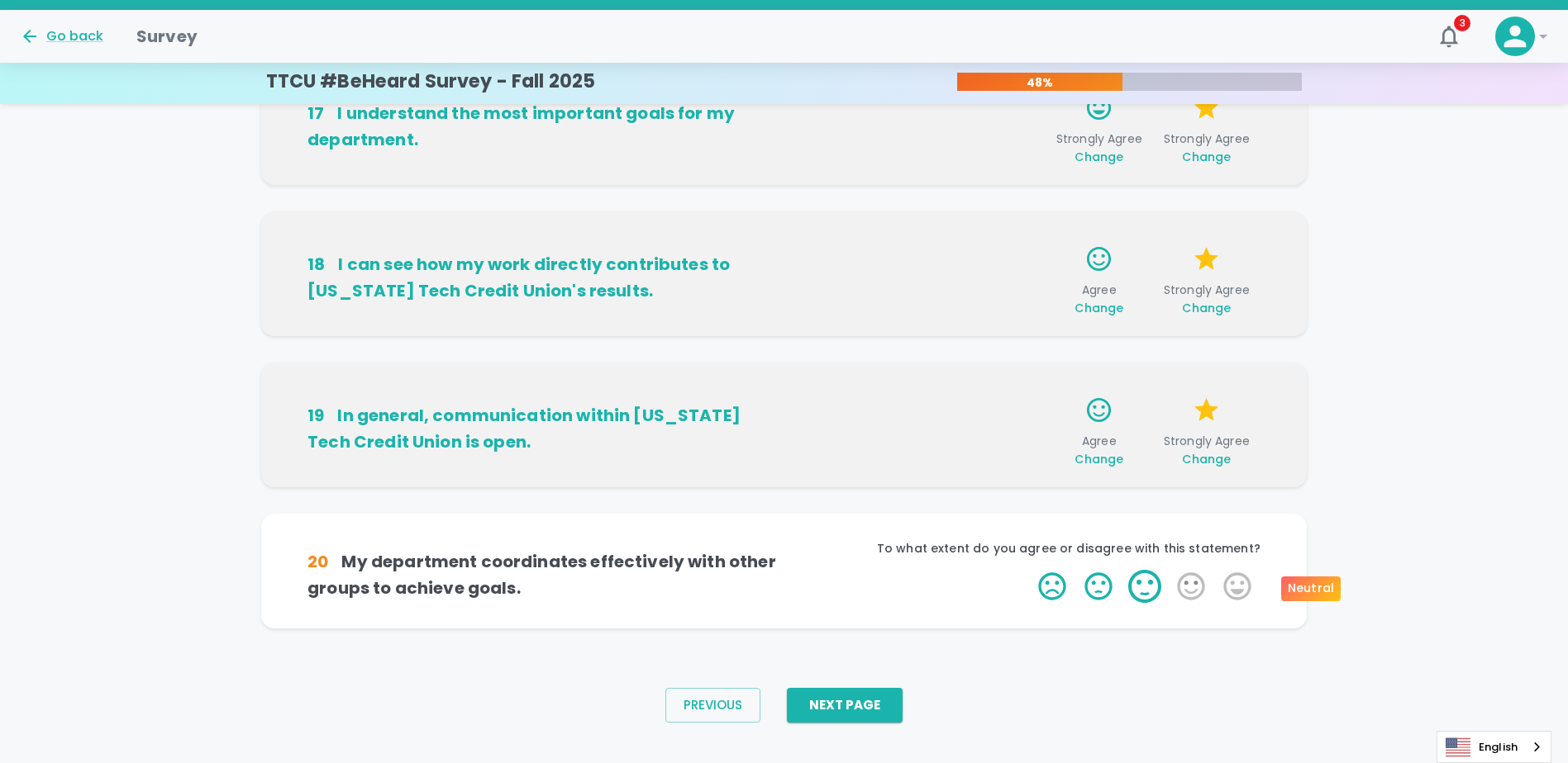
click at [784, 588] on label "3 Stars" at bounding box center [1145, 586] width 46 height 33
click at [784, 570] on input "3 Stars" at bounding box center [1029, 569] width 1 height 1
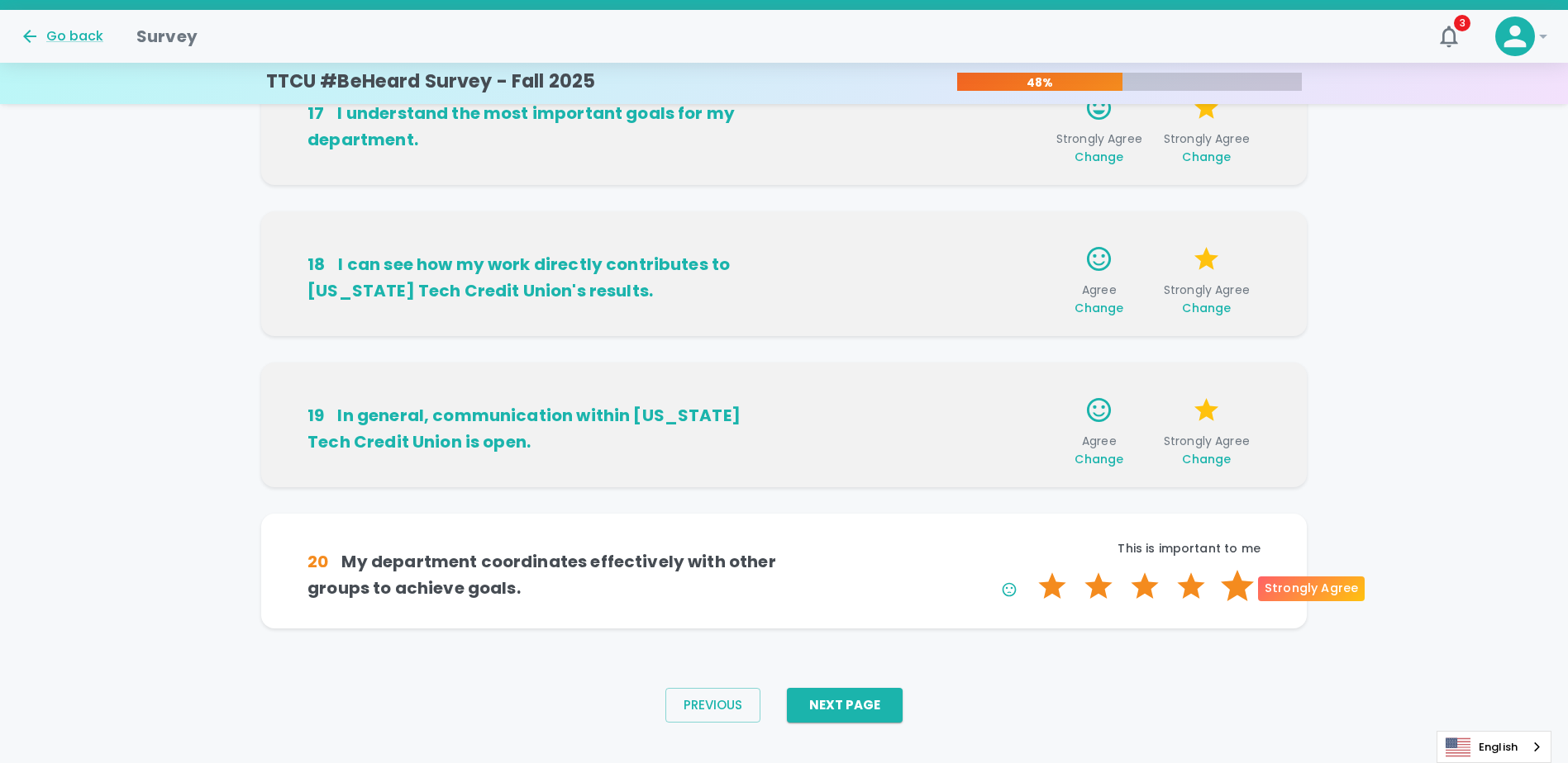
click at [784, 578] on label "5 Stars" at bounding box center [1237, 586] width 46 height 33
click at [784, 570] on input "5 Stars" at bounding box center [1029, 569] width 1 height 1
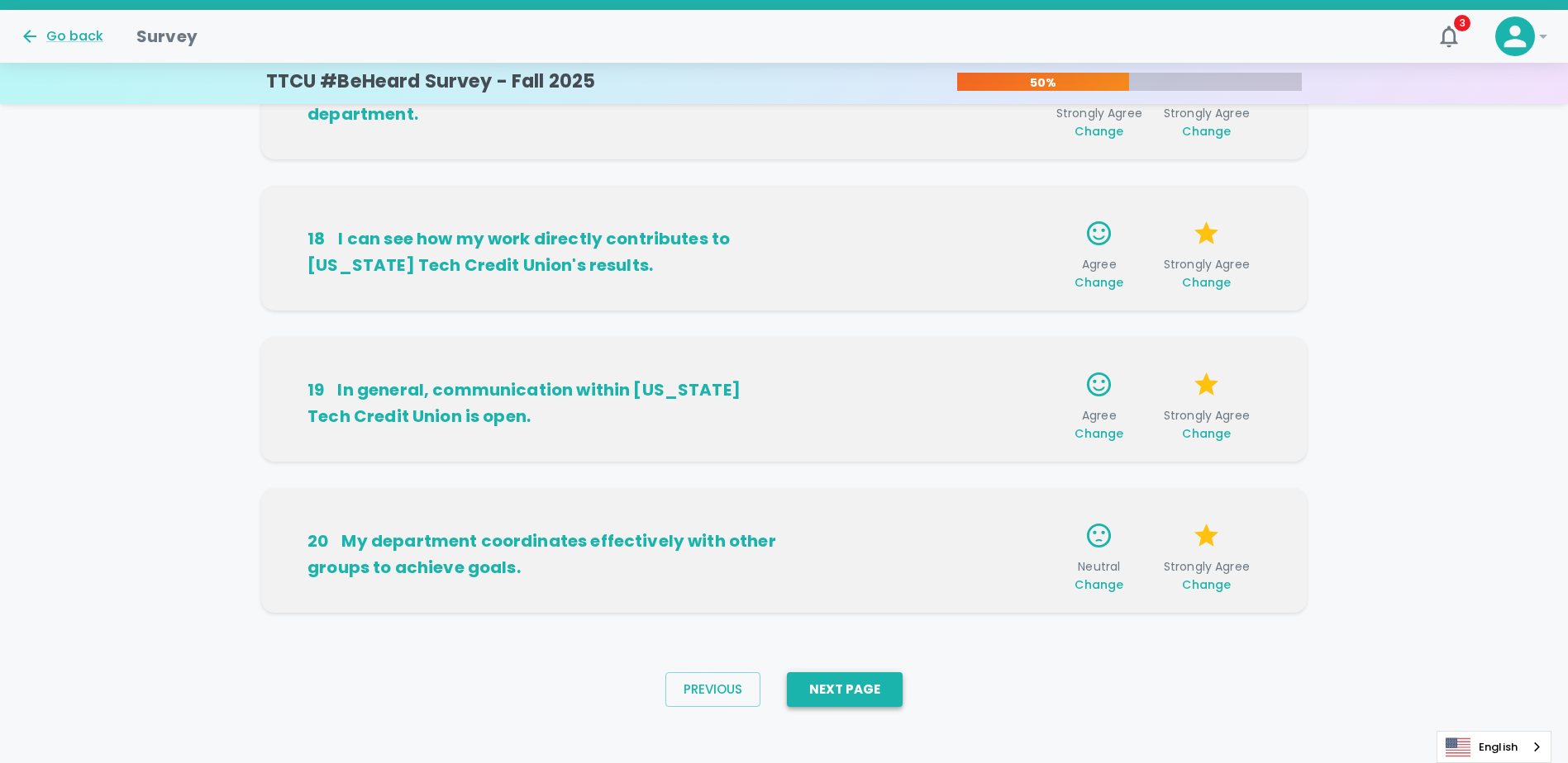
click at [784, 696] on button "Next Page" at bounding box center [844, 690] width 115 height 35
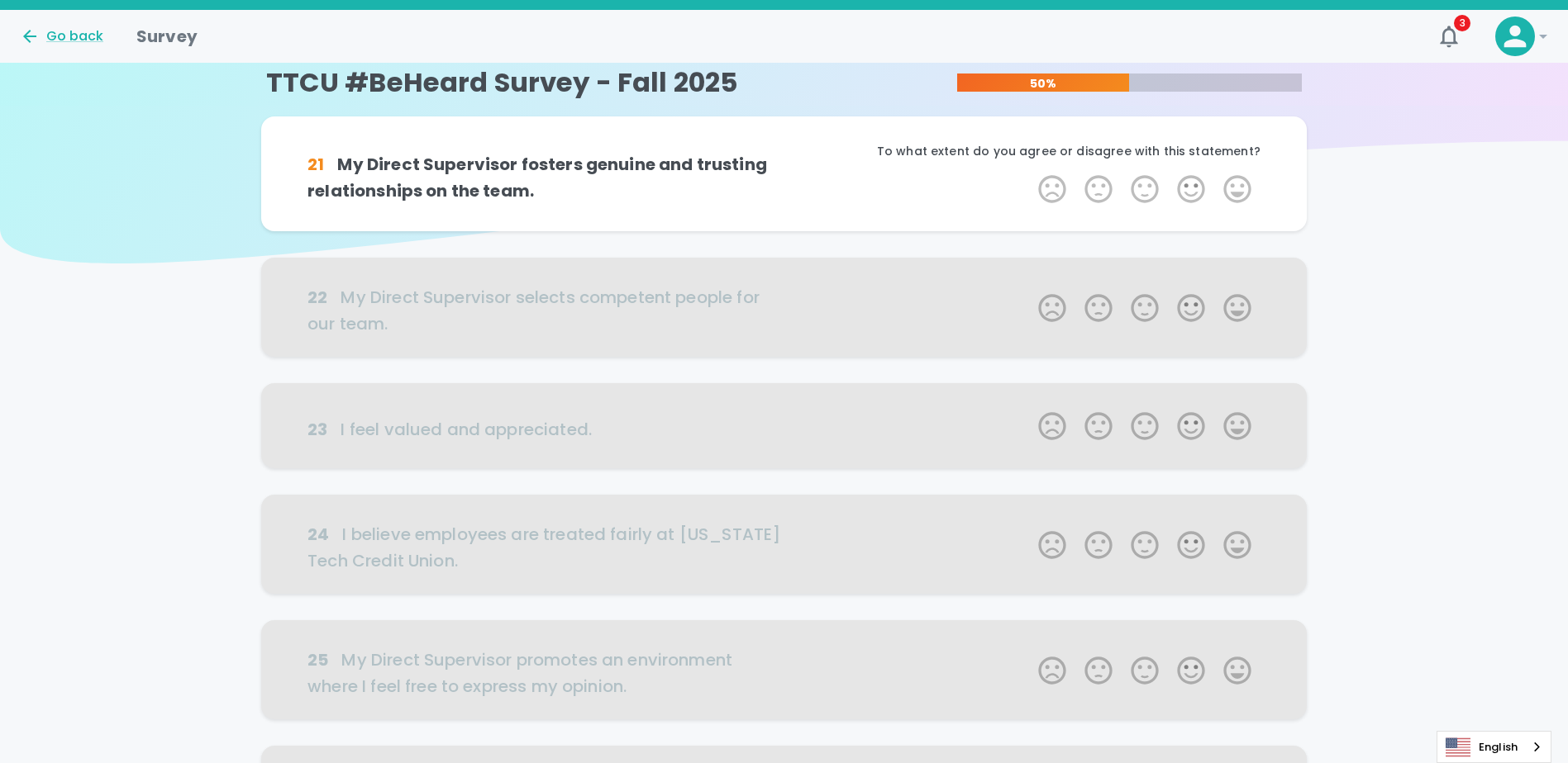
scroll to position [0, 0]
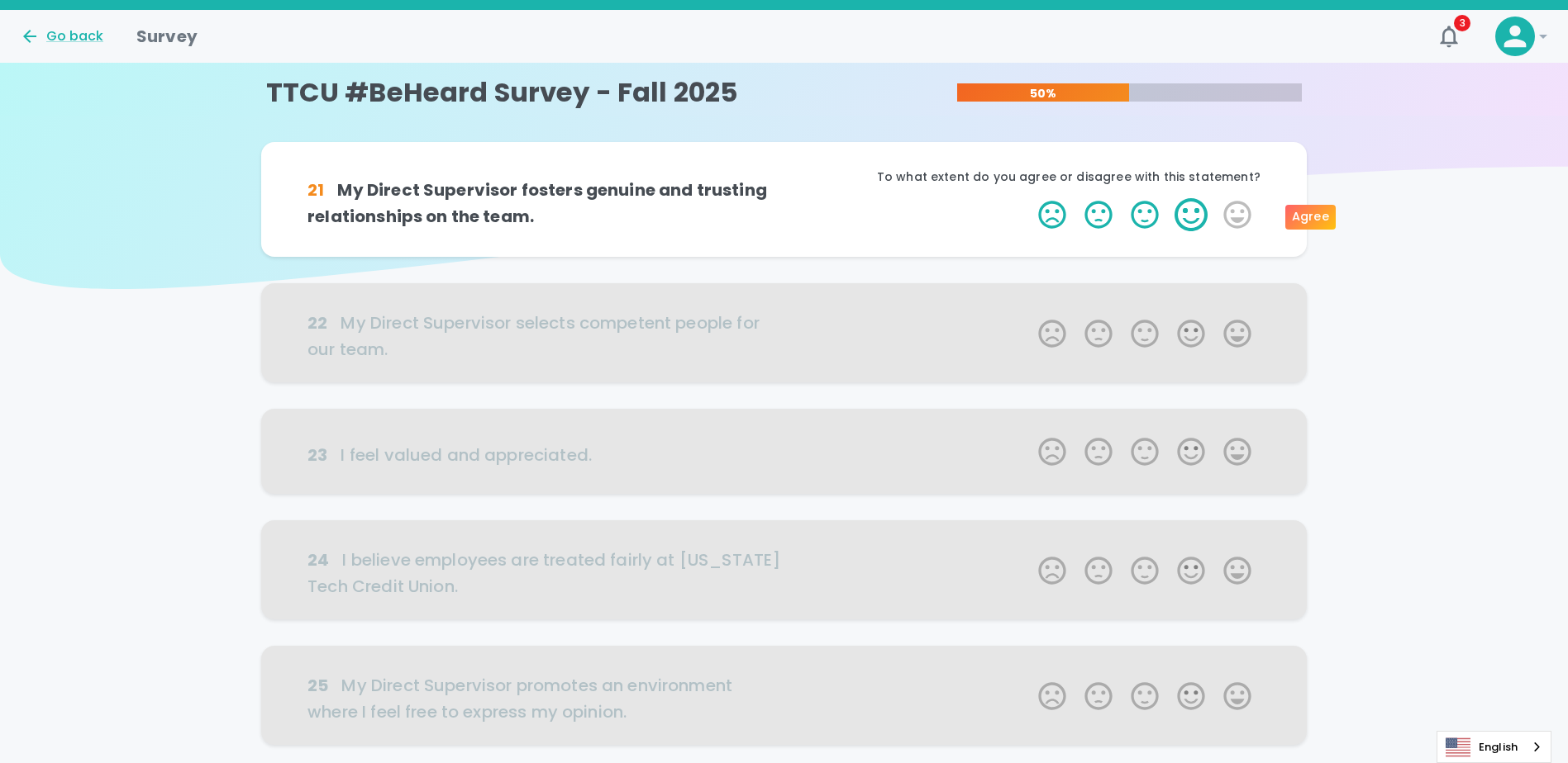
click at [784, 216] on label "4 Stars" at bounding box center [1191, 214] width 46 height 33
click at [784, 198] on input "4 Stars" at bounding box center [1029, 197] width 1 height 1
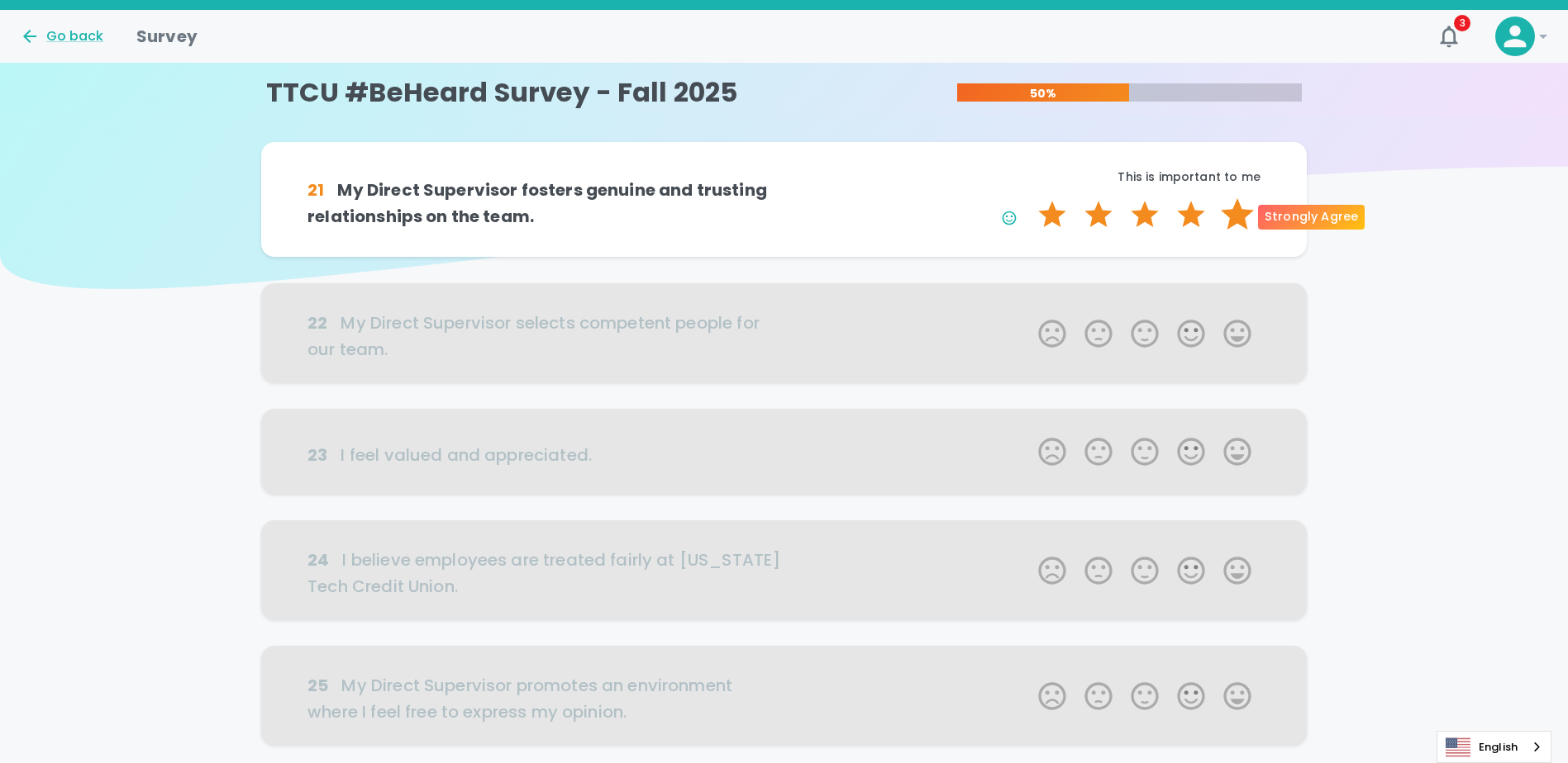
click at [784, 210] on label "5 Stars" at bounding box center [1237, 214] width 46 height 33
click at [784, 198] on input "5 Stars" at bounding box center [1029, 197] width 1 height 1
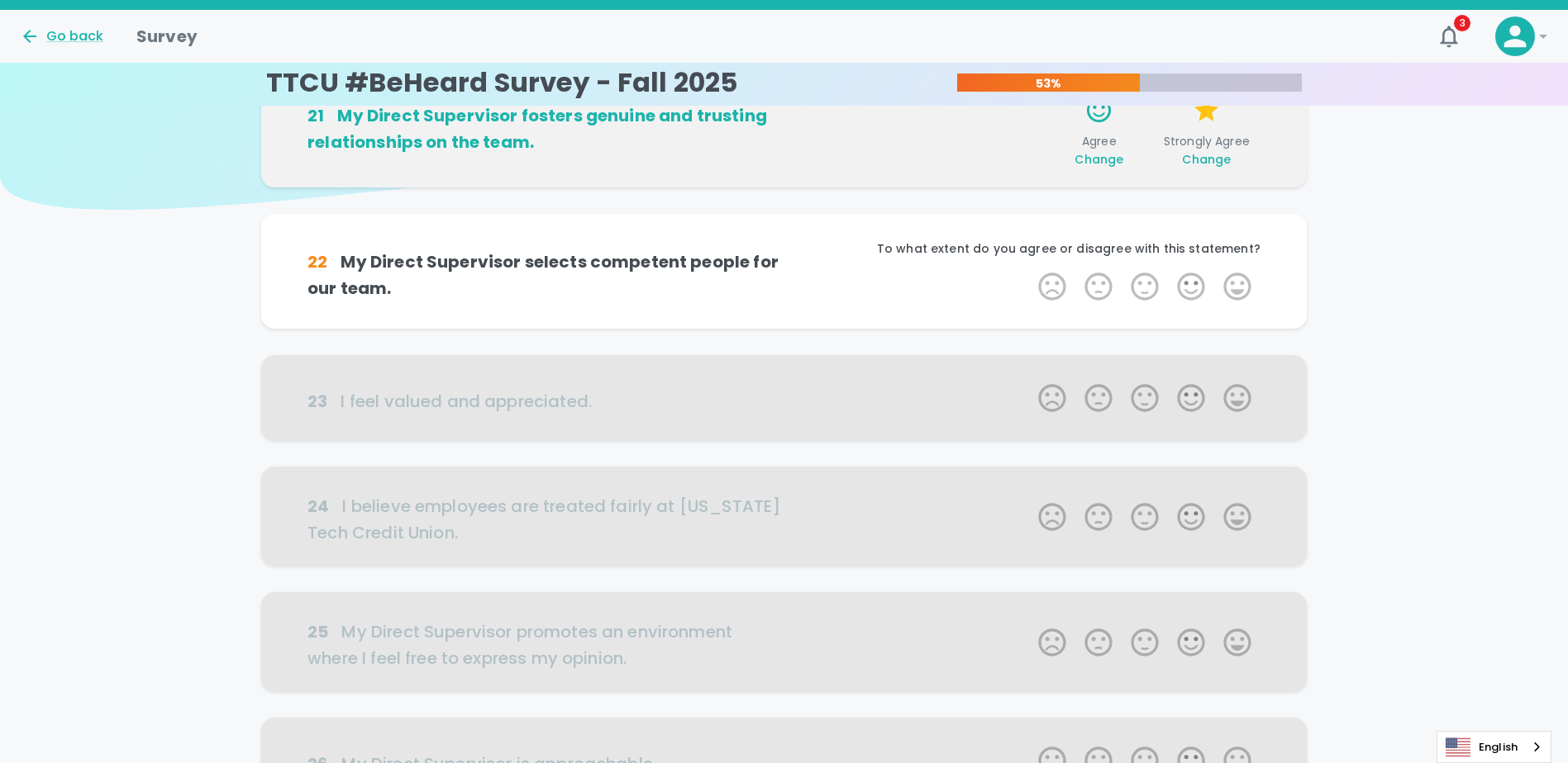
scroll to position [145, 0]
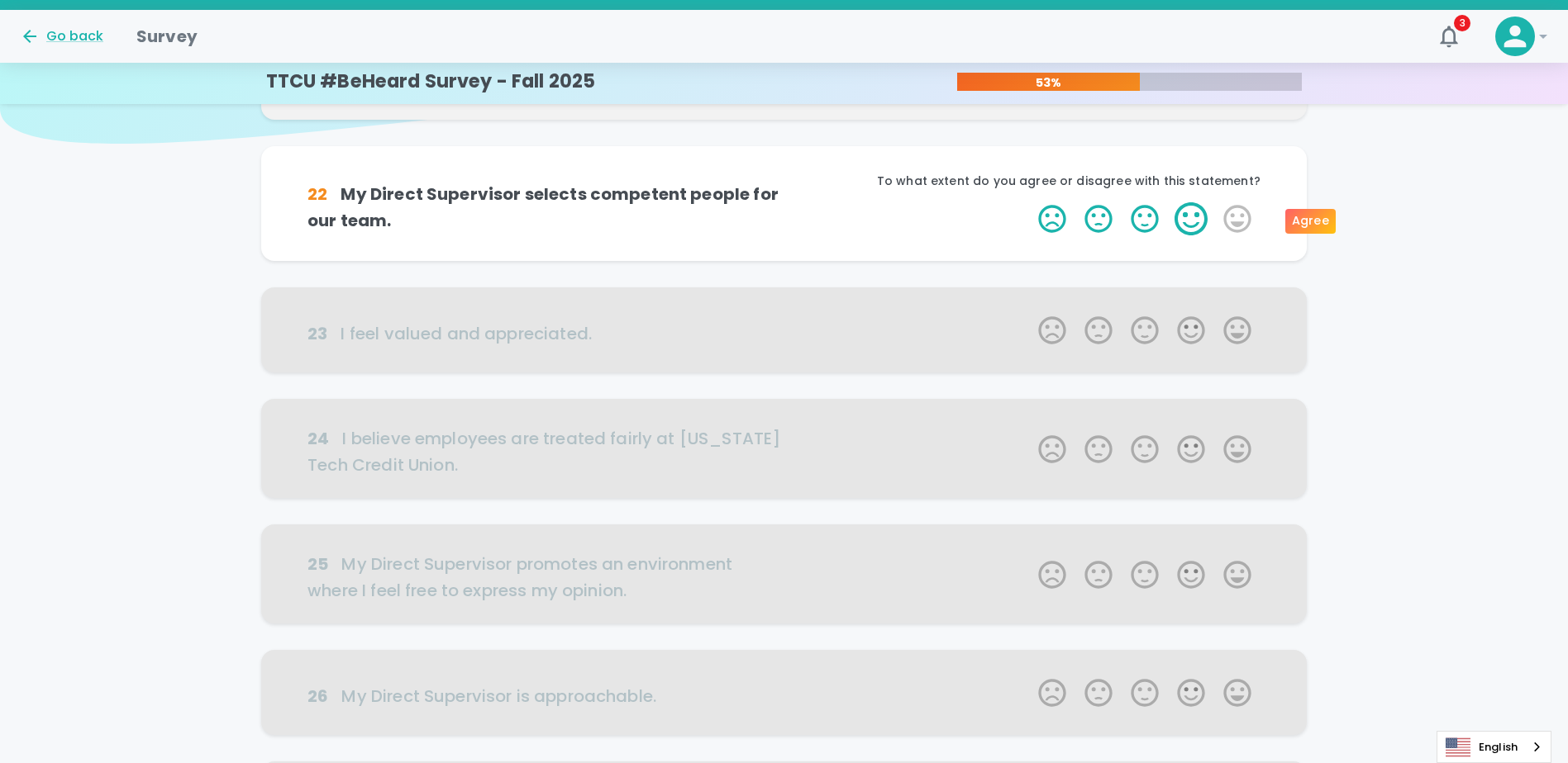
click at [784, 218] on label "4 Stars" at bounding box center [1191, 219] width 46 height 33
click at [784, 202] on input "4 Stars" at bounding box center [1029, 202] width 1 height 1
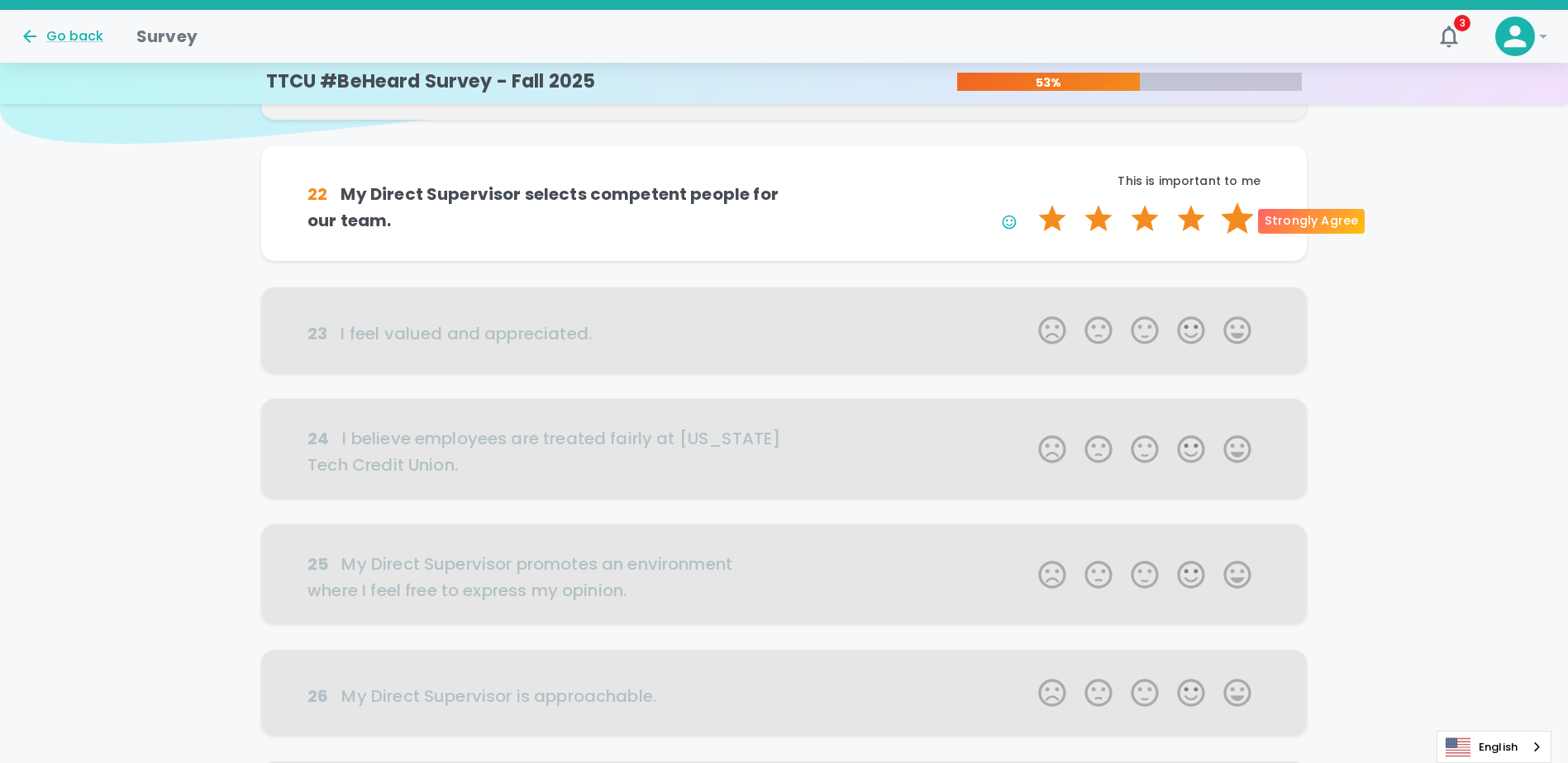
click at [784, 225] on label "5 Stars" at bounding box center [1237, 219] width 46 height 33
click at [784, 202] on input "5 Stars" at bounding box center [1029, 202] width 1 height 1
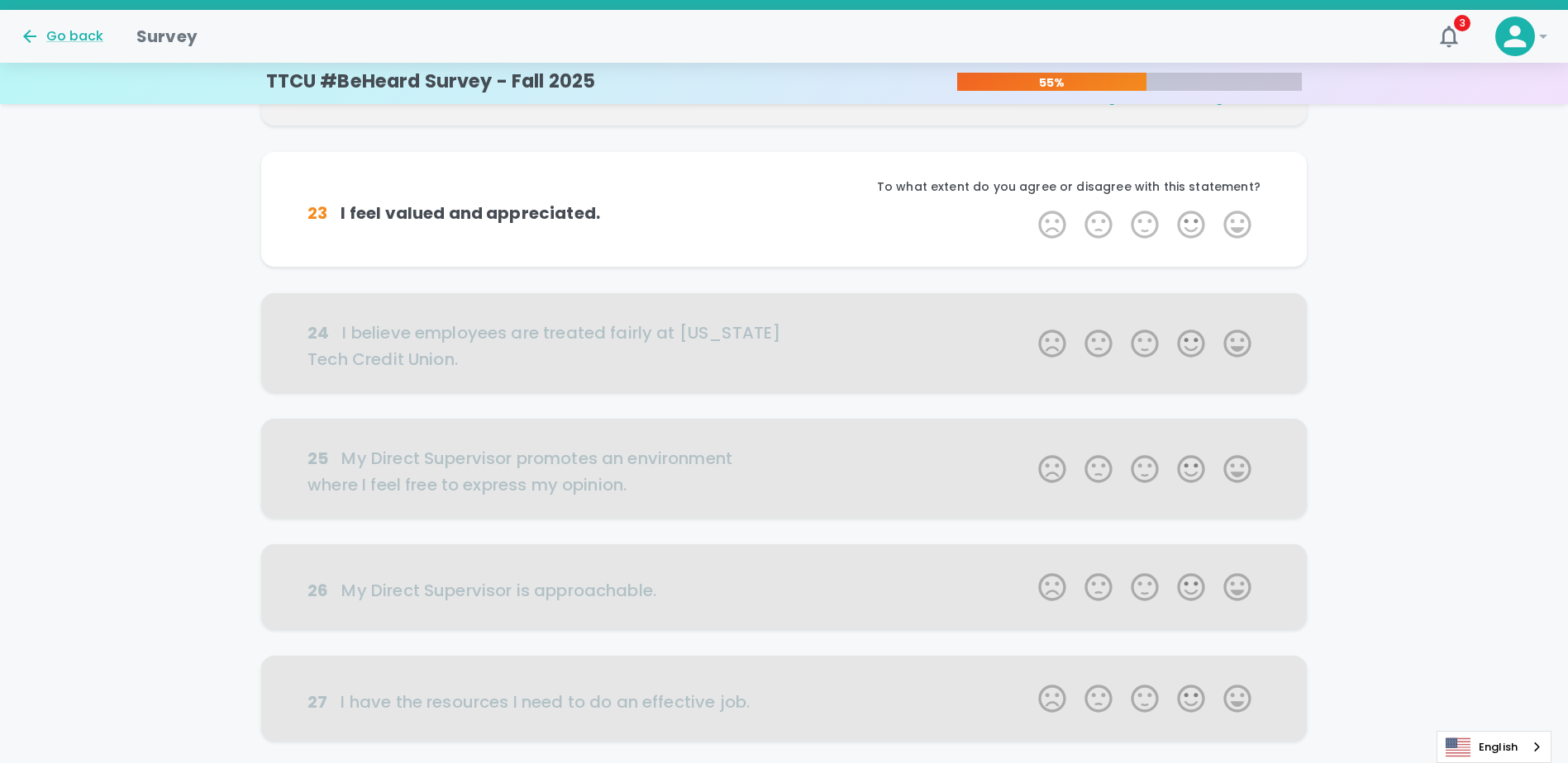
click at [784, 225] on label "5 Stars" at bounding box center [1237, 225] width 46 height 33
click at [784, 208] on input "5 Stars" at bounding box center [1029, 208] width 1 height 1
click at [784, 229] on label "5 Stars" at bounding box center [1237, 225] width 46 height 33
click at [784, 208] on input "5 Stars" at bounding box center [1029, 208] width 1 height 1
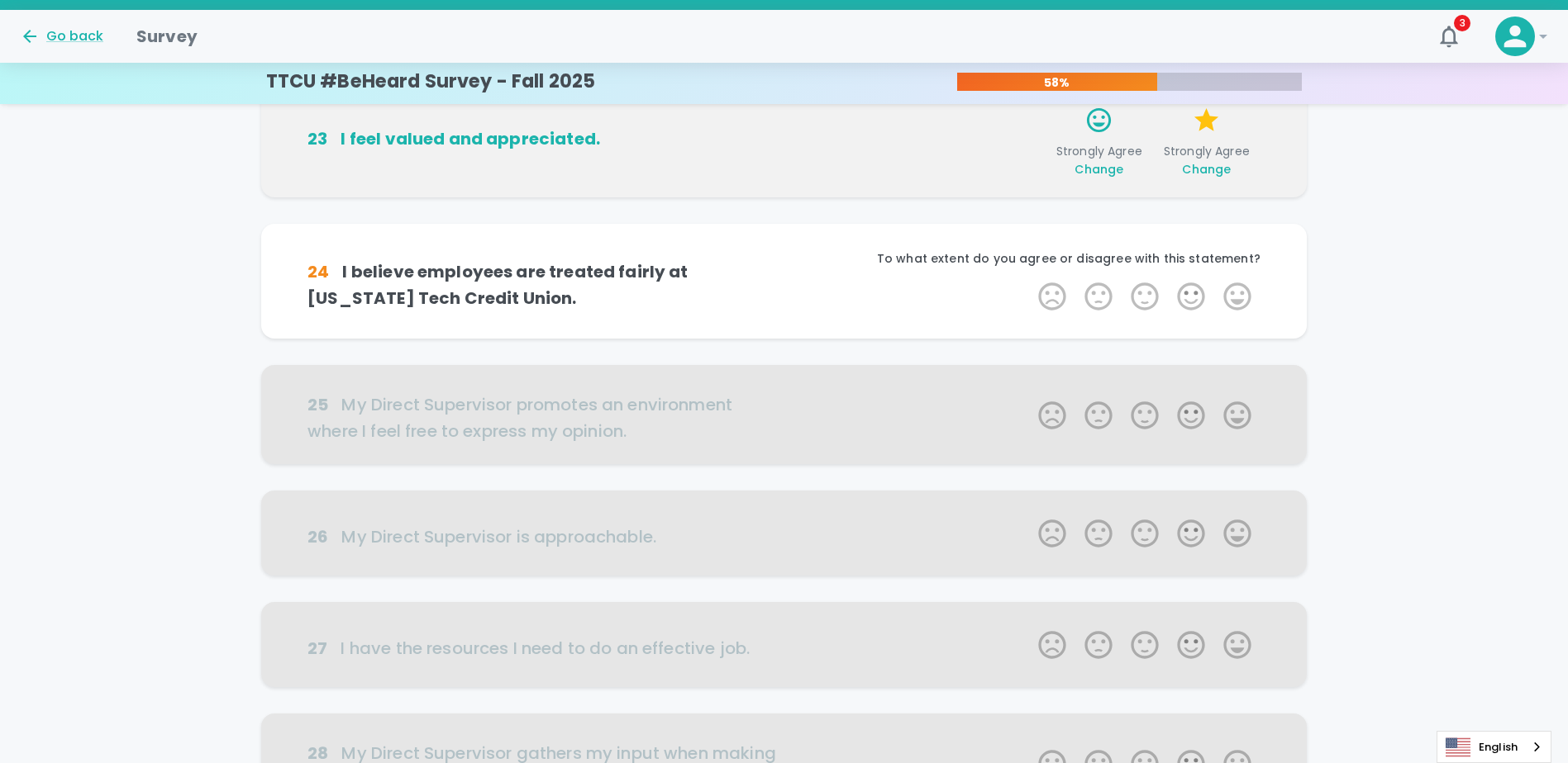
scroll to position [436, 0]
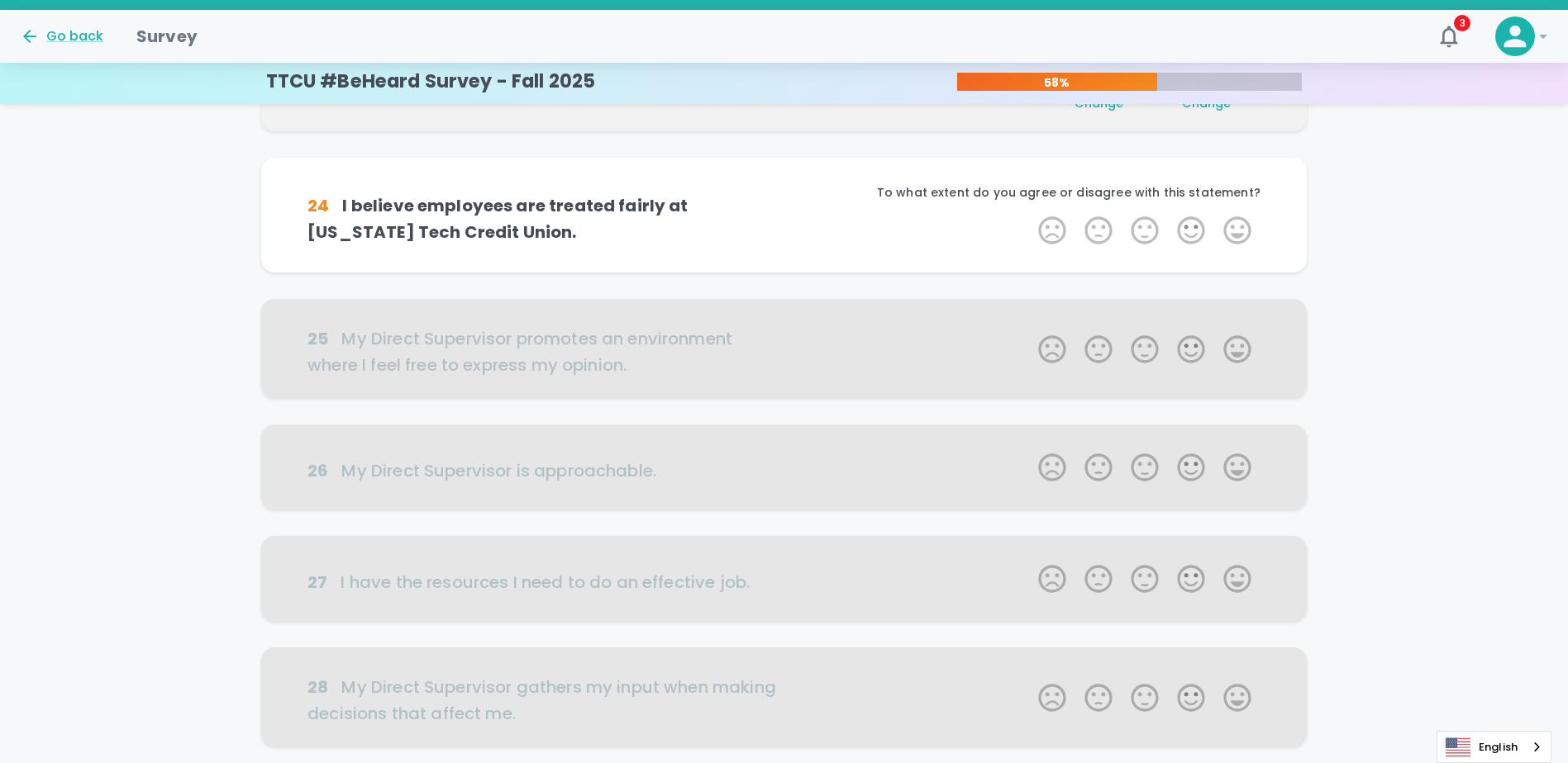
click at [784, 229] on label "5 Stars" at bounding box center [1237, 230] width 46 height 33
click at [784, 214] on input "5 Stars" at bounding box center [1029, 213] width 1 height 1
click at [784, 229] on label "5 Stars" at bounding box center [1237, 230] width 46 height 33
click at [784, 214] on input "5 Stars" at bounding box center [1029, 213] width 1 height 1
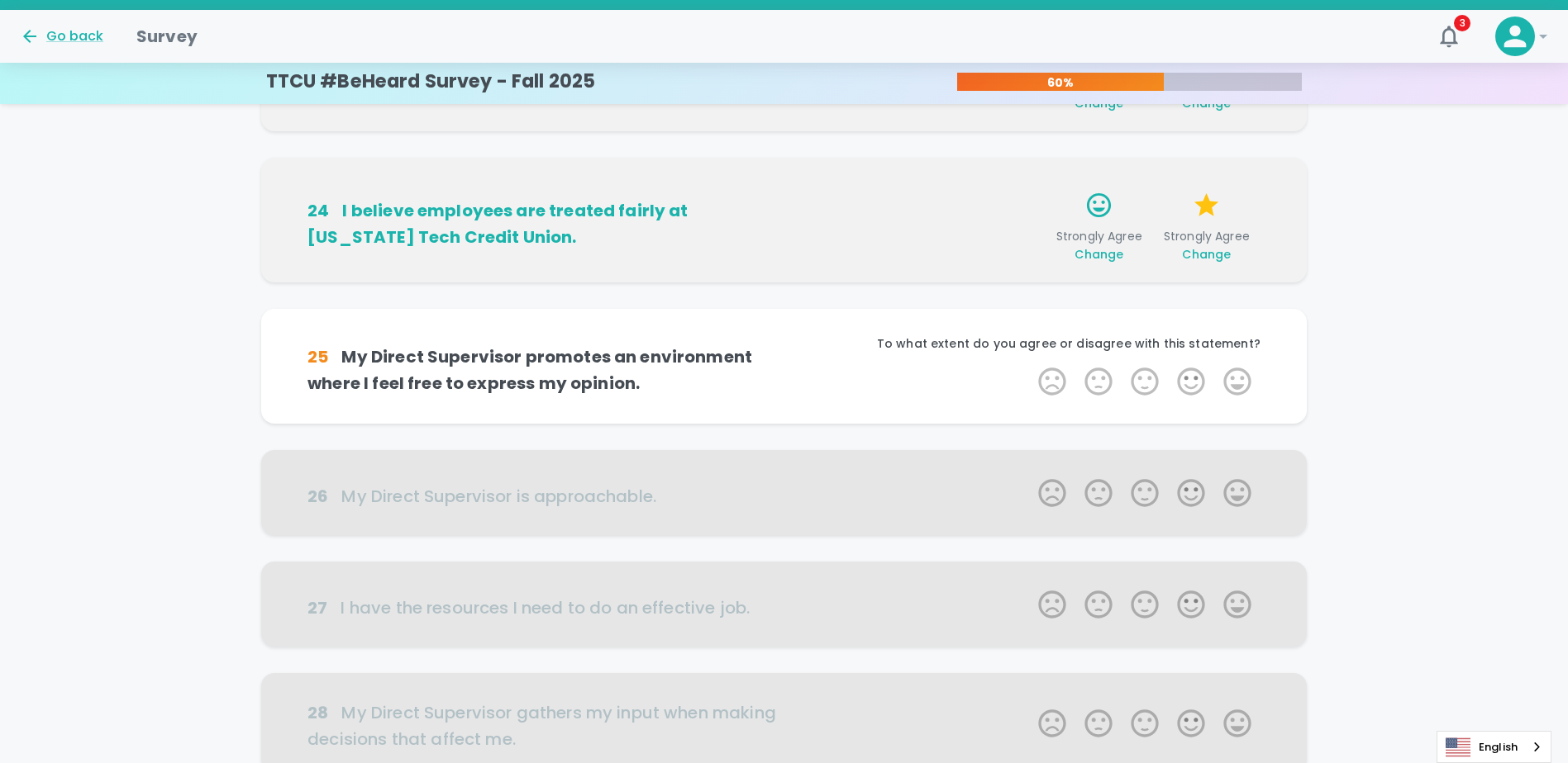
scroll to position [582, 0]
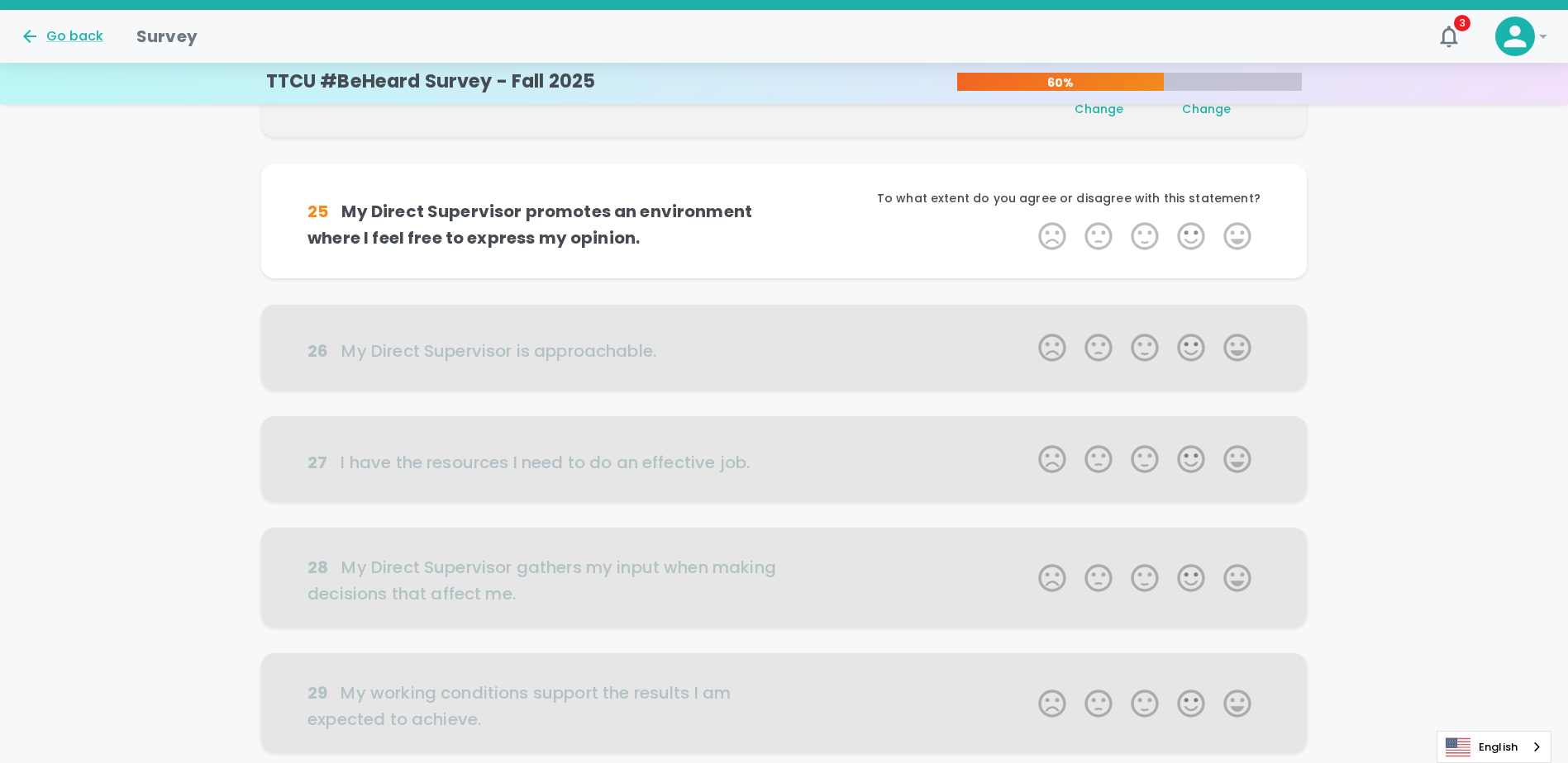
click at [784, 229] on label "5 Stars" at bounding box center [1237, 236] width 46 height 33
click at [784, 220] on input "5 Stars" at bounding box center [1029, 219] width 1 height 1
click at [784, 229] on label "5 Stars" at bounding box center [1237, 236] width 46 height 33
click at [784, 220] on input "5 Stars" at bounding box center [1029, 219] width 1 height 1
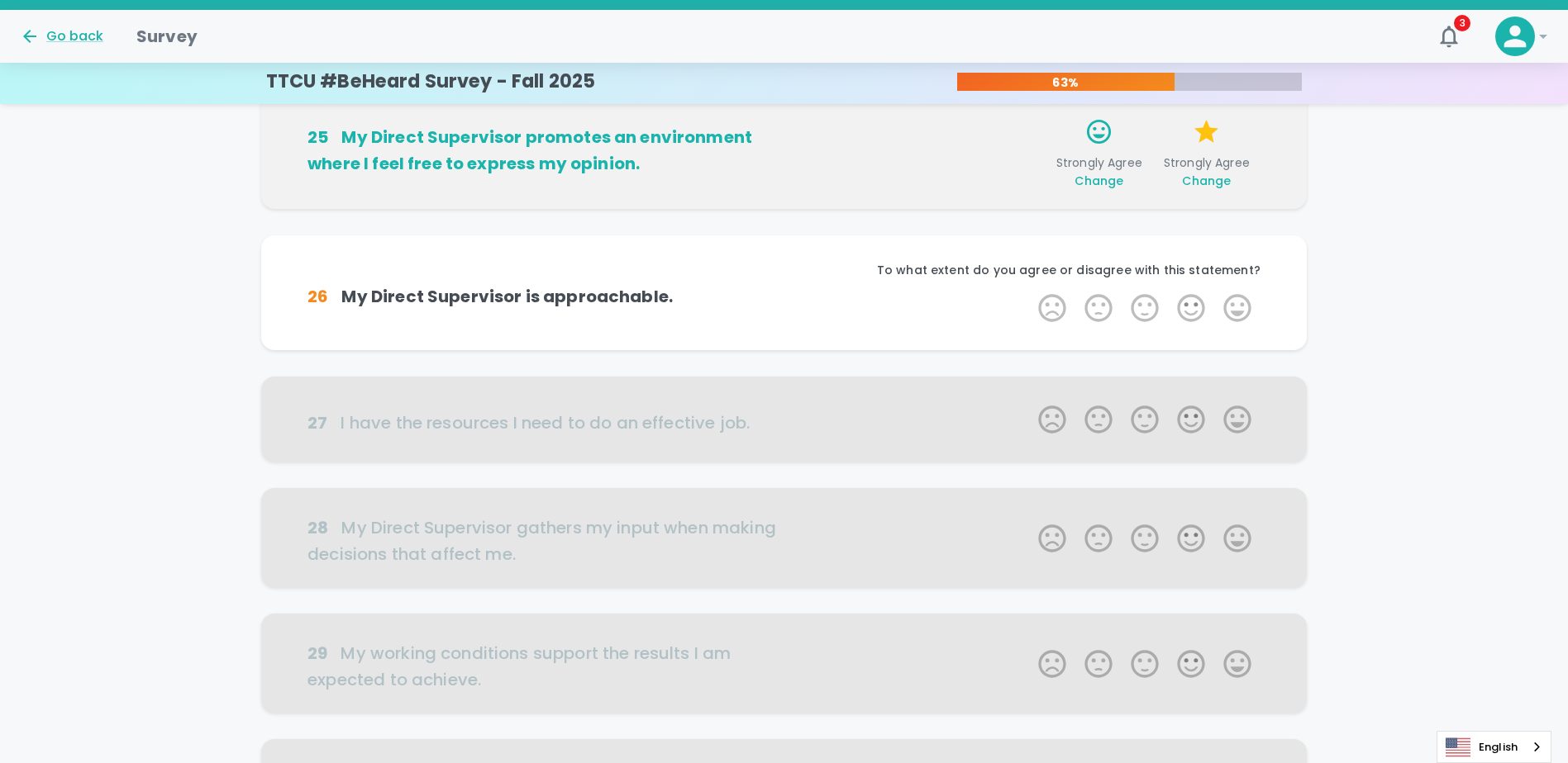
scroll to position [727, 0]
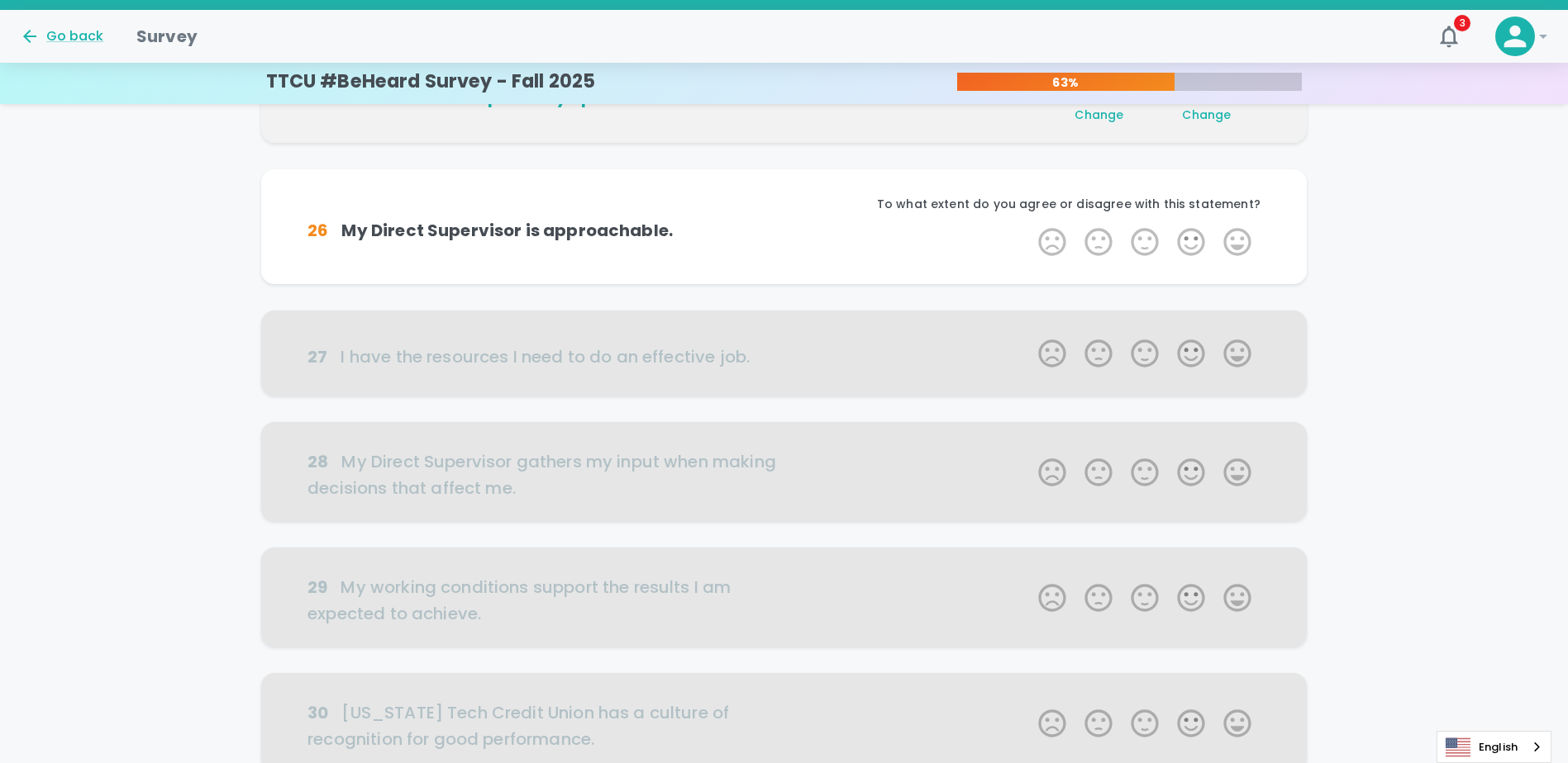
click at [784, 229] on label "5 Stars" at bounding box center [1237, 242] width 46 height 33
click at [784, 226] on input "5 Stars" at bounding box center [1029, 225] width 1 height 1
click at [784, 236] on label "5 Stars" at bounding box center [1237, 242] width 46 height 33
click at [784, 226] on input "5 Stars" at bounding box center [1029, 225] width 1 height 1
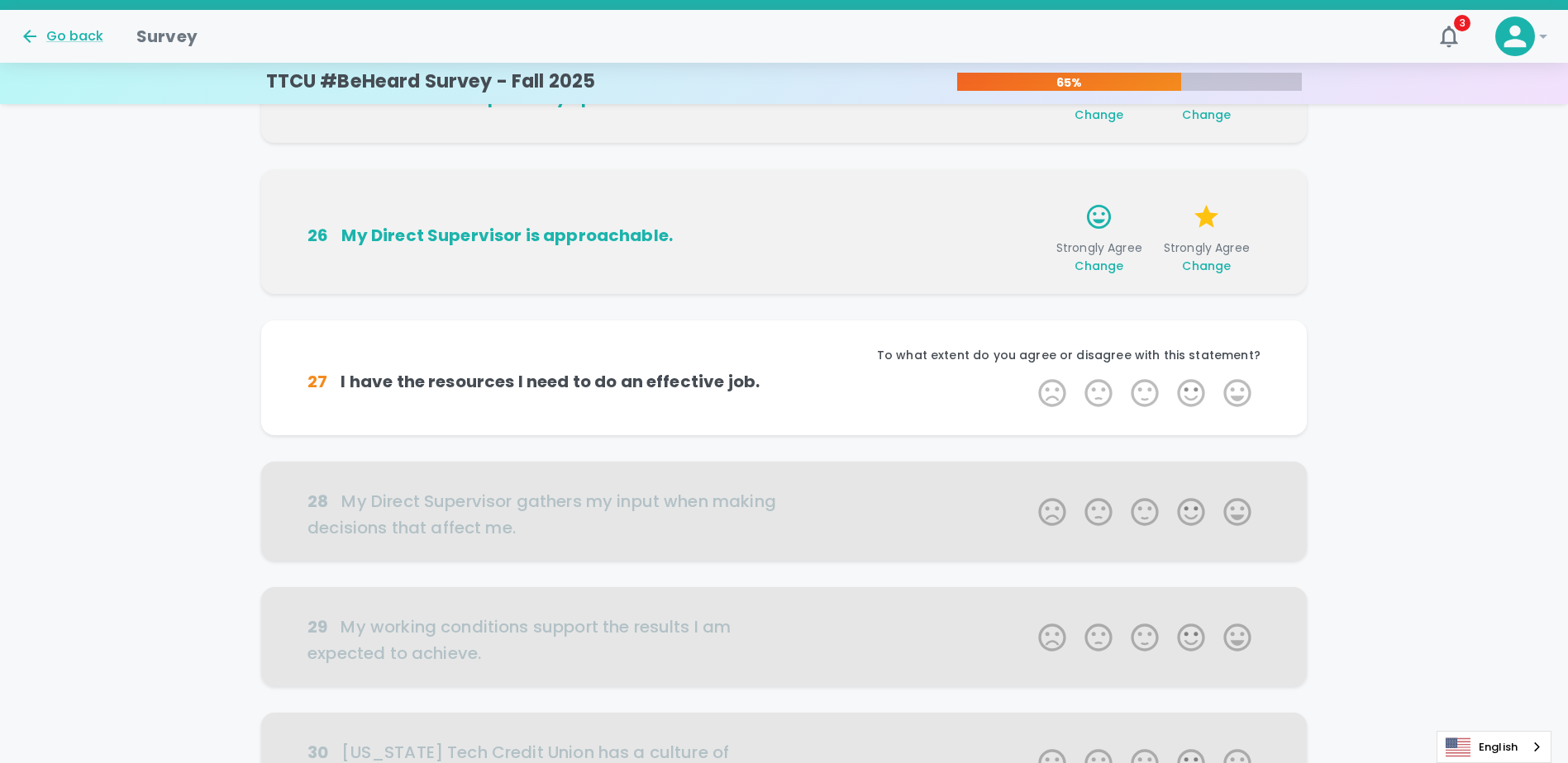
scroll to position [872, 0]
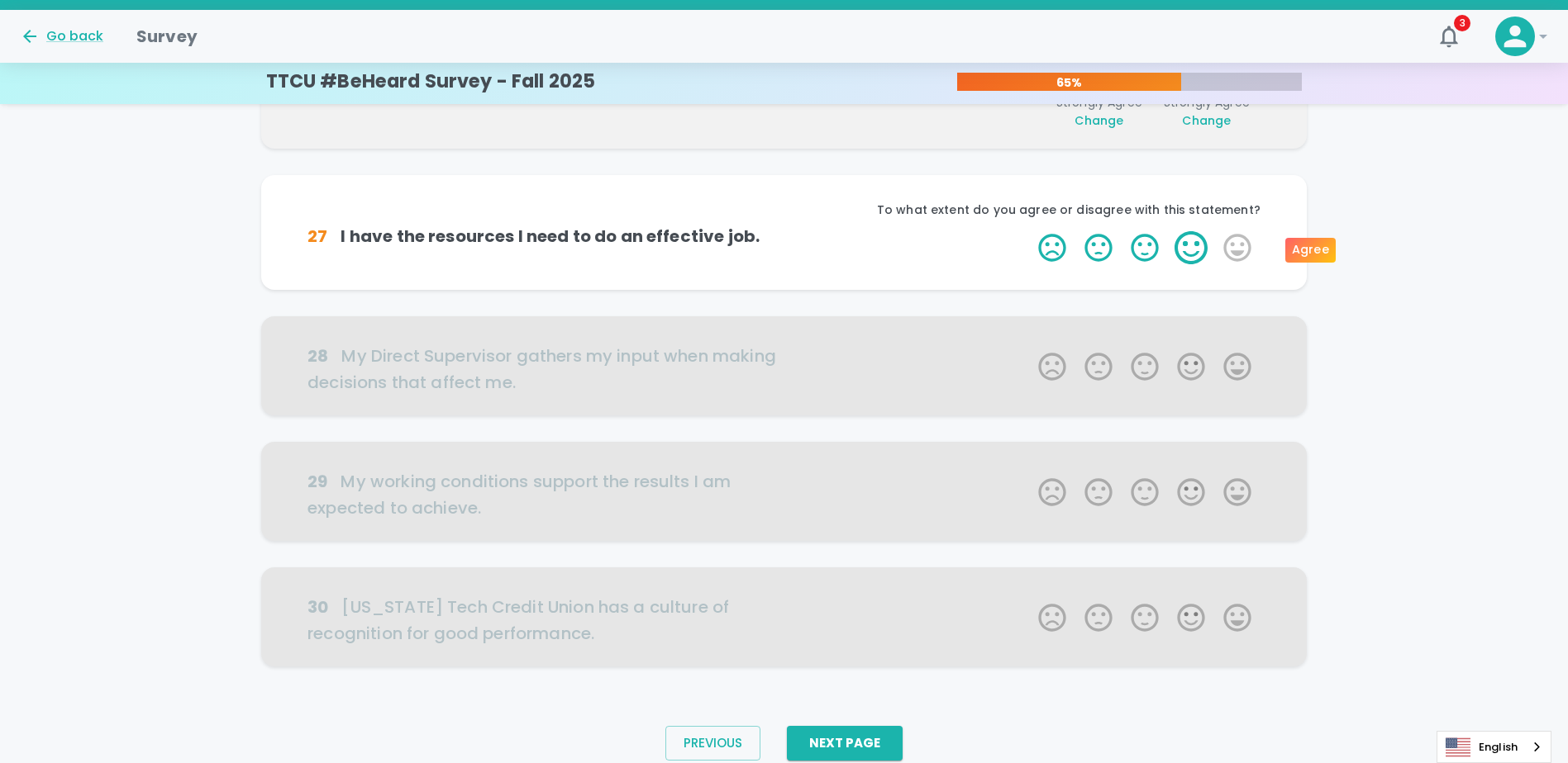
click at [784, 246] on label "4 Stars" at bounding box center [1191, 248] width 46 height 33
click at [784, 232] on input "4 Stars" at bounding box center [1029, 231] width 1 height 1
click at [784, 248] on label "4 Stars" at bounding box center [1191, 248] width 46 height 33
click at [784, 232] on input "4 Stars" at bounding box center [1029, 231] width 1 height 1
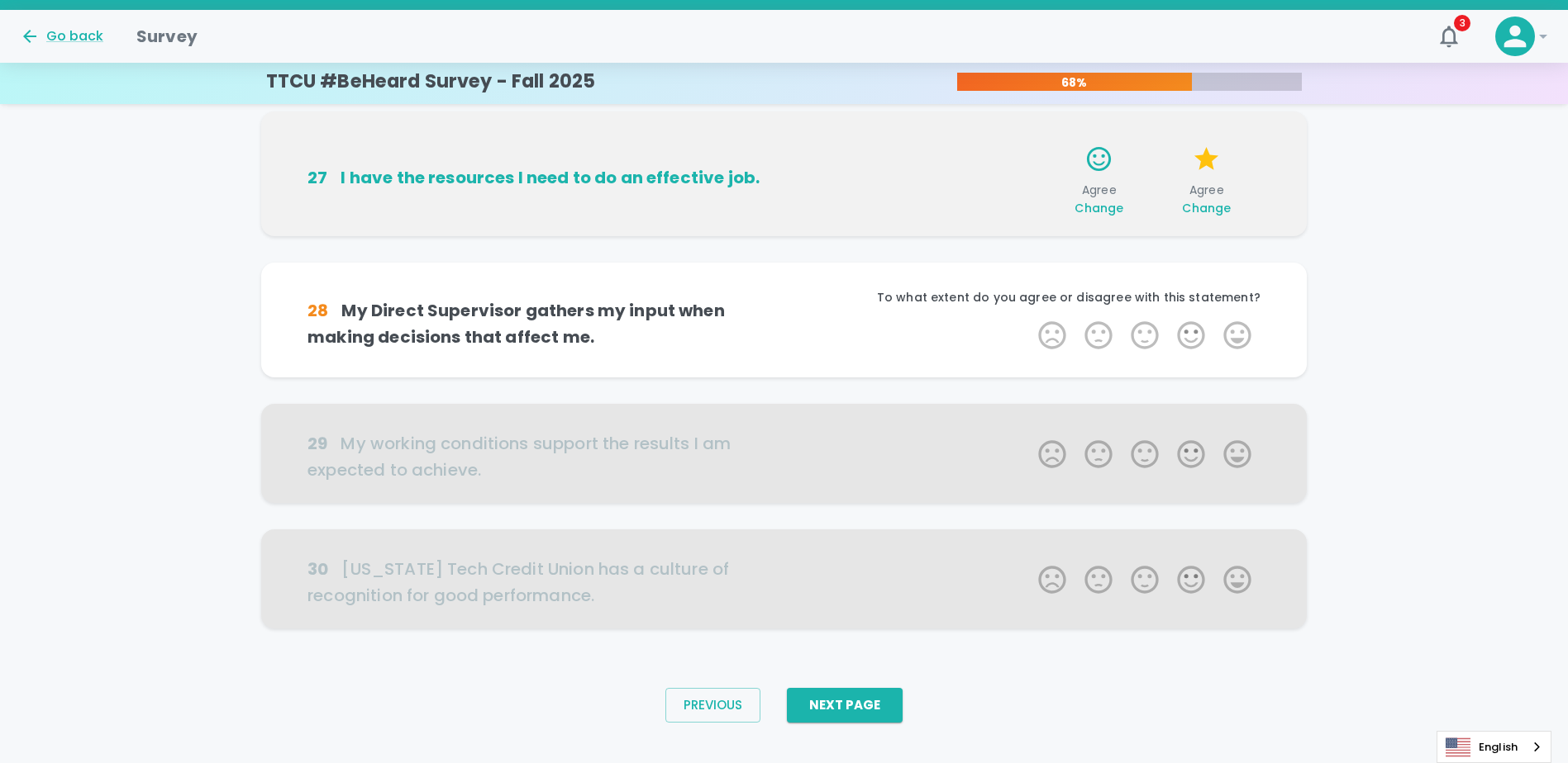
scroll to position [854, 0]
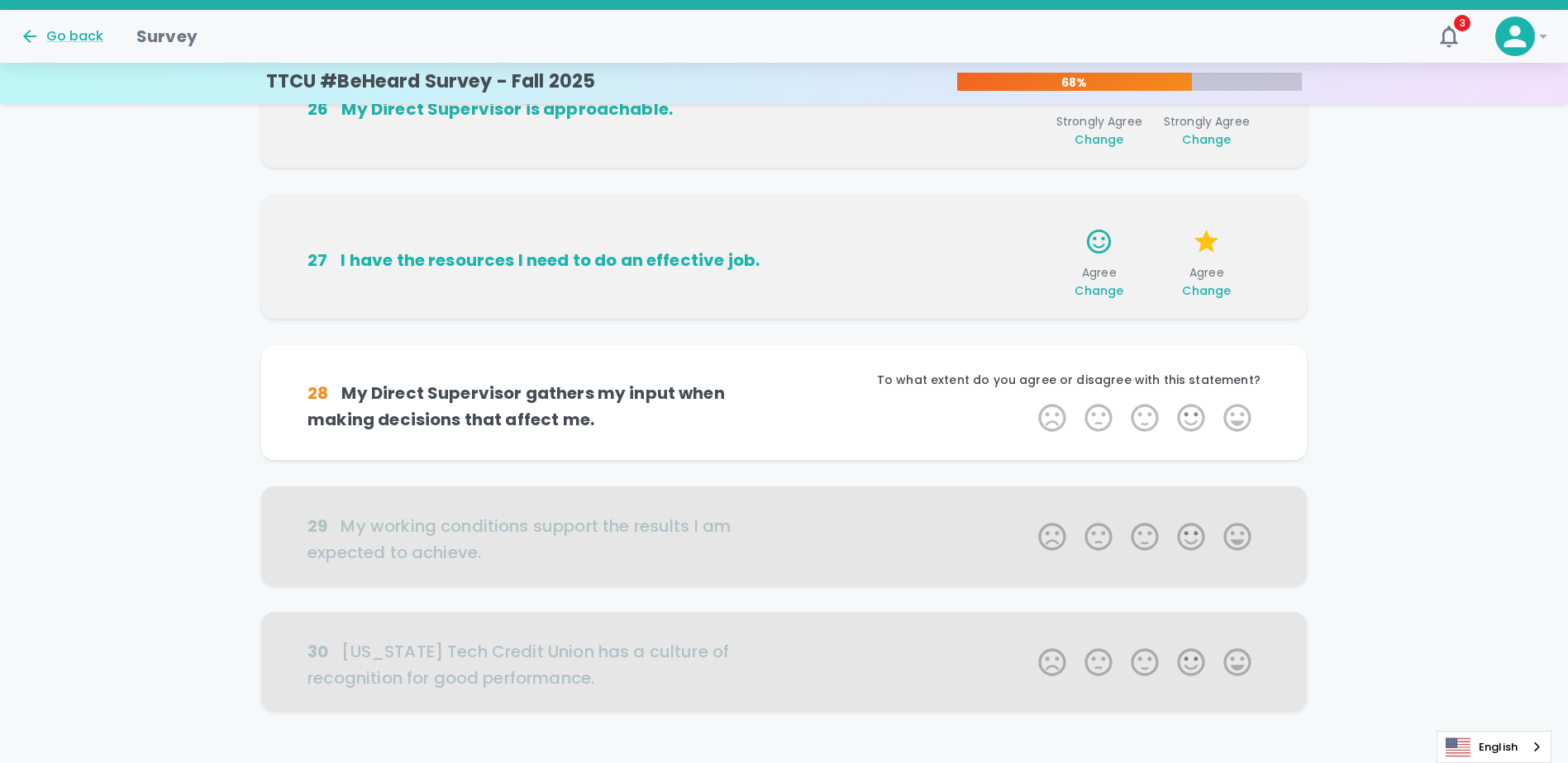
click at [784, 290] on span "Change" at bounding box center [1205, 291] width 49 height 16
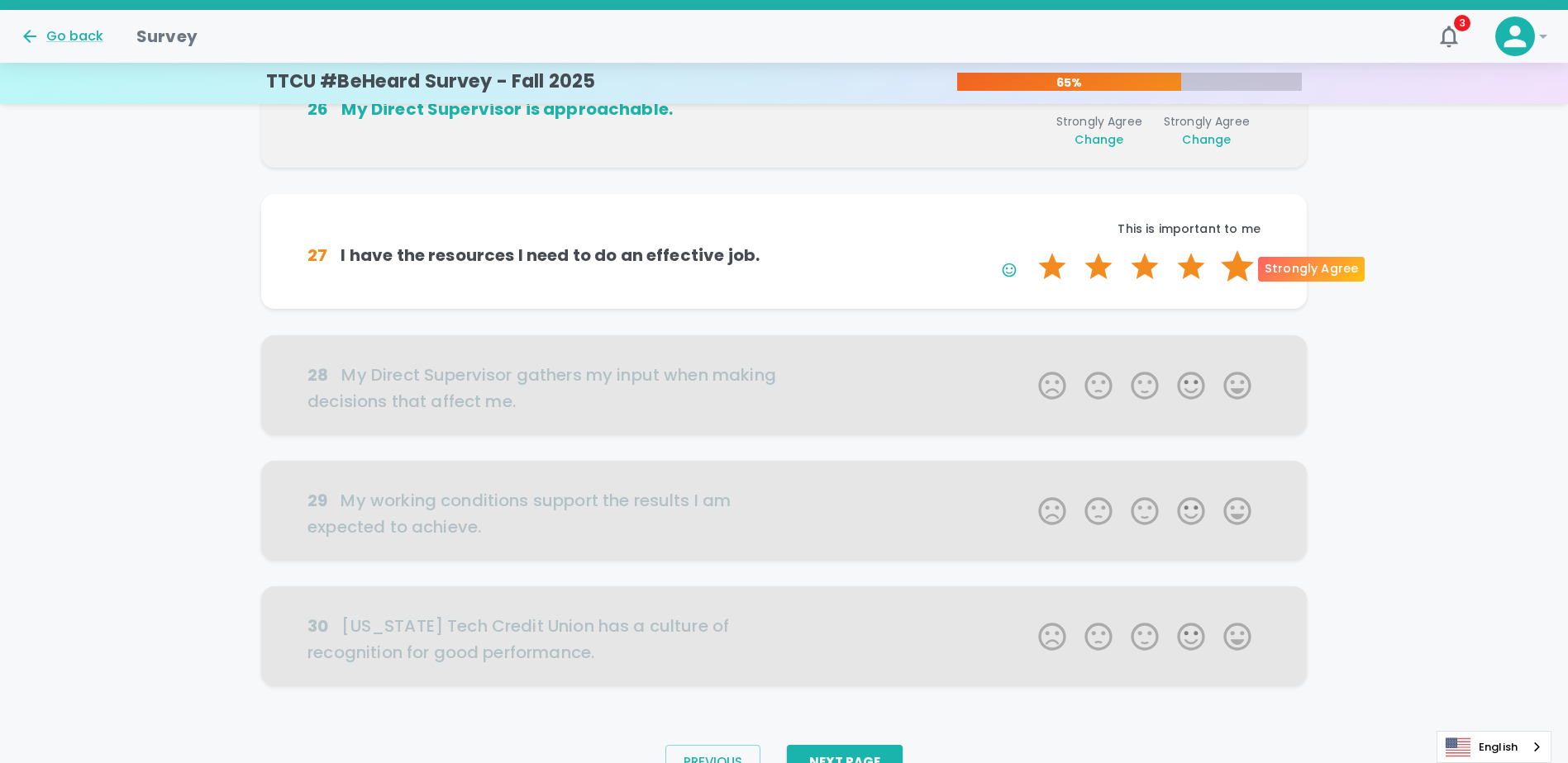
click at [784, 268] on label "5 Stars" at bounding box center [1237, 267] width 46 height 33
click at [784, 250] on input "5 Stars" at bounding box center [1029, 249] width 1 height 1
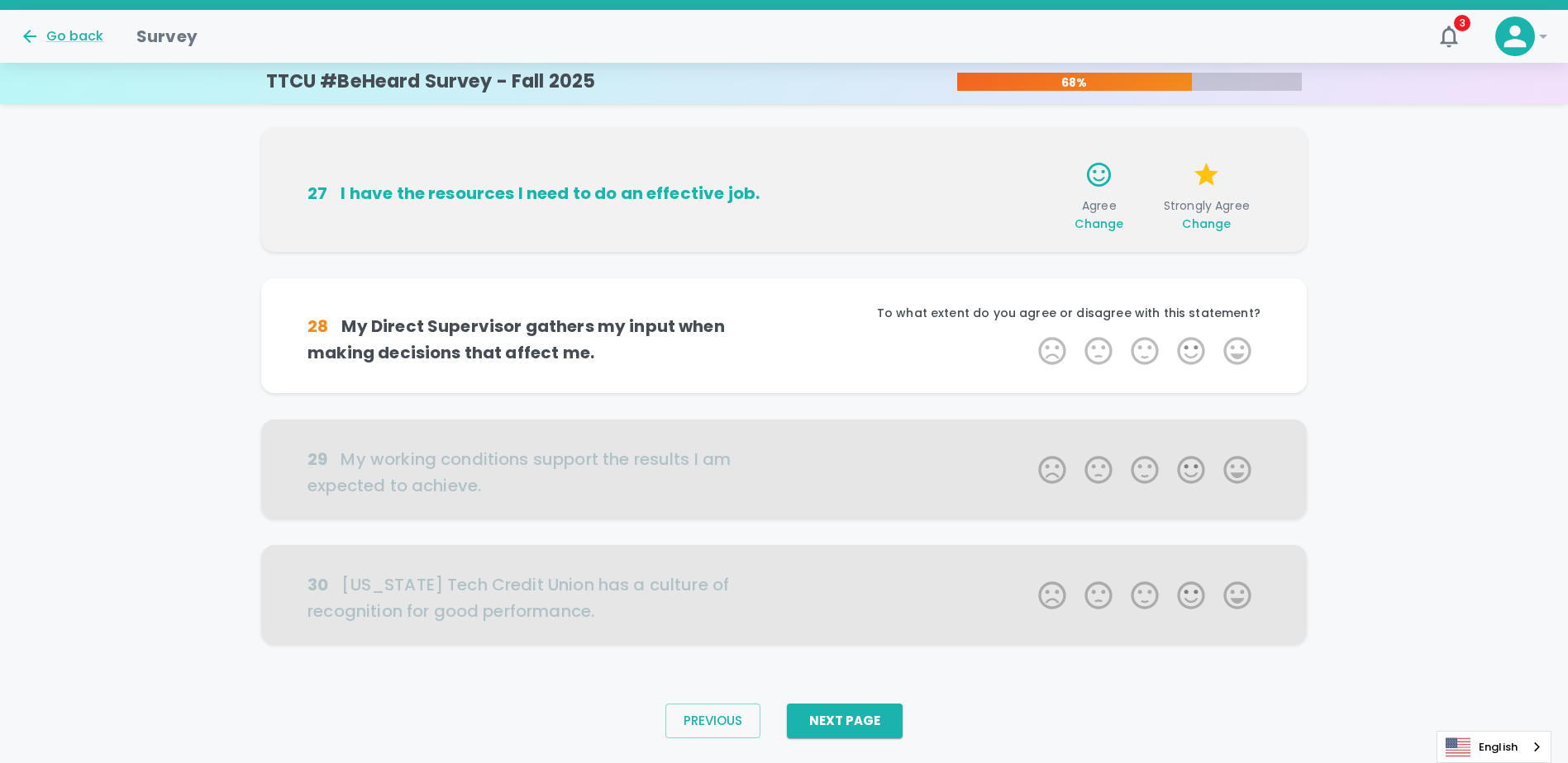
scroll to position [936, 0]
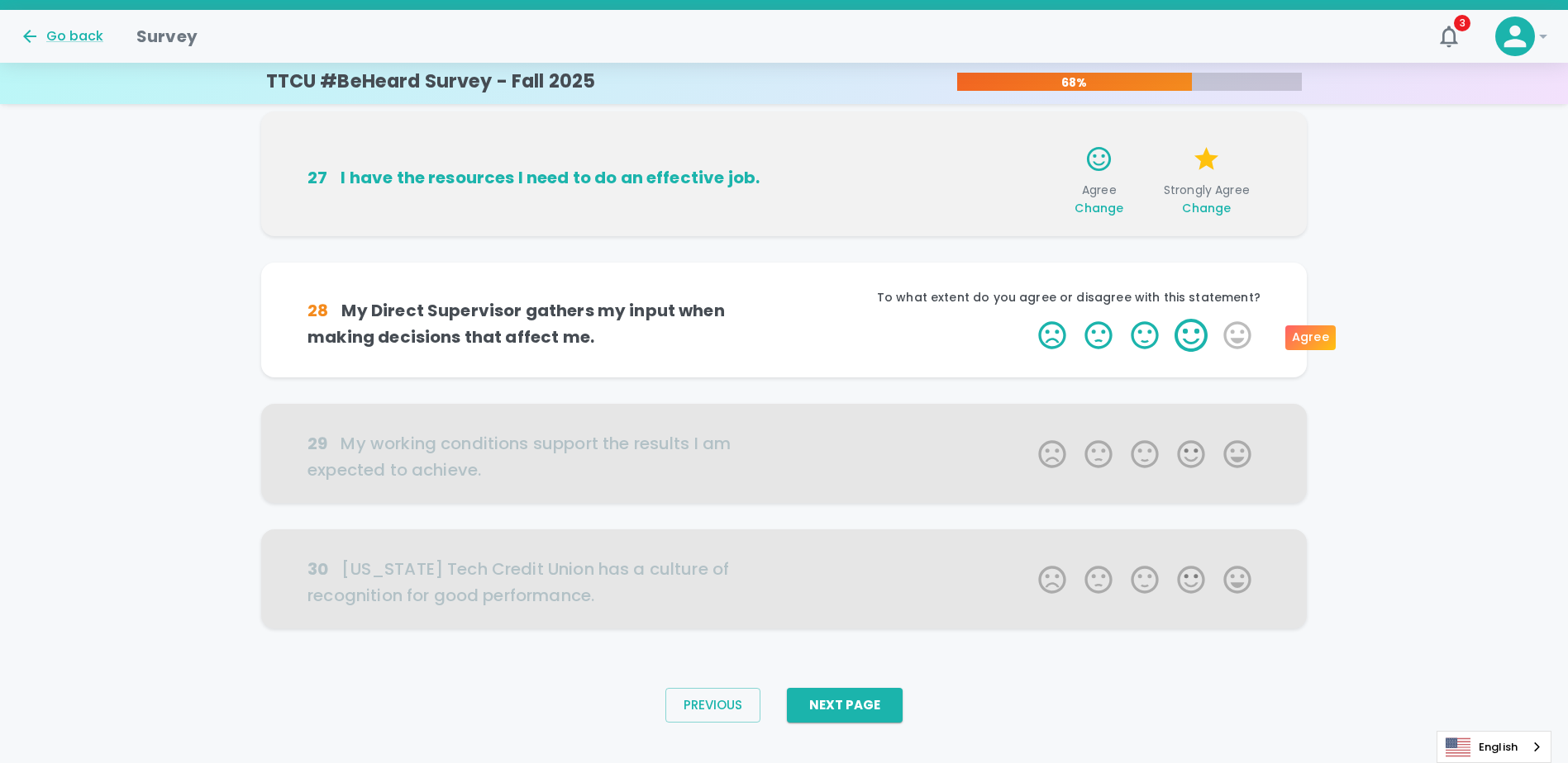
click at [784, 333] on label "4 Stars" at bounding box center [1191, 335] width 46 height 33
click at [784, 319] on input "4 Stars" at bounding box center [1029, 318] width 1 height 1
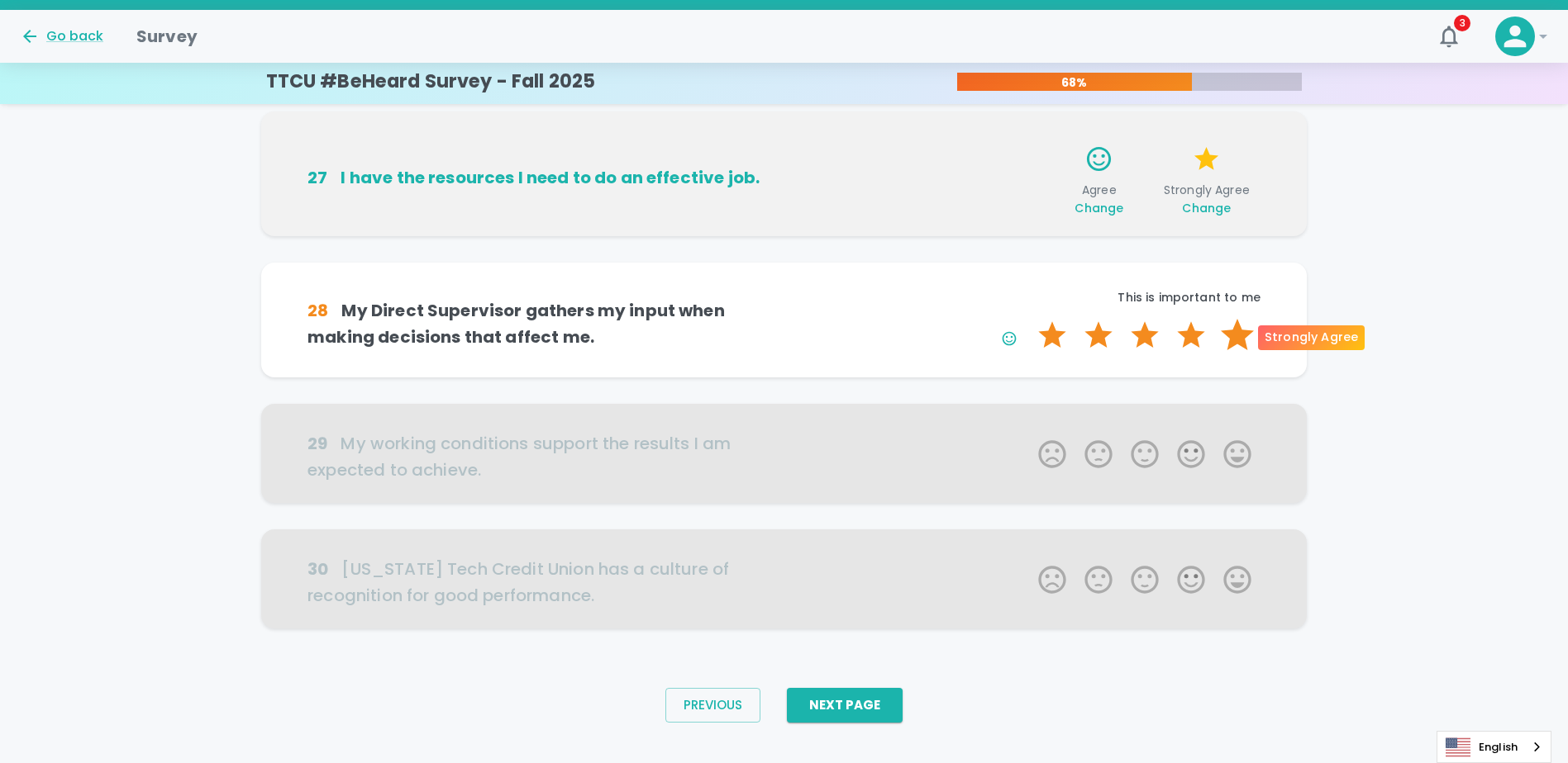
click at [784, 337] on label "5 Stars" at bounding box center [1237, 335] width 46 height 33
click at [784, 319] on input "5 Stars" at bounding box center [1029, 318] width 1 height 1
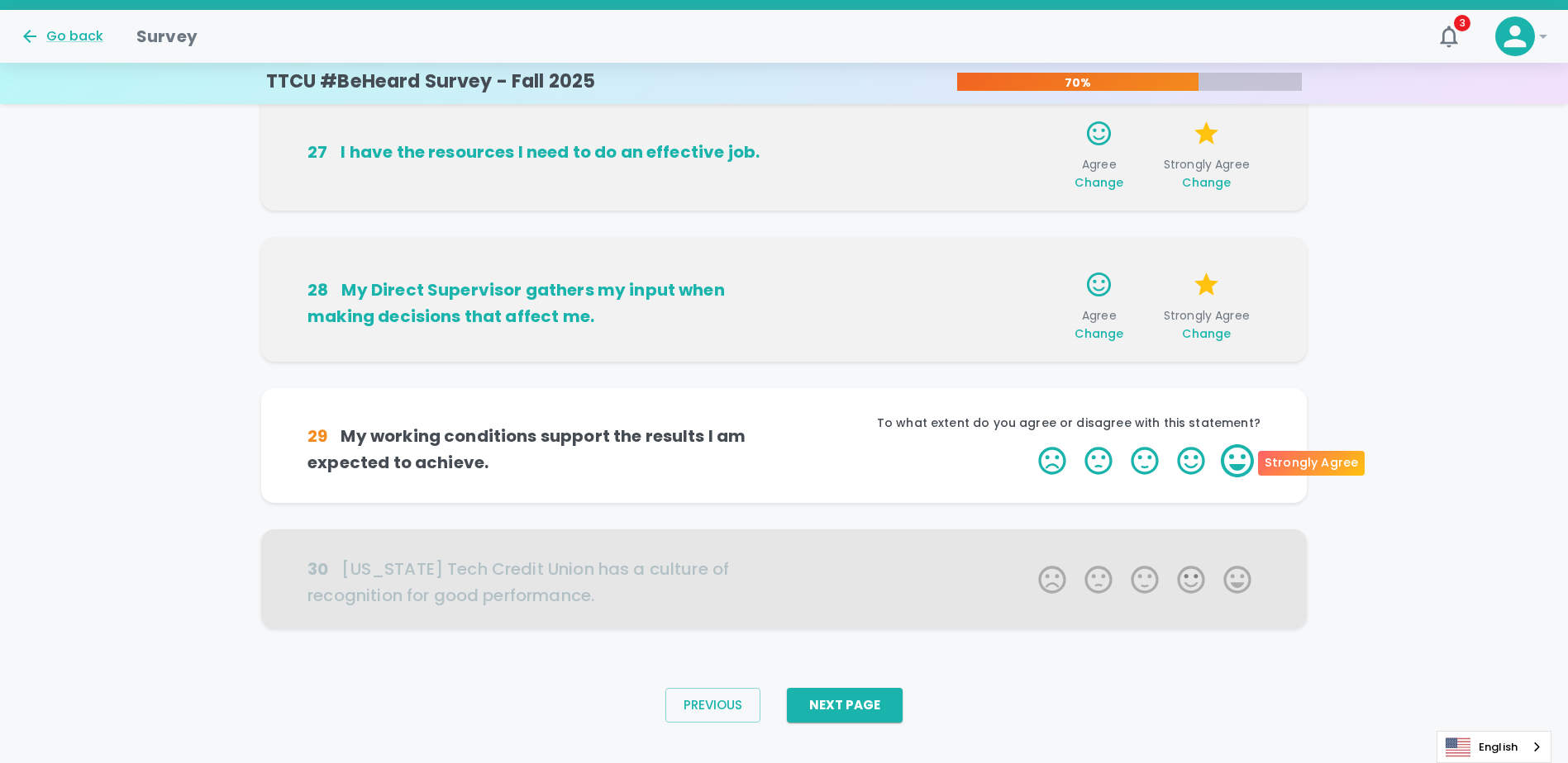
click at [784, 467] on label "5 Stars" at bounding box center [1237, 461] width 46 height 33
click at [784, 444] on input "5 Stars" at bounding box center [1029, 443] width 1 height 1
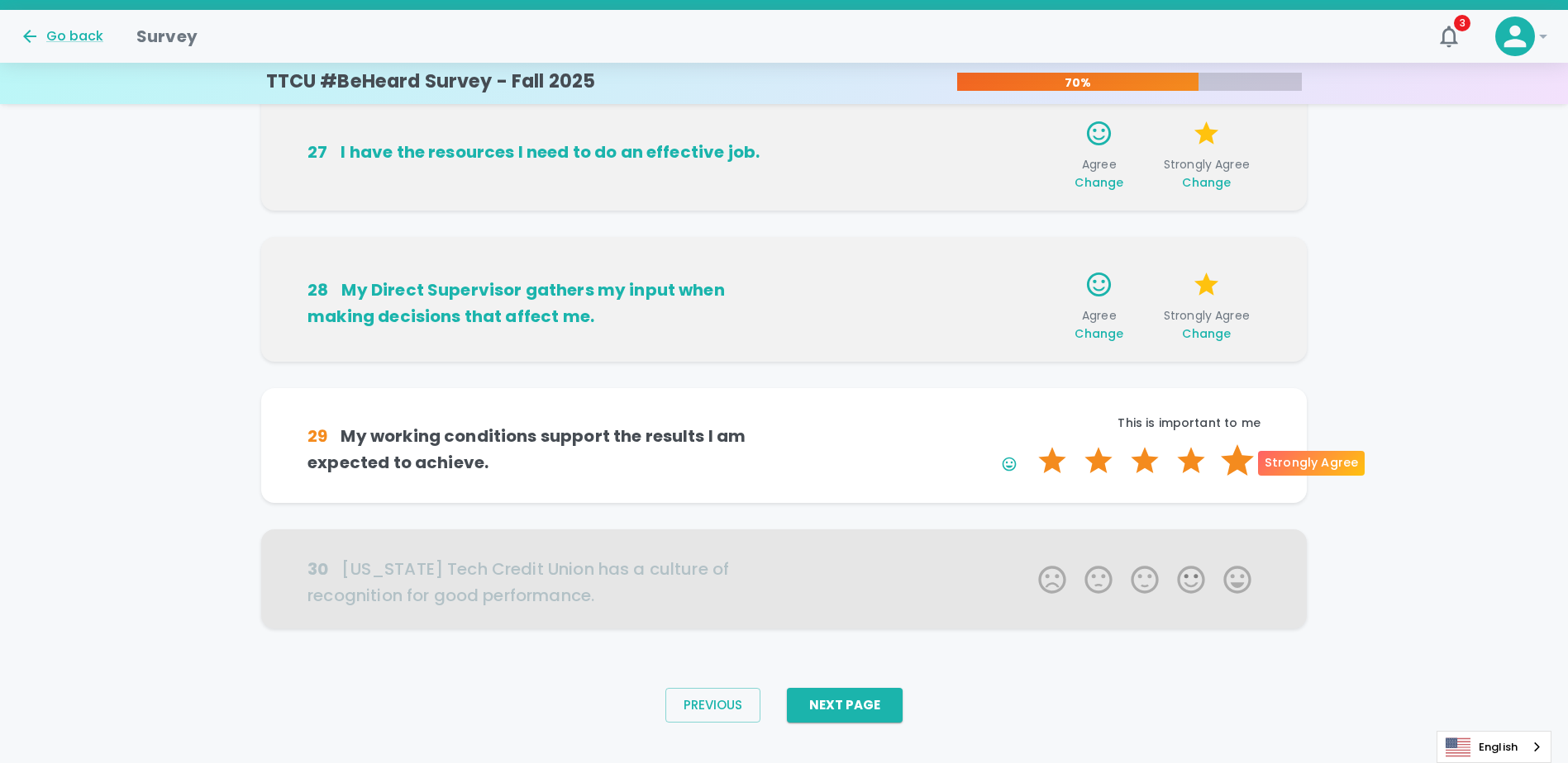
click at [784, 460] on label "5 Stars" at bounding box center [1237, 461] width 46 height 33
click at [784, 444] on input "5 Stars" at bounding box center [1029, 443] width 1 height 1
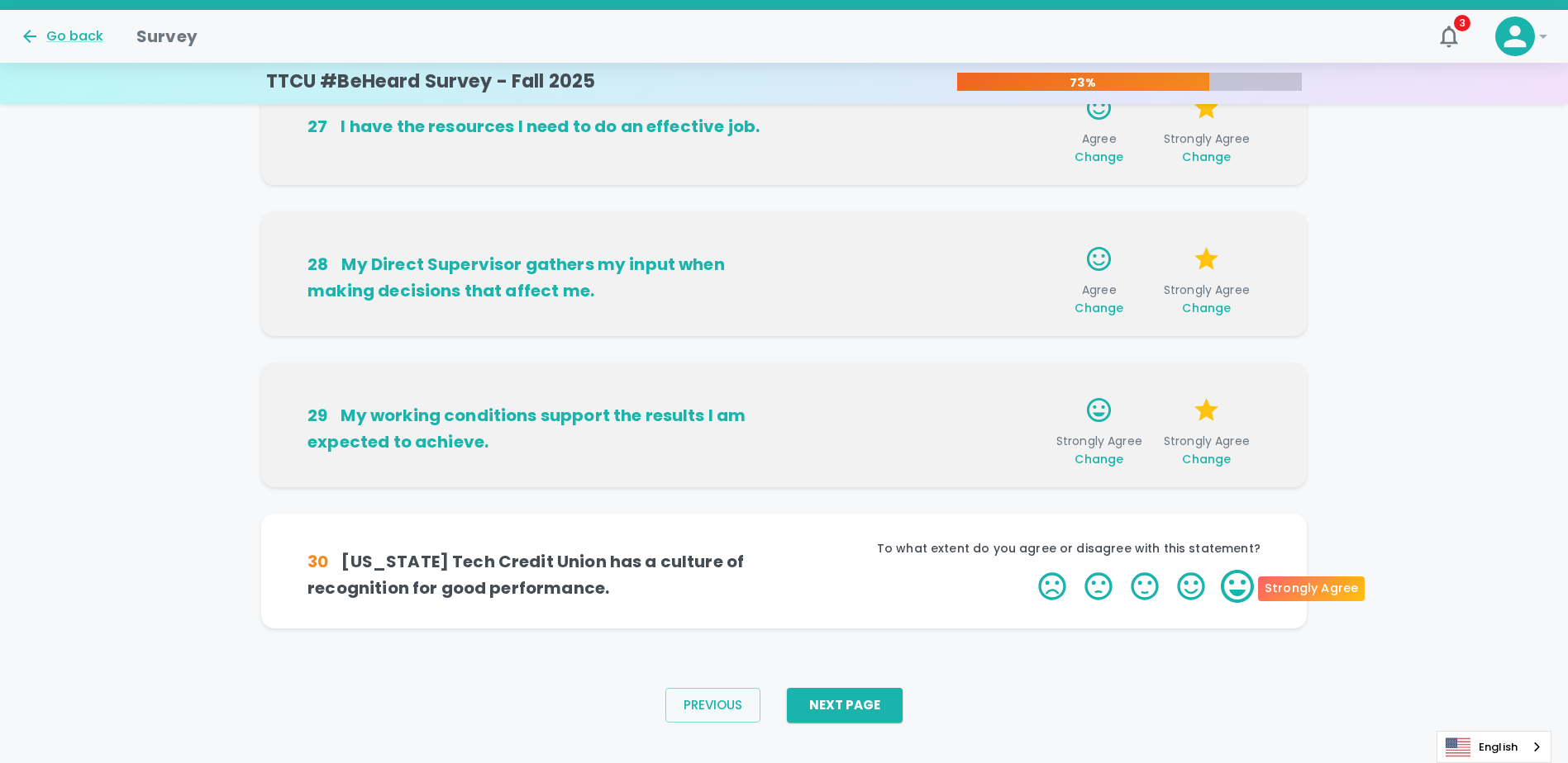
click at [784, 590] on label "5 Stars" at bounding box center [1237, 586] width 46 height 33
click at [784, 570] on input "5 Stars" at bounding box center [1029, 569] width 1 height 1
click at [784, 582] on label "5 Stars" at bounding box center [1237, 586] width 46 height 33
click at [784, 570] on input "5 Stars" at bounding box center [1029, 569] width 1 height 1
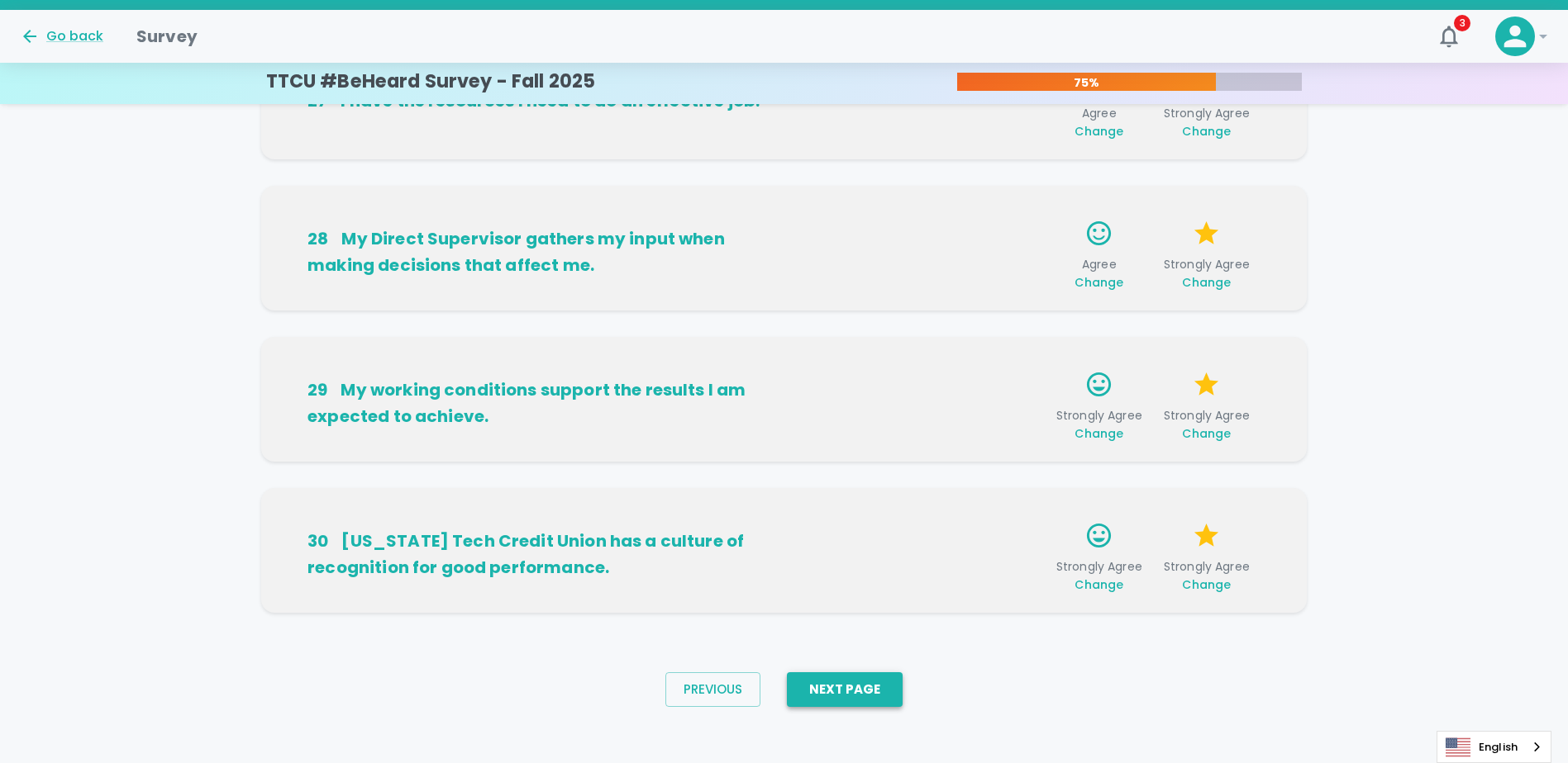
click at [784, 695] on button "Next Page" at bounding box center [844, 690] width 115 height 35
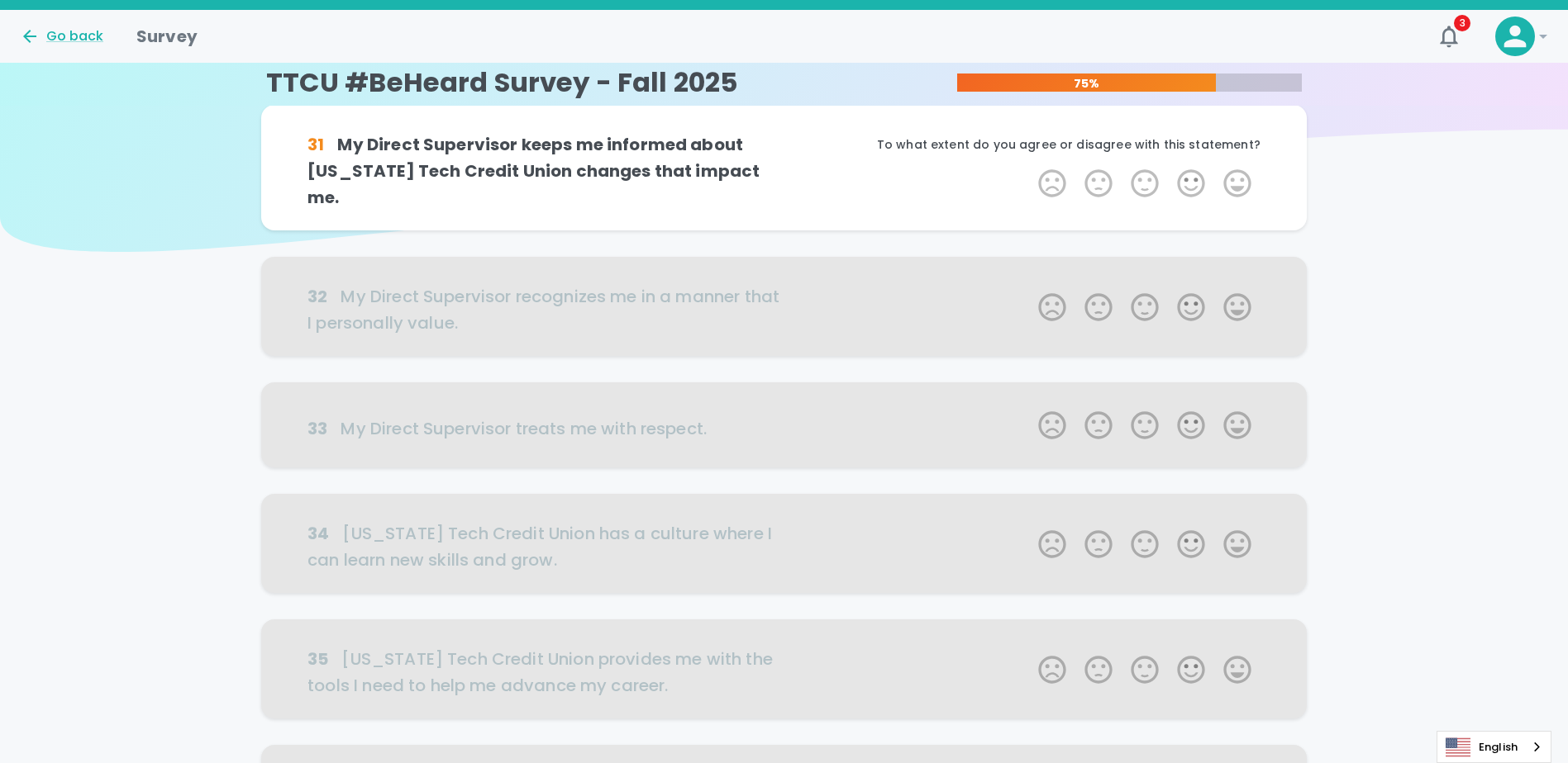
scroll to position [0, 0]
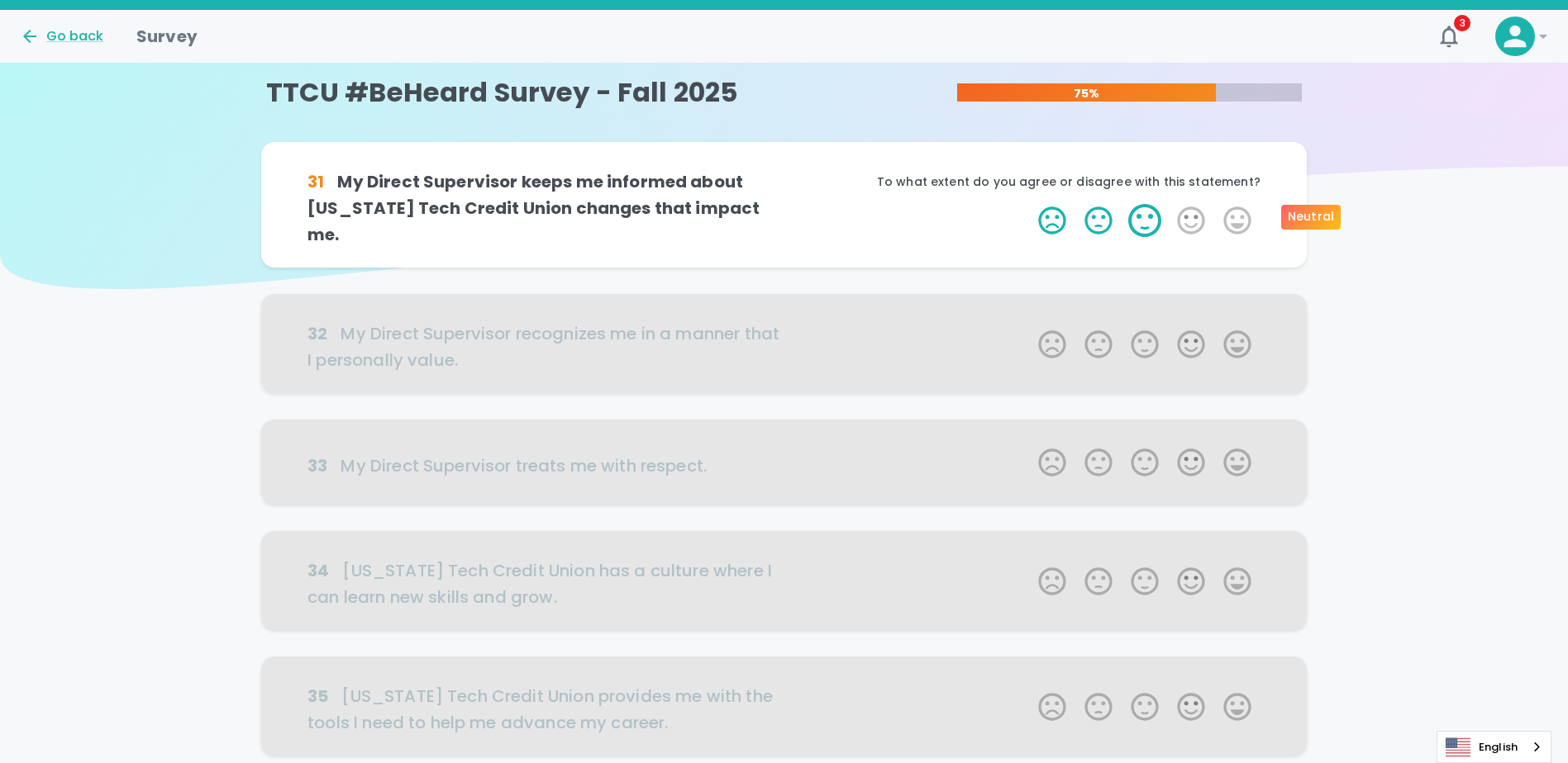
click at [784, 216] on label "3 Stars" at bounding box center [1145, 220] width 46 height 33
click at [784, 204] on input "3 Stars" at bounding box center [1029, 203] width 1 height 1
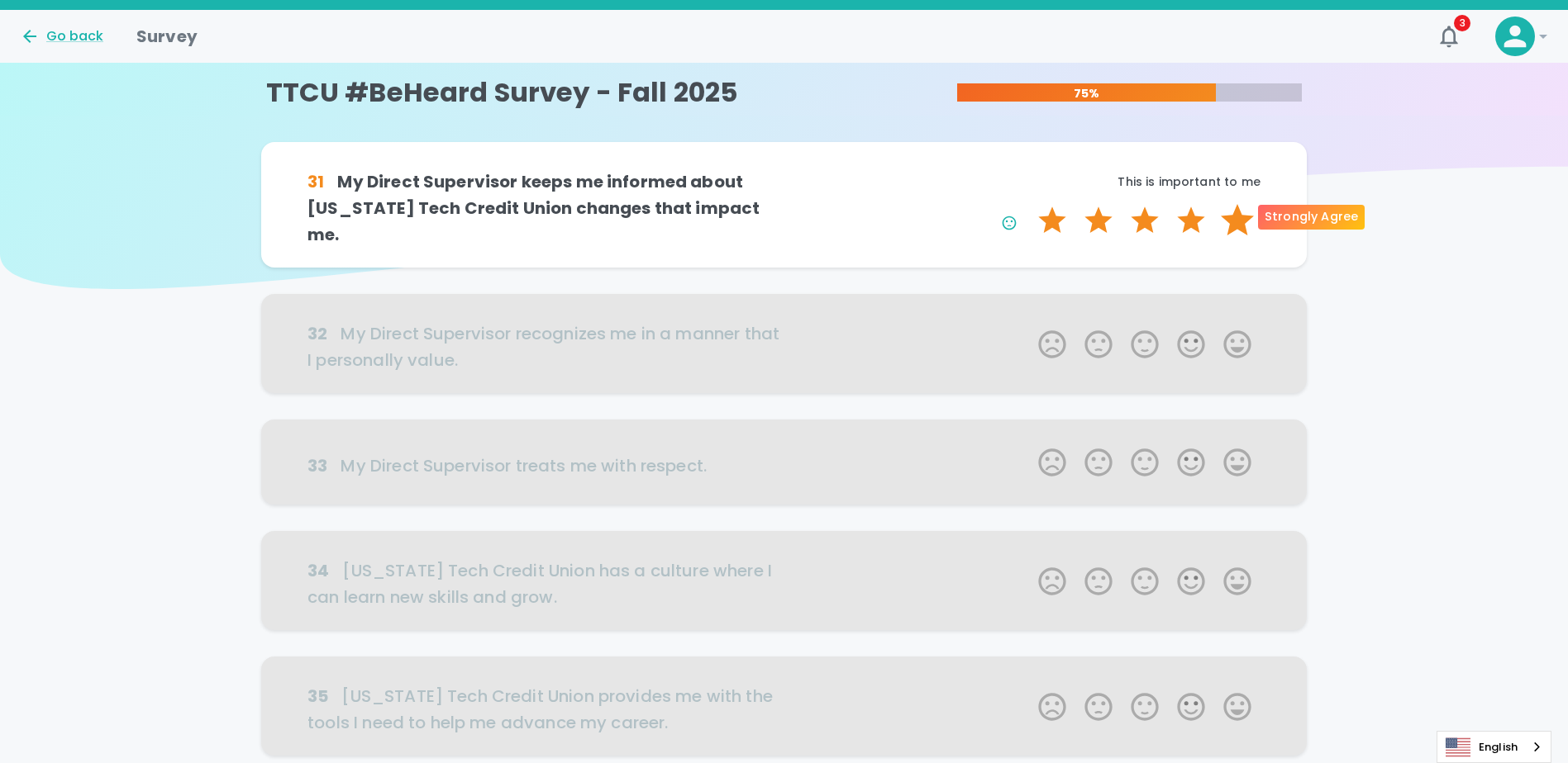
click at [784, 209] on label "5 Stars" at bounding box center [1237, 220] width 46 height 33
click at [784, 204] on input "5 Stars" at bounding box center [1029, 203] width 1 height 1
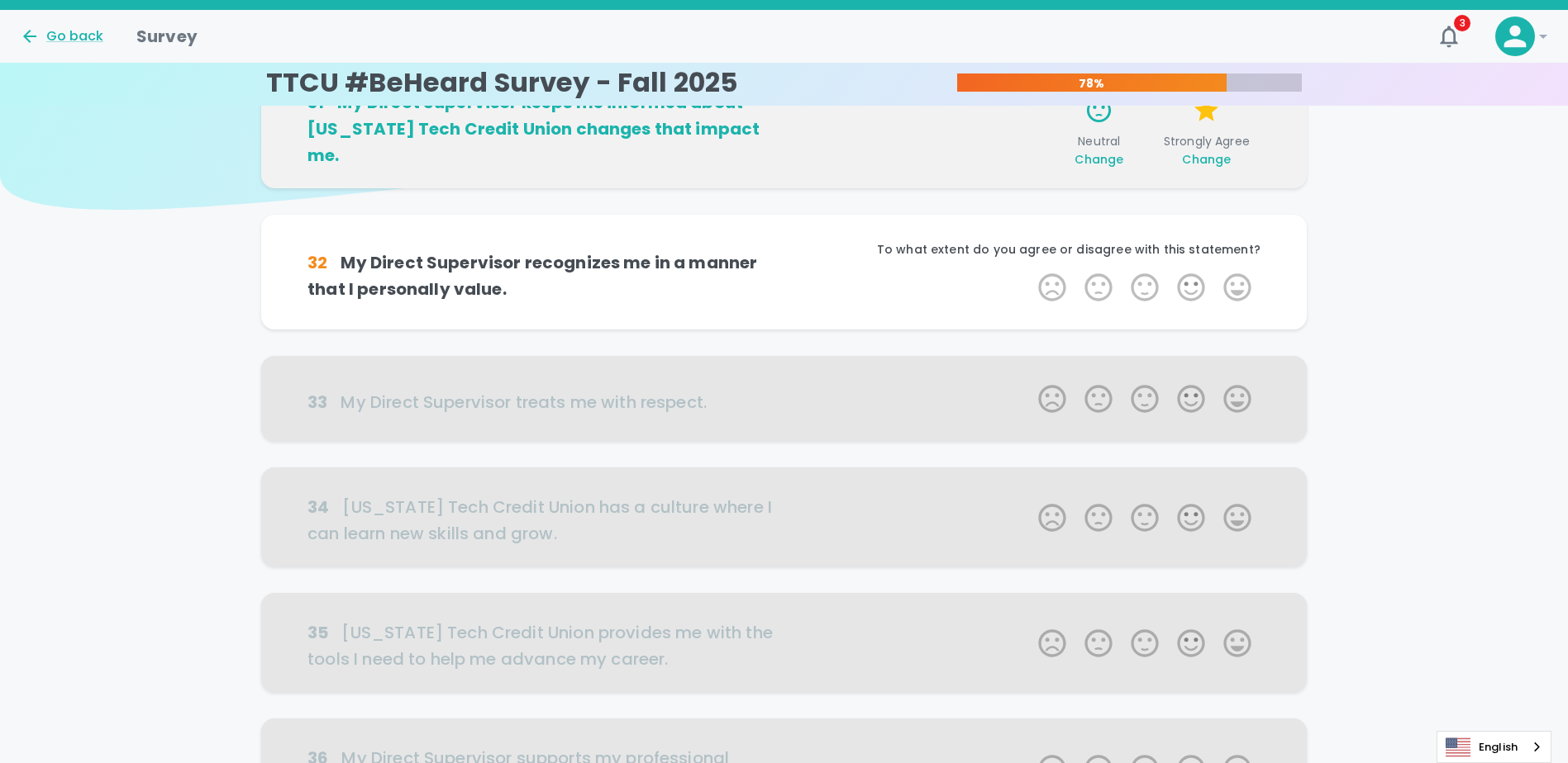
scroll to position [145, 0]
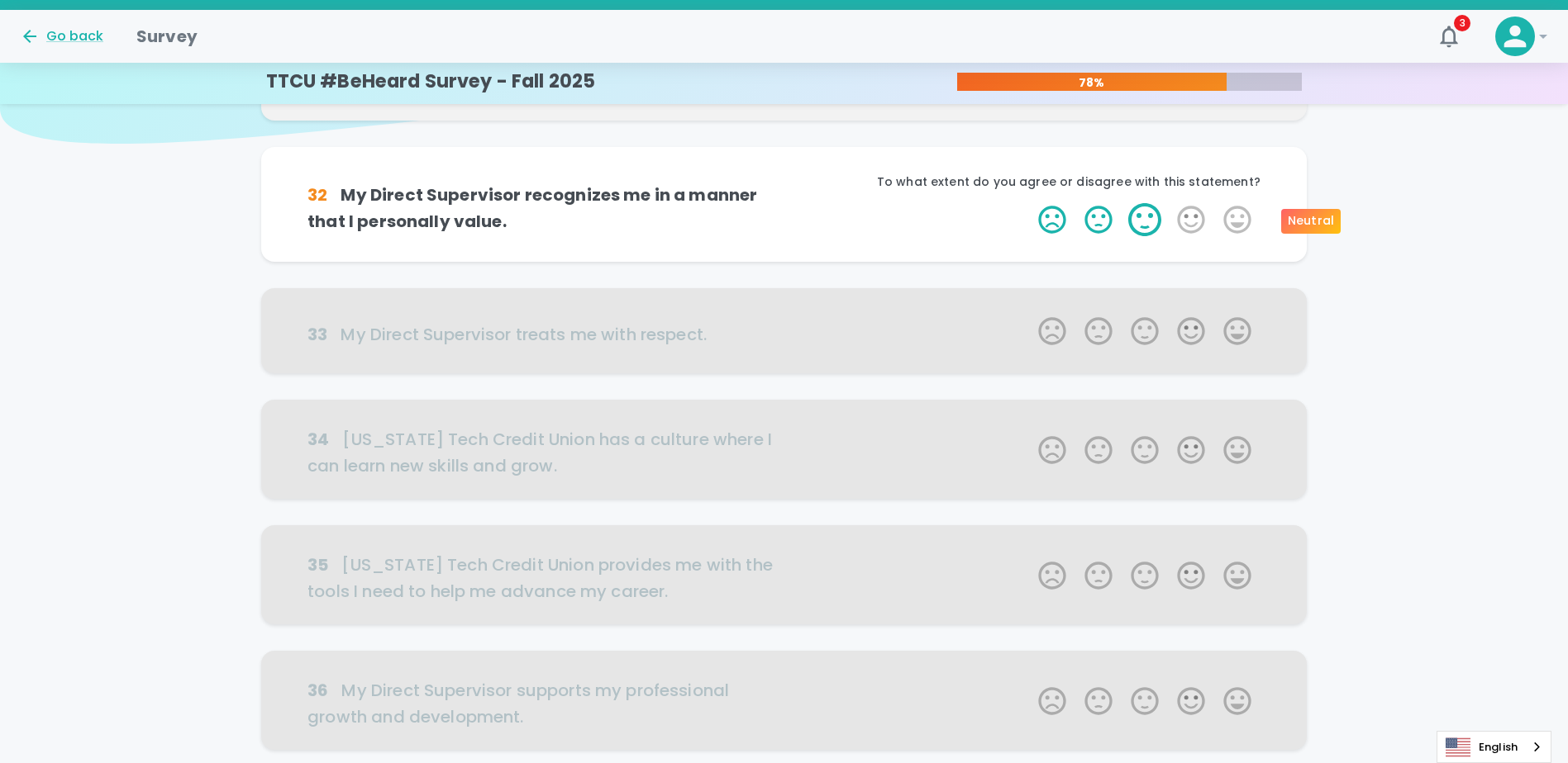
click at [784, 221] on label "3 Stars" at bounding box center [1145, 220] width 46 height 33
click at [784, 203] on input "3 Stars" at bounding box center [1029, 202] width 1 height 1
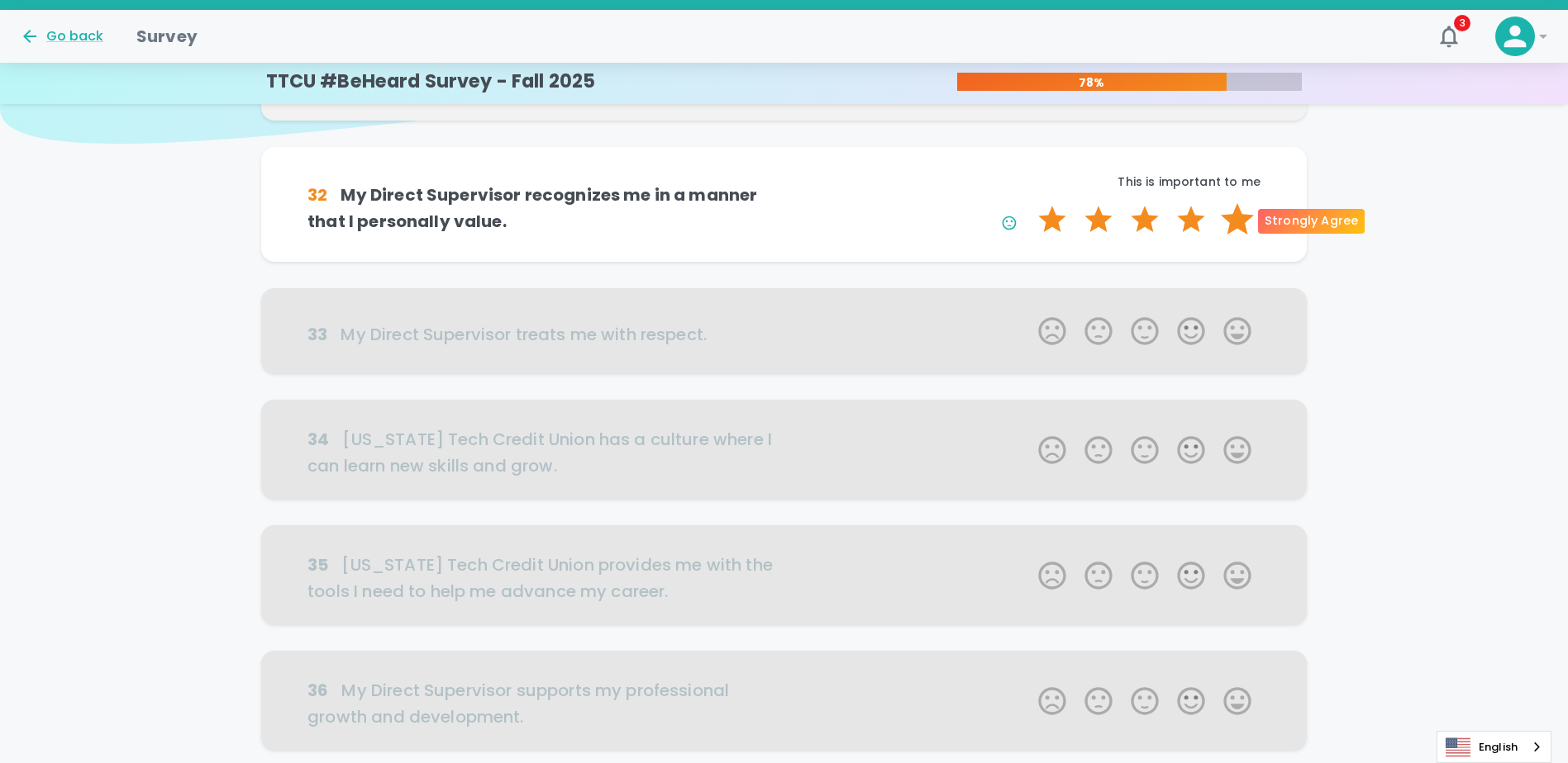
click at [784, 220] on label "5 Stars" at bounding box center [1237, 220] width 46 height 33
click at [784, 203] on input "5 Stars" at bounding box center [1029, 202] width 1 height 1
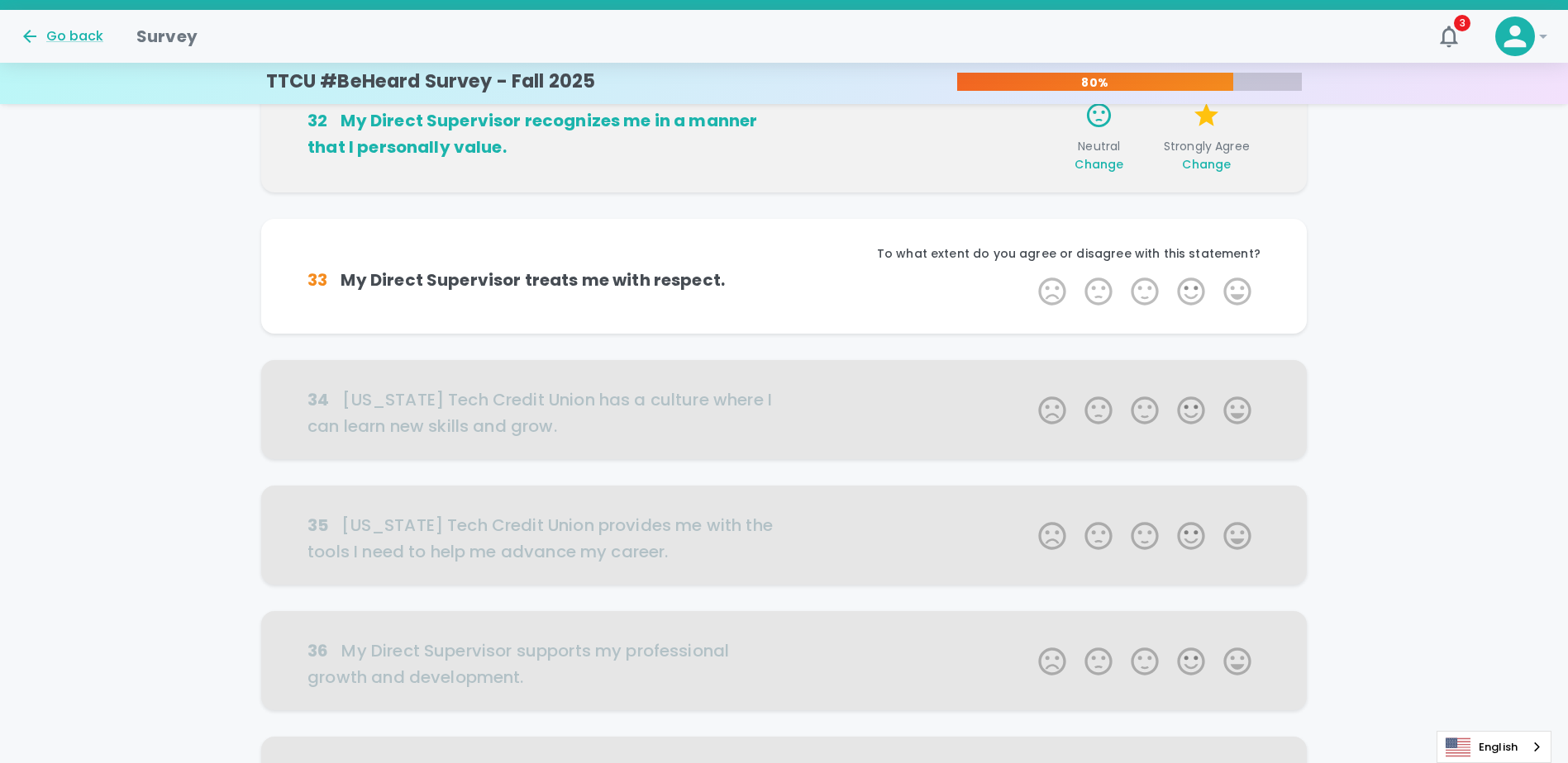
scroll to position [291, 0]
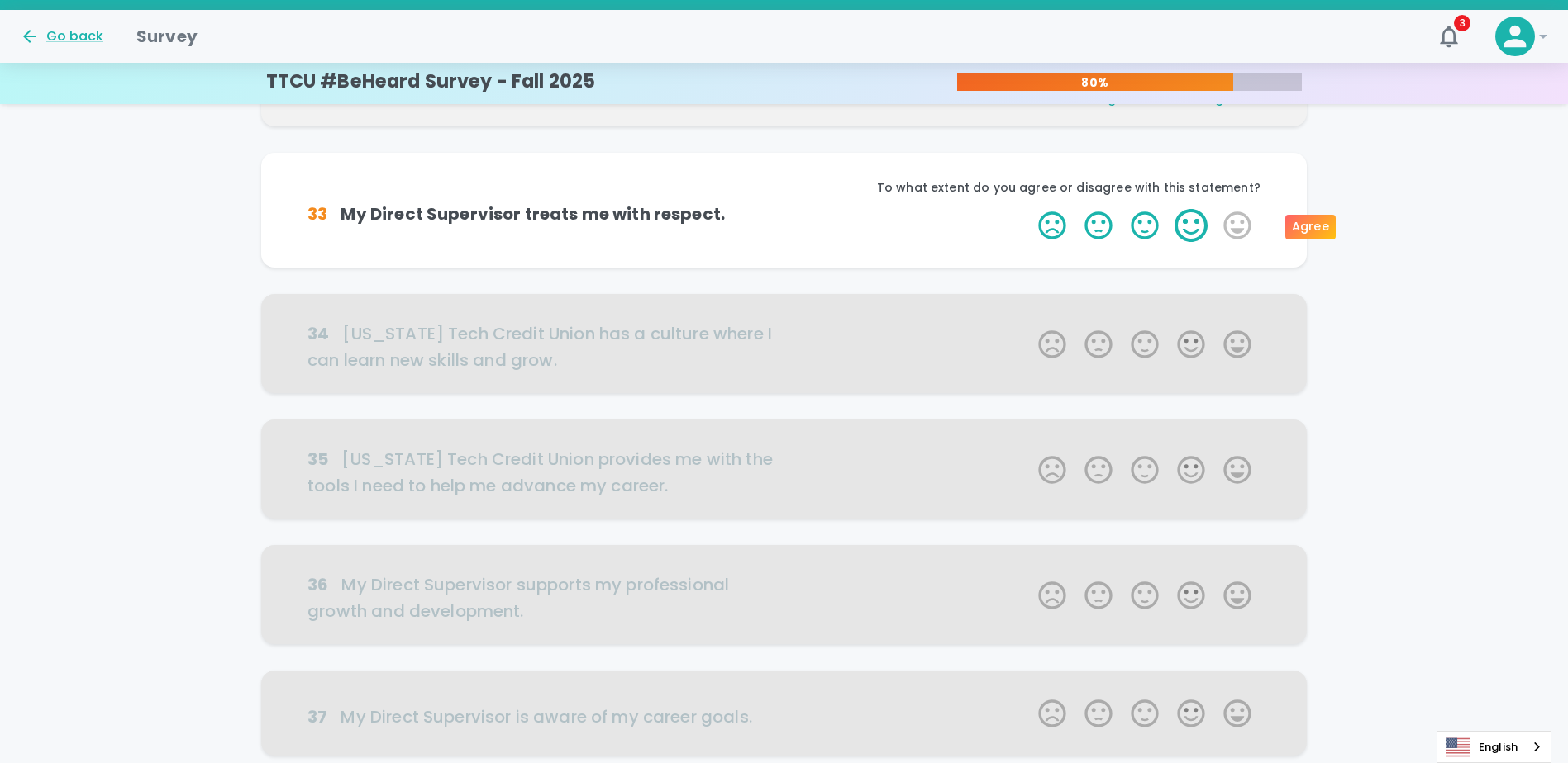
click at [784, 232] on label "4 Stars" at bounding box center [1191, 226] width 46 height 33
click at [784, 209] on input "4 Stars" at bounding box center [1029, 208] width 1 height 1
click at [784, 228] on label "5 Stars" at bounding box center [1237, 226] width 46 height 33
click at [784, 209] on input "5 Stars" at bounding box center [1029, 208] width 1 height 1
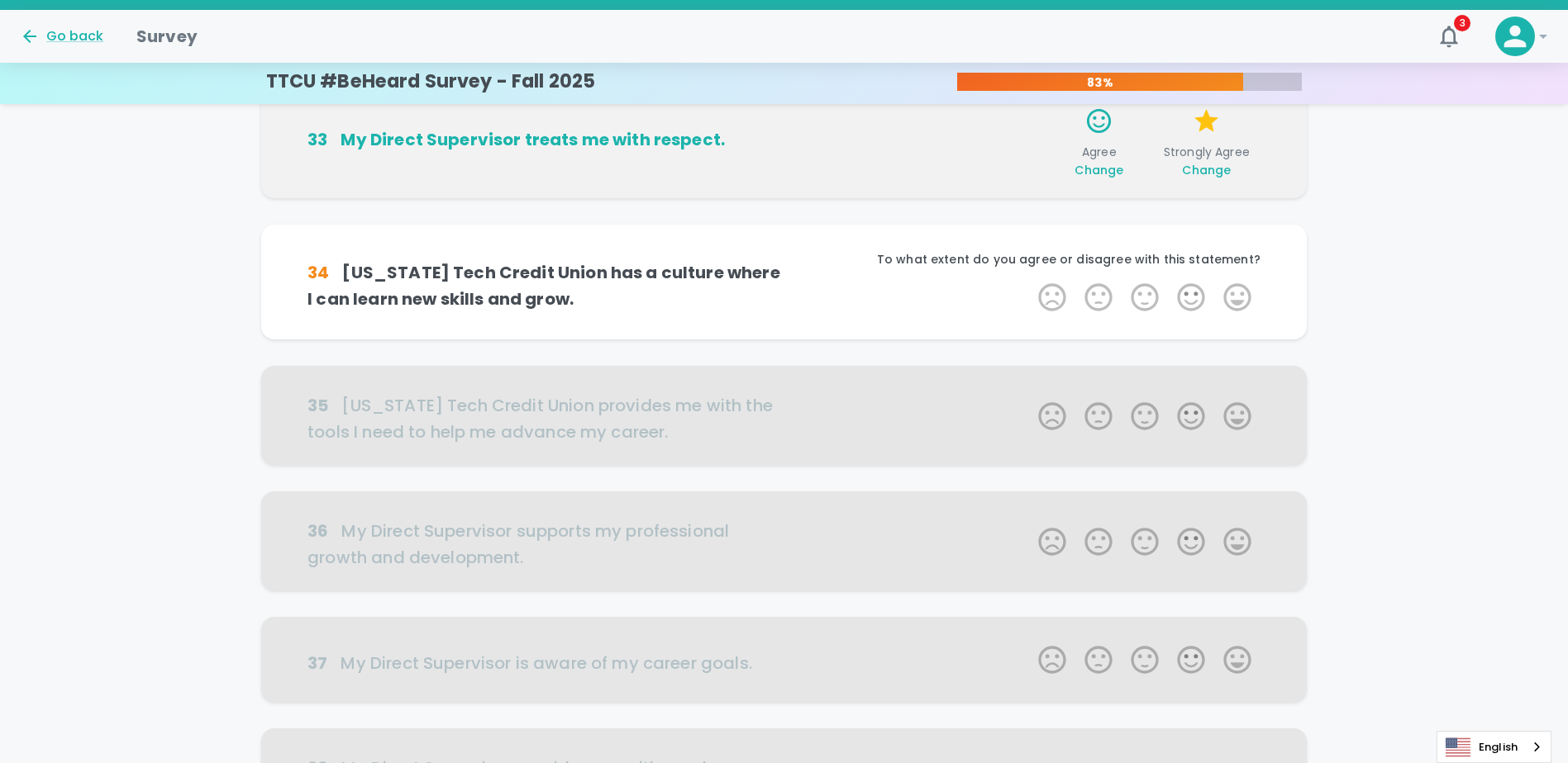
scroll to position [436, 0]
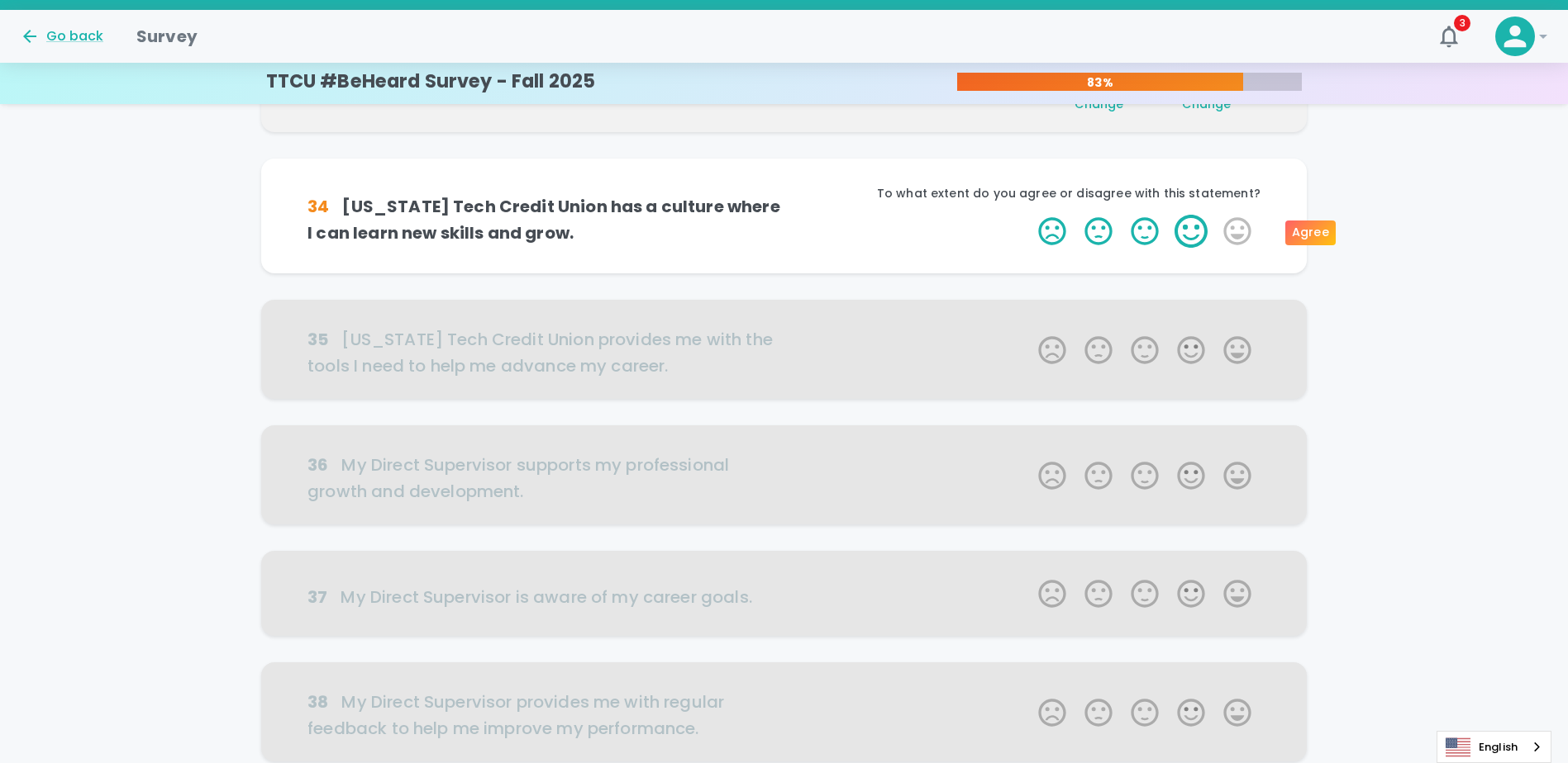
click at [784, 228] on label "4 Stars" at bounding box center [1191, 231] width 46 height 33
click at [784, 214] on input "4 Stars" at bounding box center [1029, 214] width 1 height 1
click at [784, 238] on label "4 Stars" at bounding box center [1191, 231] width 46 height 33
click at [784, 214] on input "4 Stars" at bounding box center [1029, 214] width 1 height 1
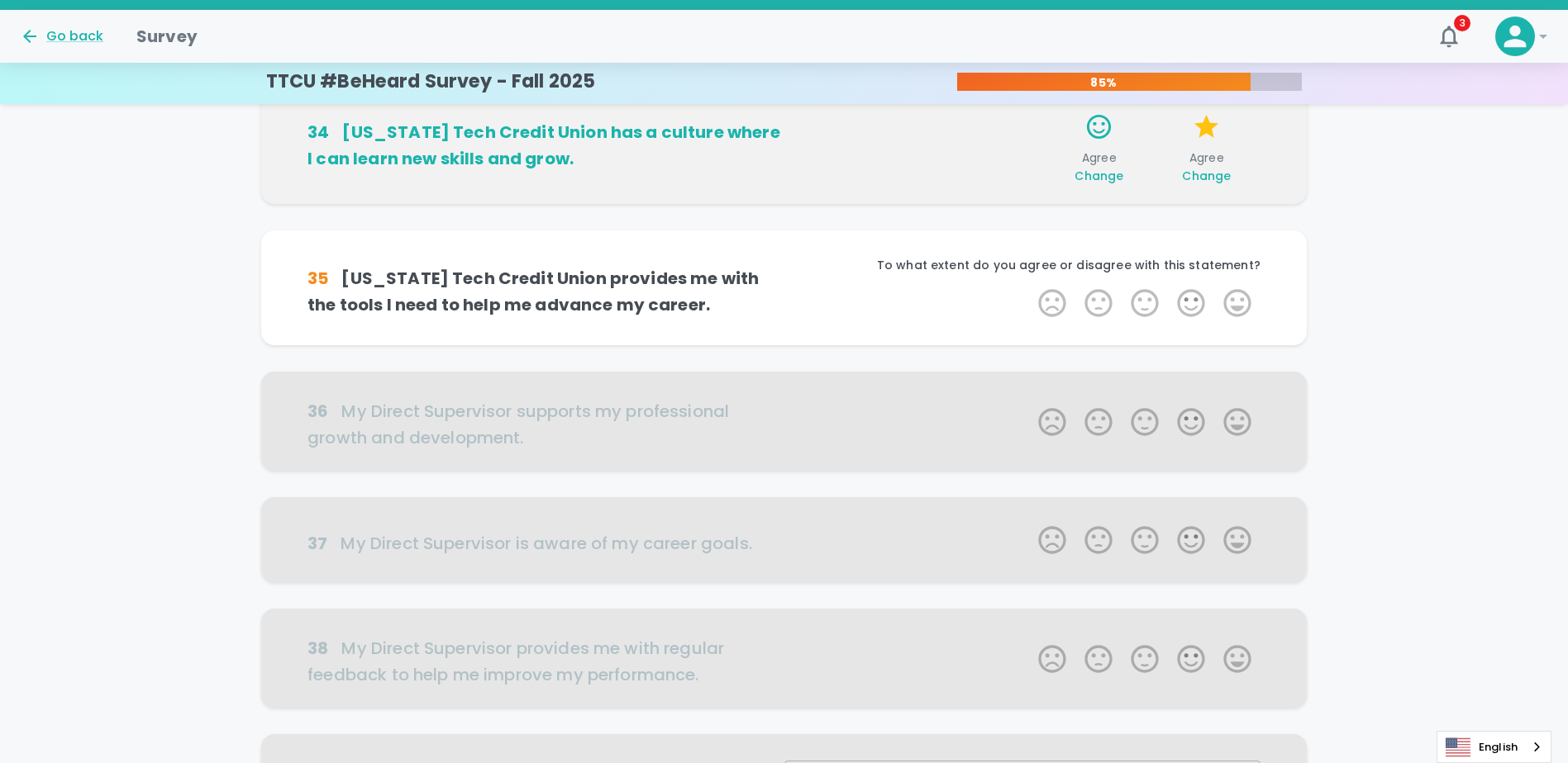
scroll to position [582, 0]
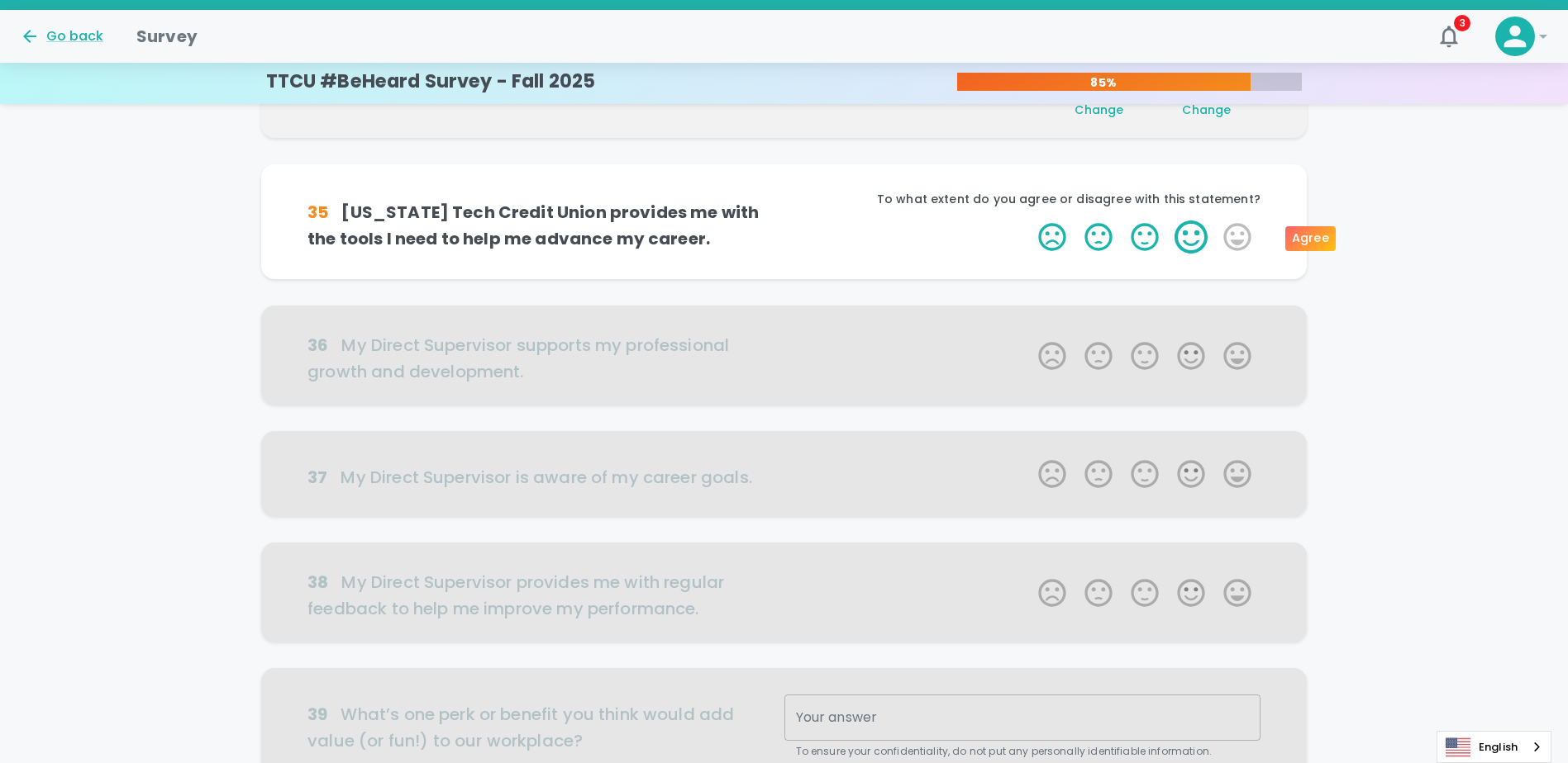
click at [784, 240] on label "4 Stars" at bounding box center [1191, 237] width 46 height 33
click at [784, 220] on input "4 Stars" at bounding box center [1029, 220] width 1 height 1
click at [784, 239] on label "4 Stars" at bounding box center [1191, 237] width 46 height 33
click at [784, 220] on input "4 Stars" at bounding box center [1029, 220] width 1 height 1
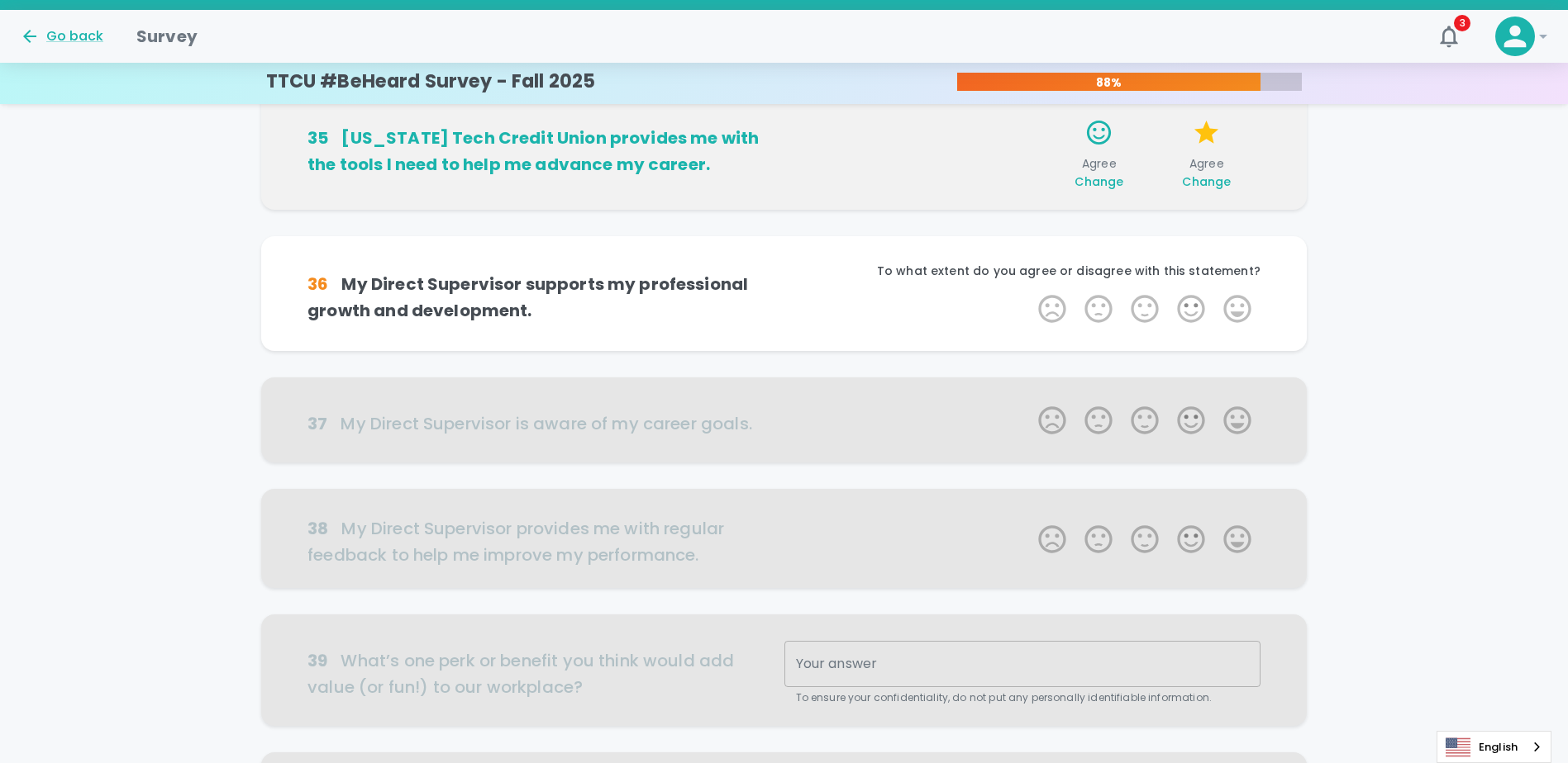
scroll to position [727, 0]
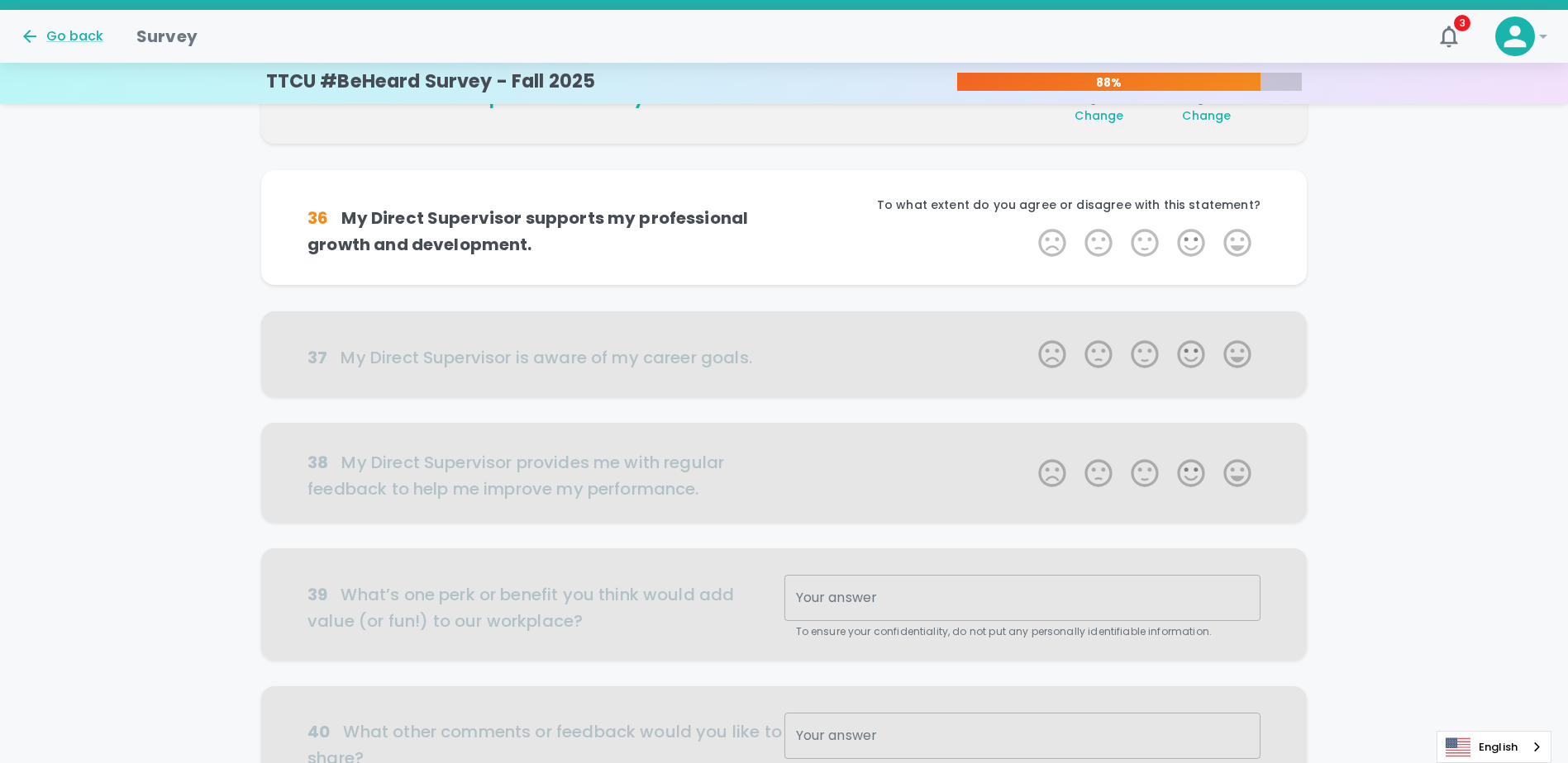
click at [784, 239] on label "4 Stars" at bounding box center [1191, 243] width 46 height 33
click at [784, 226] on input "4 Stars" at bounding box center [1029, 226] width 1 height 1
click at [784, 239] on label "4 Stars" at bounding box center [1191, 243] width 46 height 33
click at [784, 226] on input "4 Stars" at bounding box center [1029, 226] width 1 height 1
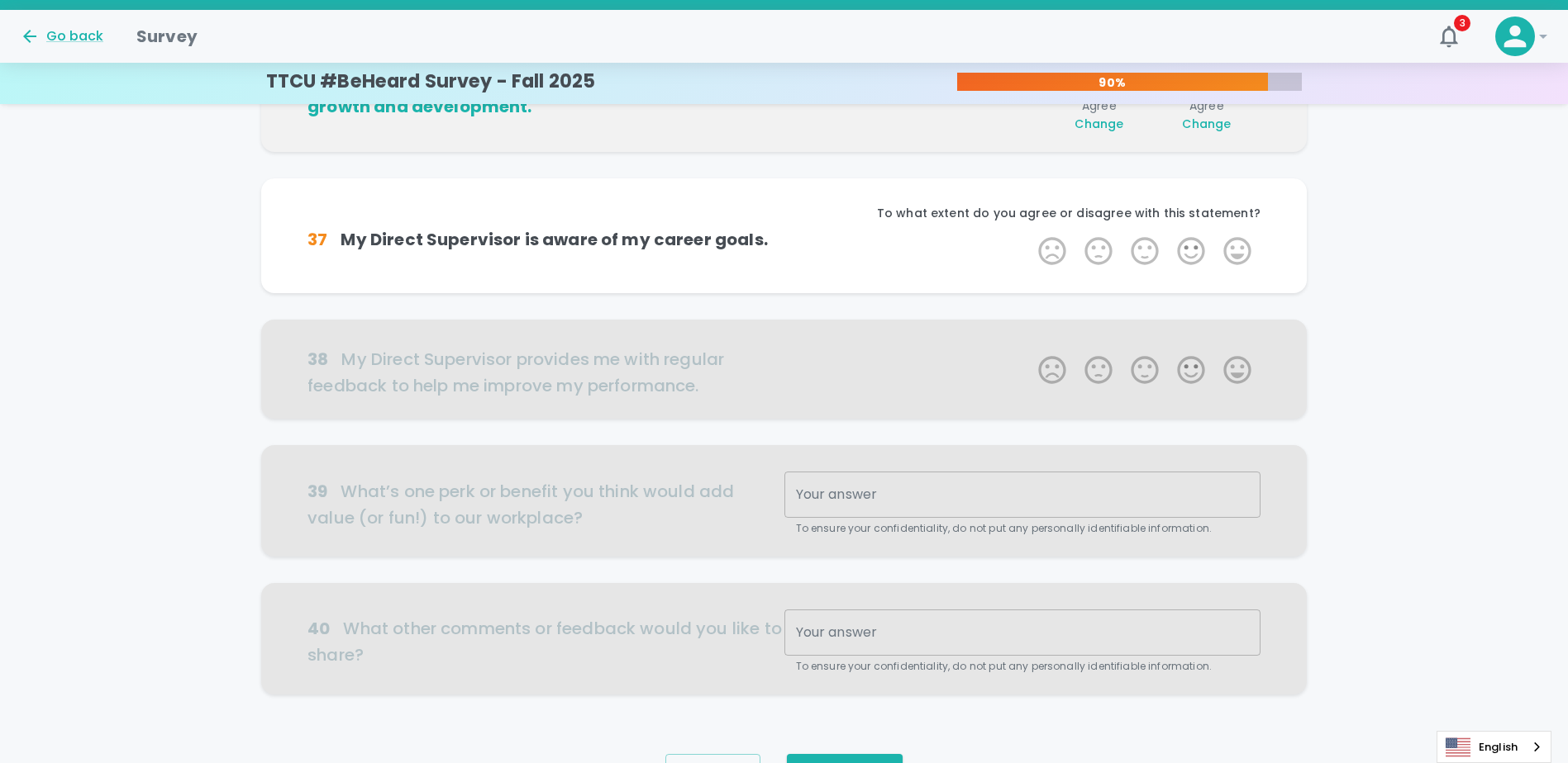
scroll to position [872, 0]
click at [784, 239] on label "4 Stars" at bounding box center [1191, 249] width 46 height 33
click at [784, 232] on input "4 Stars" at bounding box center [1029, 232] width 1 height 1
click at [784, 239] on label "4 Stars" at bounding box center [1191, 249] width 46 height 33
click at [784, 232] on input "4 Stars" at bounding box center [1029, 232] width 1 height 1
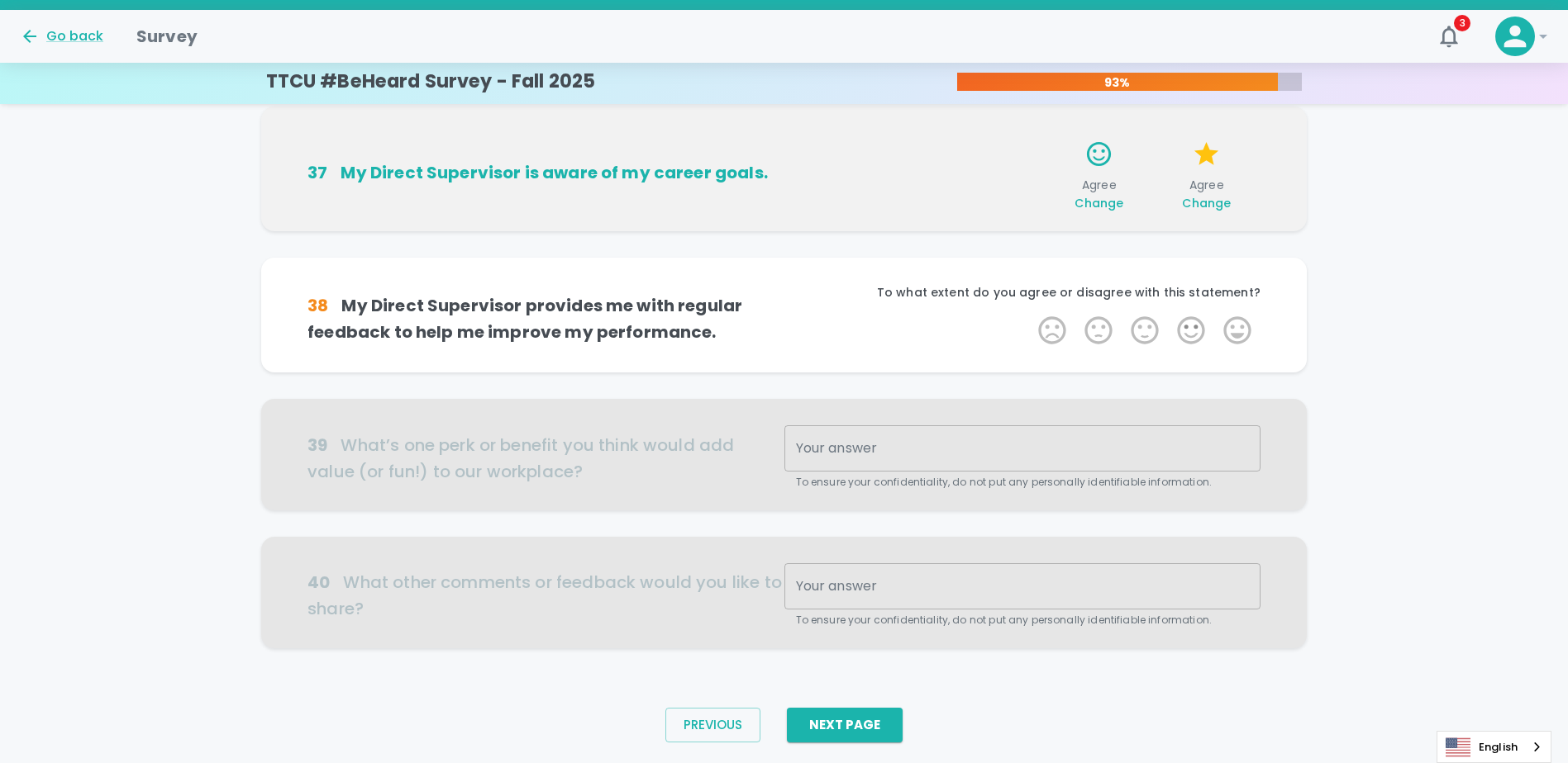
scroll to position [960, 0]
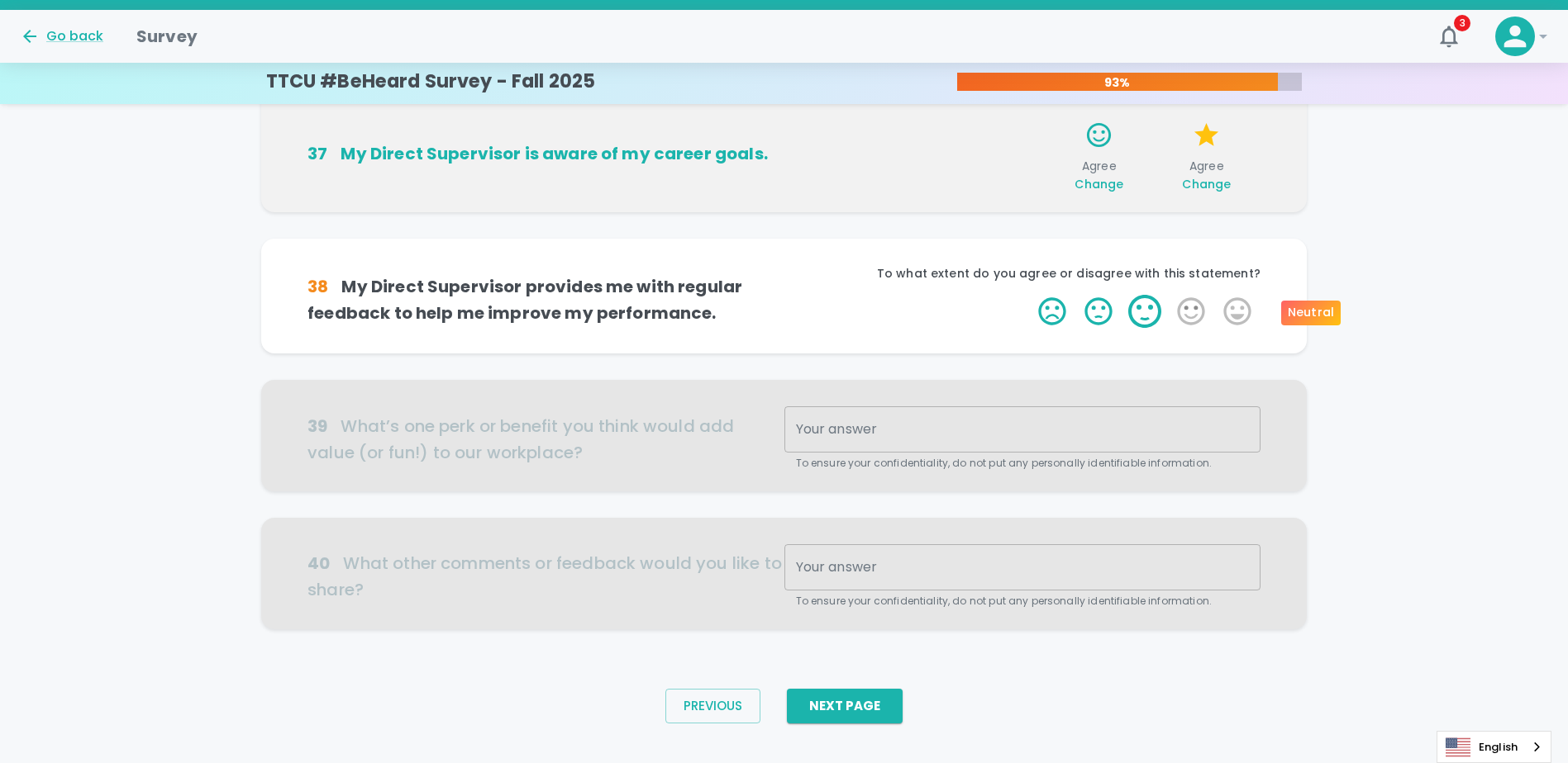
click at [784, 316] on label "3 Stars" at bounding box center [1145, 311] width 46 height 33
click at [784, 295] on input "3 Stars" at bounding box center [1029, 294] width 1 height 1
click at [784, 315] on label "3 Stars" at bounding box center [1145, 311] width 46 height 33
click at [784, 295] on input "3 Stars" at bounding box center [1029, 294] width 1 height 1
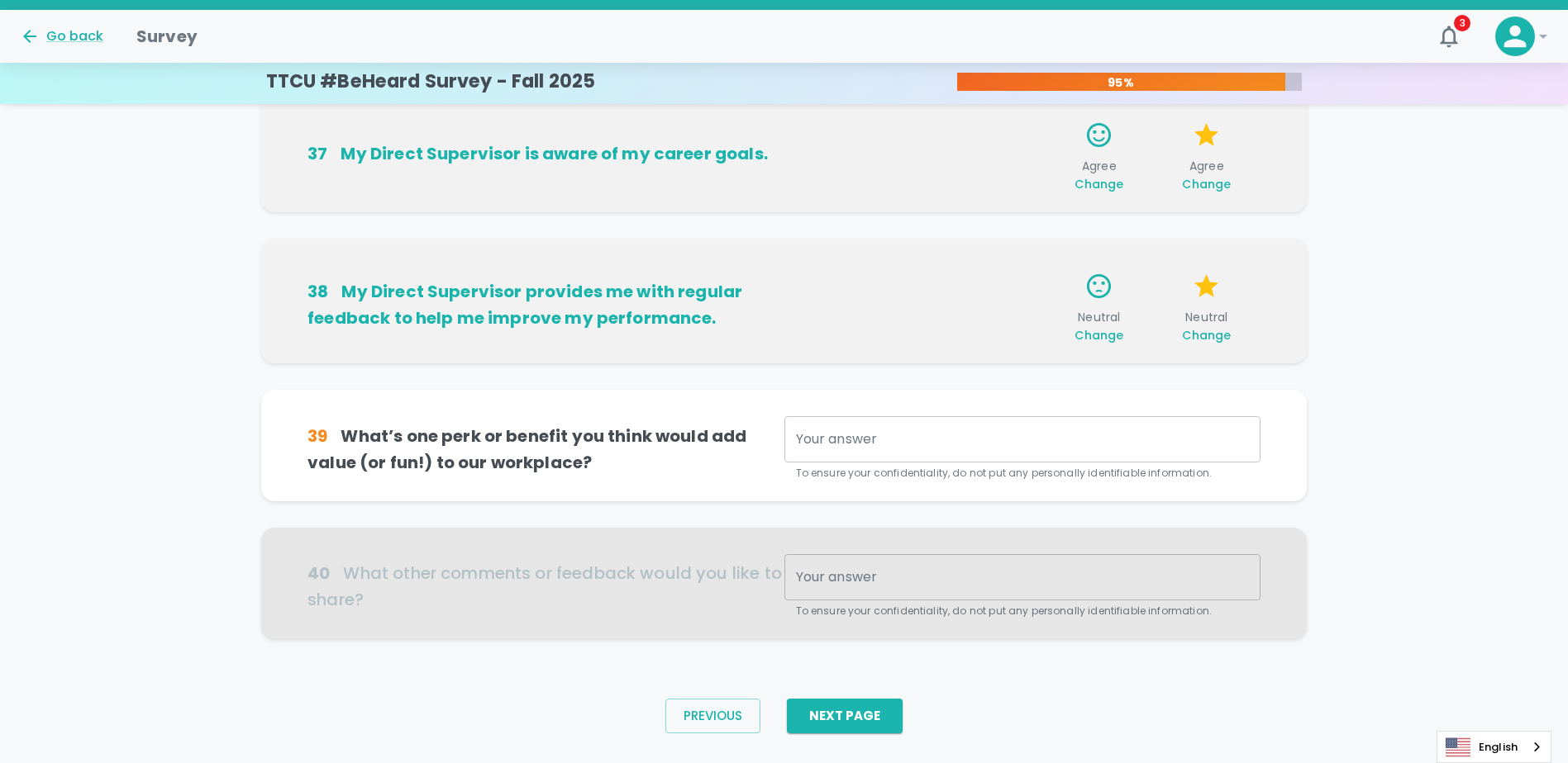
scroll to position [986, 0]
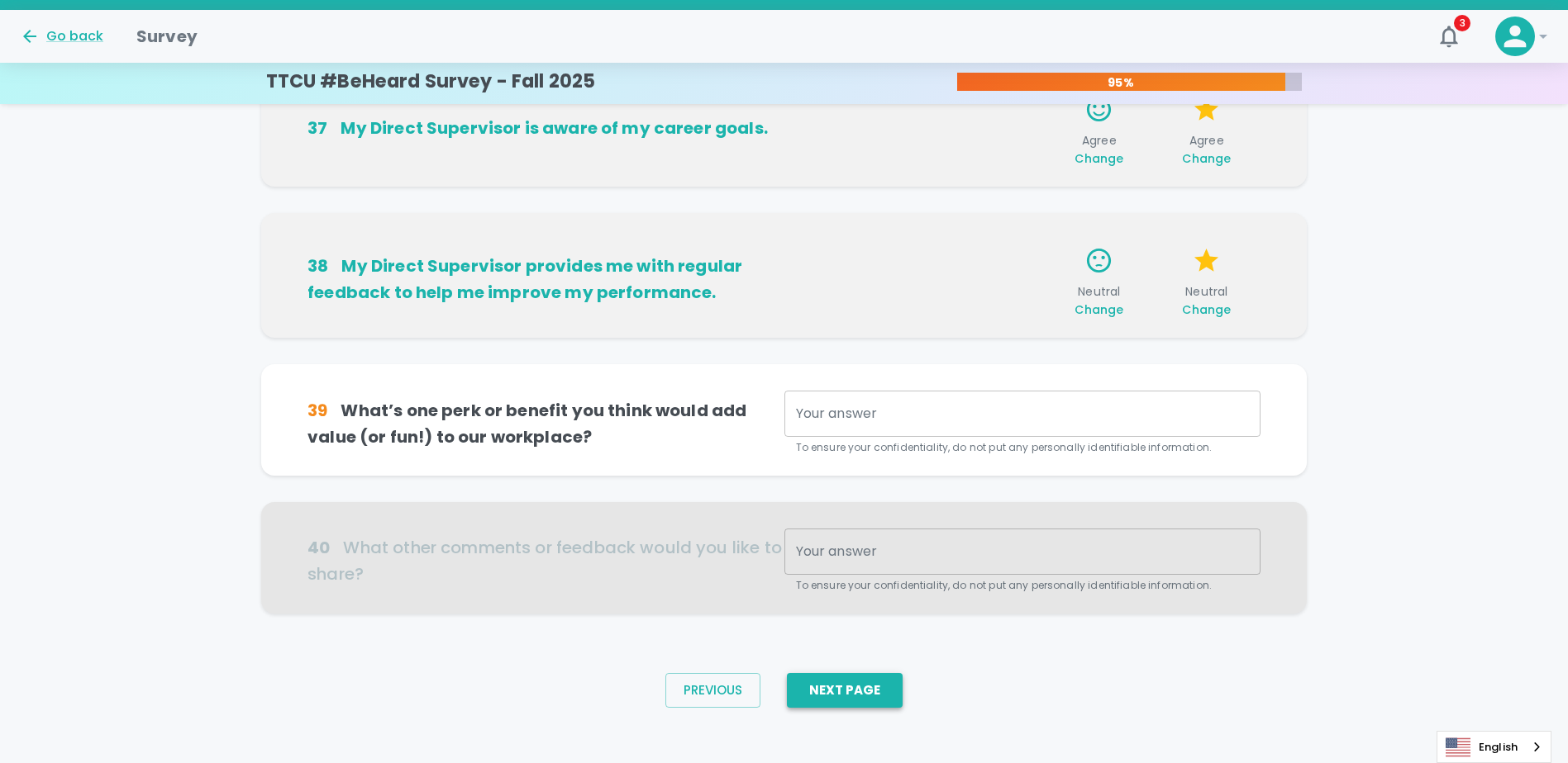
click at [784, 679] on button "Next Page" at bounding box center [844, 690] width 115 height 35
click at [784, 700] on button "Next Page" at bounding box center [844, 690] width 115 height 35
click at [784, 423] on div "x Your answer" at bounding box center [1022, 414] width 476 height 46
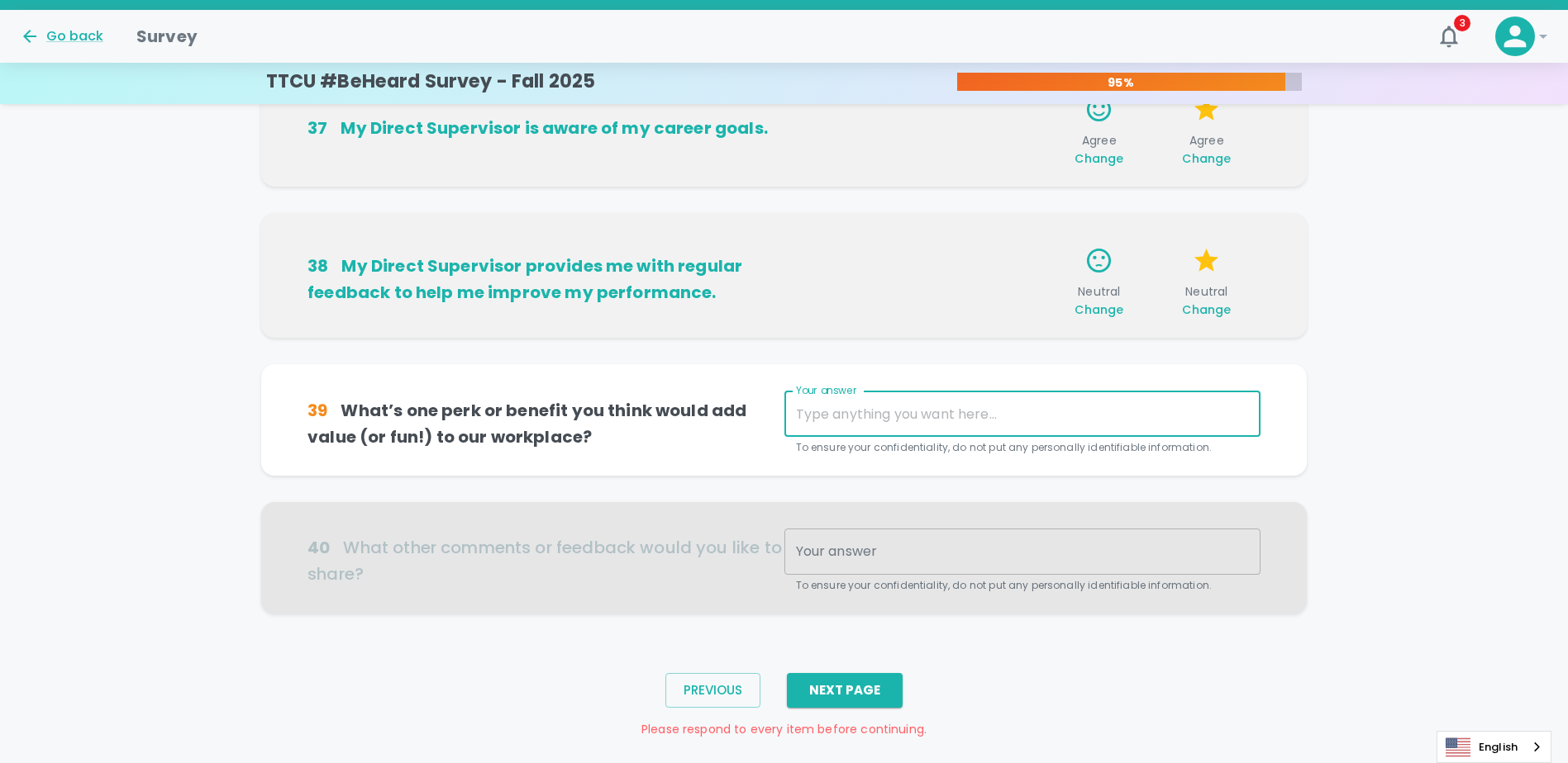
type textarea "n"
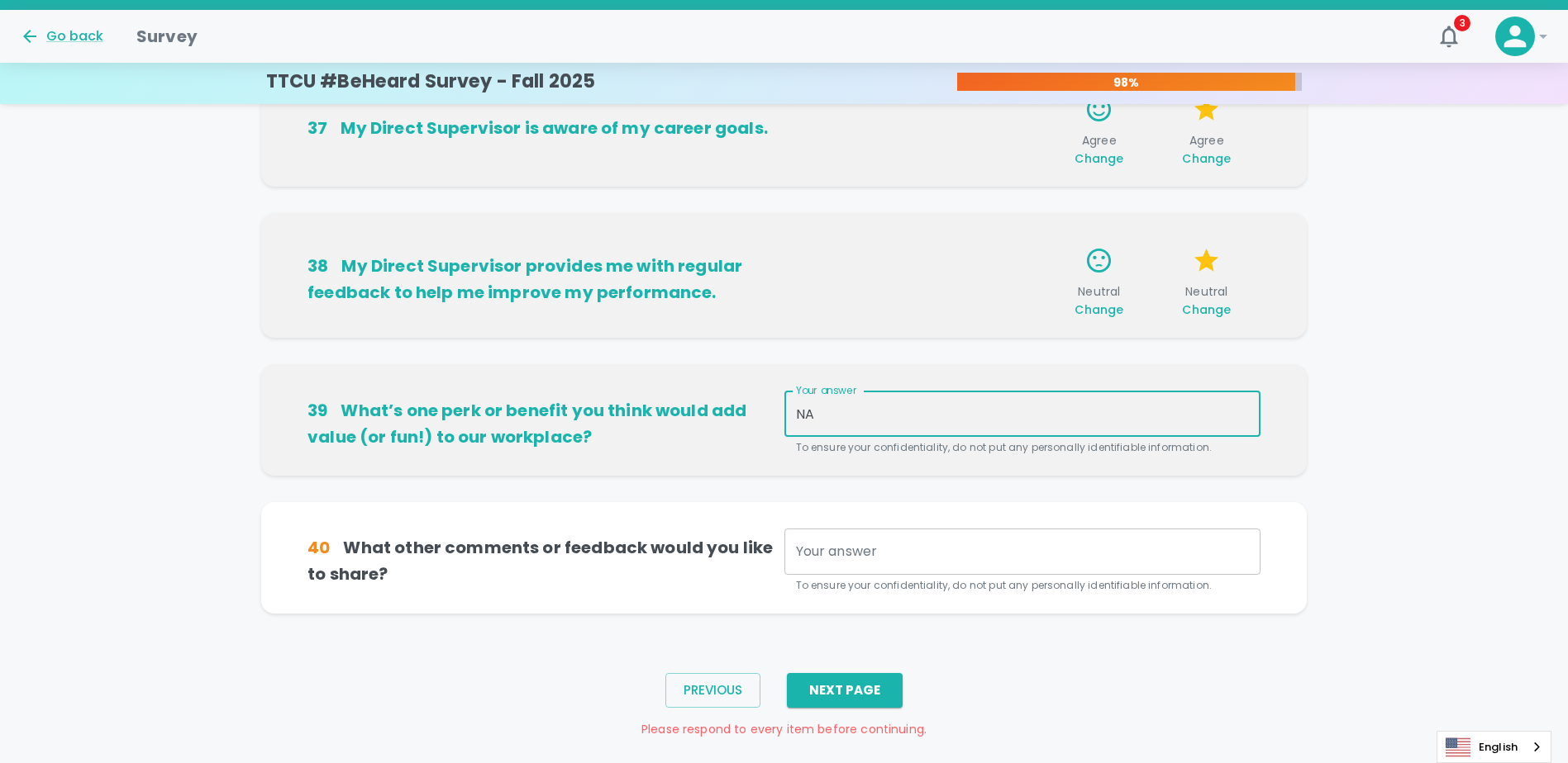
type textarea "NA"
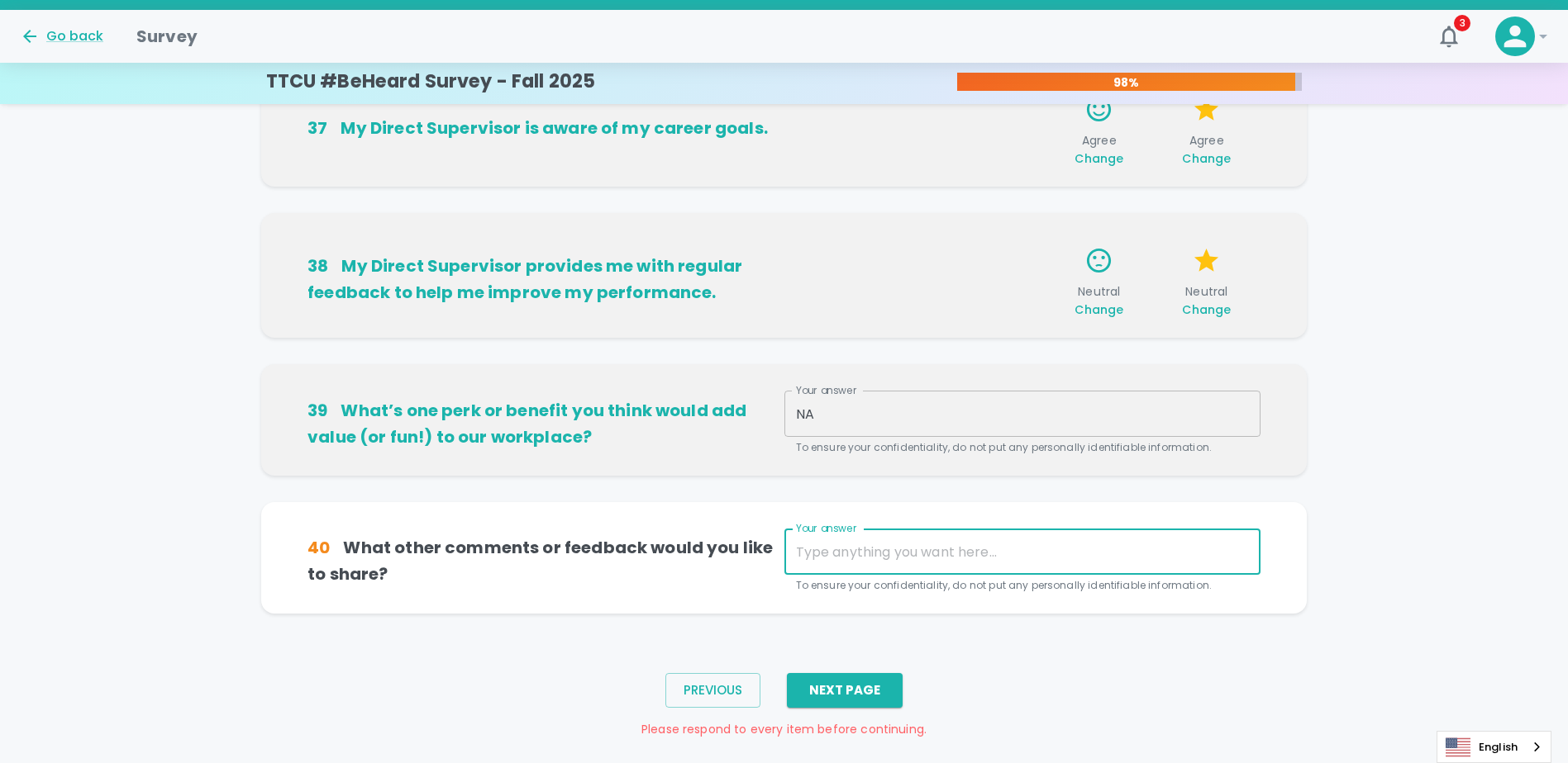
click at [784, 556] on textarea "Your answer" at bounding box center [1023, 552] width 453 height 19
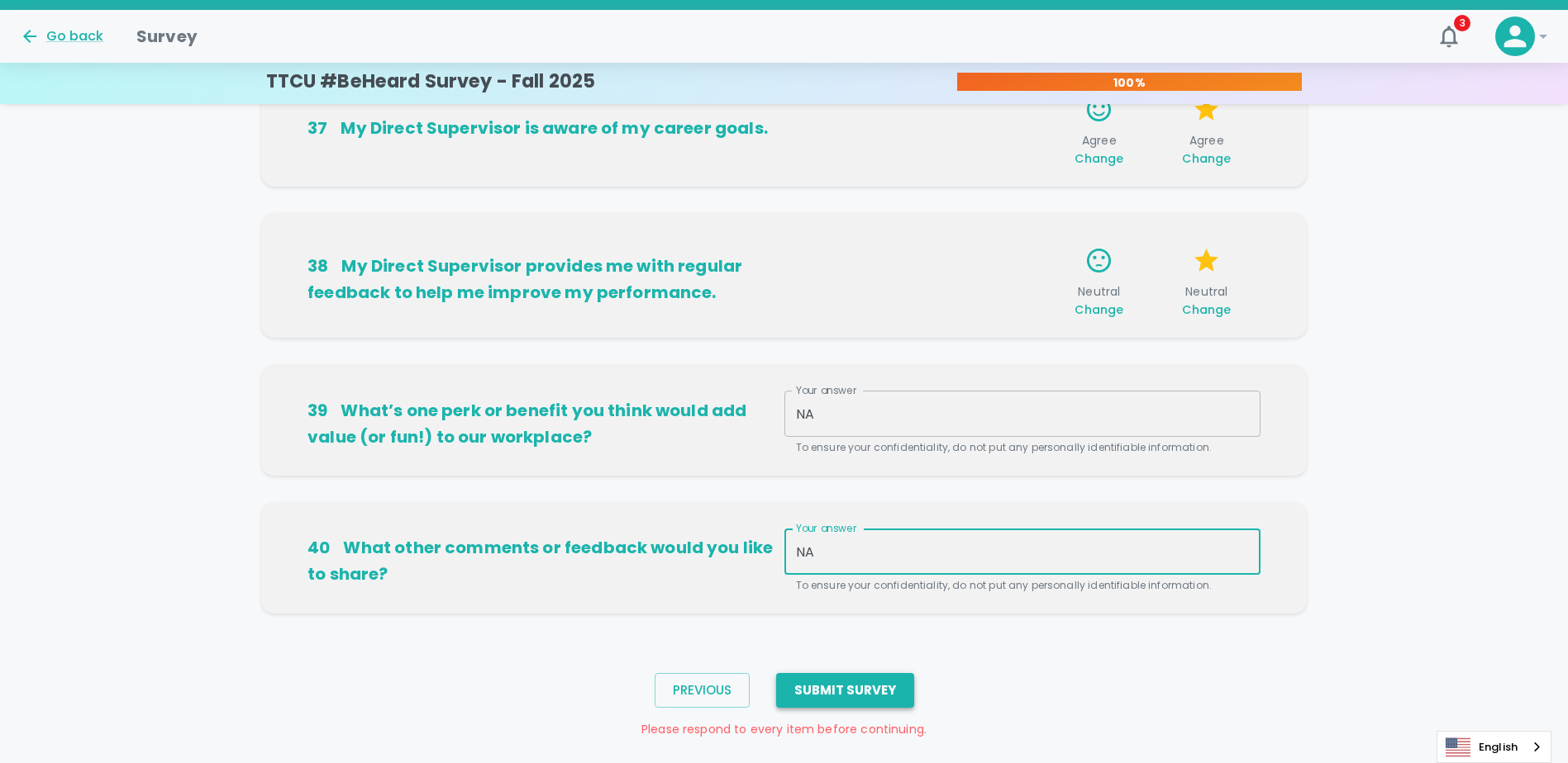
type textarea "NA"
click at [784, 701] on button "Submit Survey" at bounding box center [845, 690] width 138 height 35
